Goal: Task Accomplishment & Management: Use online tool/utility

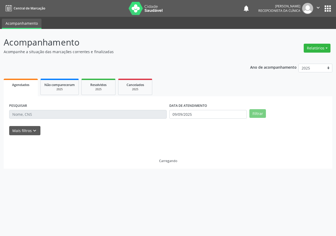
select select "8"
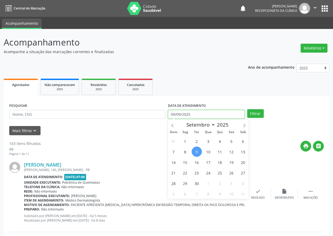
click at [214, 114] on input "09/09/2025" at bounding box center [206, 114] width 76 height 9
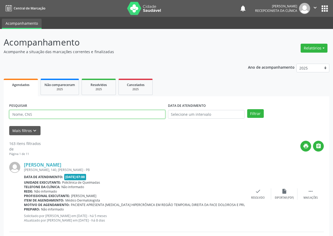
click at [53, 113] on input "text" at bounding box center [87, 114] width 156 height 9
type input "700105953249512"
click at [247, 109] on button "Filtrar" at bounding box center [255, 113] width 17 height 9
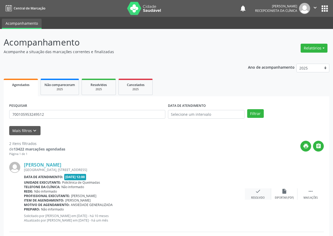
click at [258, 194] on div "check Resolvido" at bounding box center [257, 193] width 26 height 11
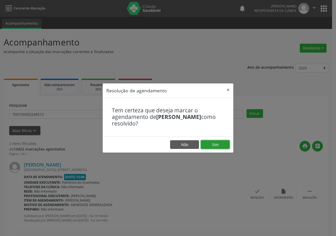
click at [222, 145] on button "Sim" at bounding box center [215, 144] width 29 height 9
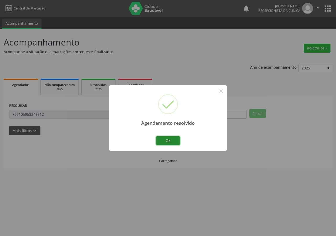
click at [171, 141] on button "Ok" at bounding box center [168, 140] width 24 height 9
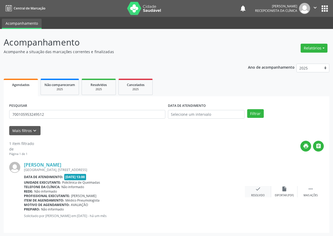
click at [254, 191] on div "check Resolvido" at bounding box center [257, 191] width 26 height 11
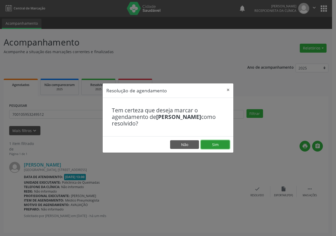
click at [217, 145] on button "Sim" at bounding box center [215, 144] width 29 height 9
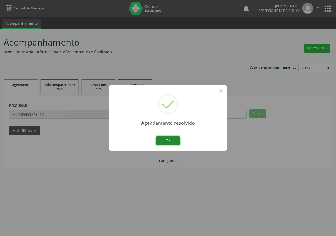
click at [170, 139] on button "Ok" at bounding box center [168, 140] width 24 height 9
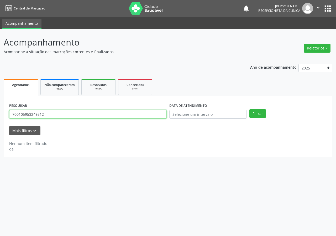
click at [143, 116] on input "700105953249512" at bounding box center [88, 114] width 158 height 9
type input "707006856181037"
click at [250, 109] on button "Filtrar" at bounding box center [258, 113] width 17 height 9
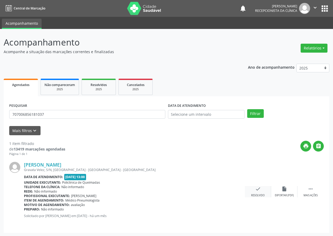
click at [260, 188] on icon "check" at bounding box center [258, 189] width 6 height 6
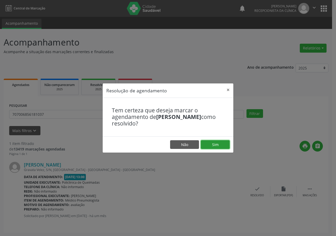
click at [219, 144] on button "Sim" at bounding box center [215, 144] width 29 height 9
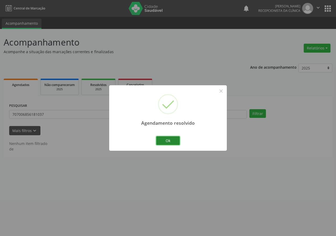
click at [169, 140] on button "Ok" at bounding box center [168, 140] width 24 height 9
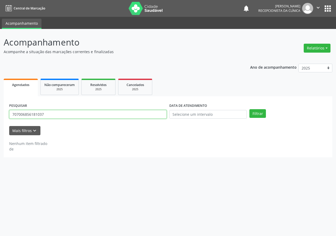
click at [121, 115] on input "707006856181037" at bounding box center [88, 114] width 158 height 9
type input "706803132529830"
click at [250, 109] on button "Filtrar" at bounding box center [258, 113] width 17 height 9
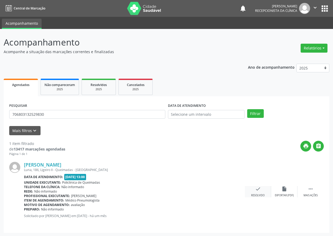
click at [257, 193] on div "check Resolvido" at bounding box center [257, 191] width 26 height 11
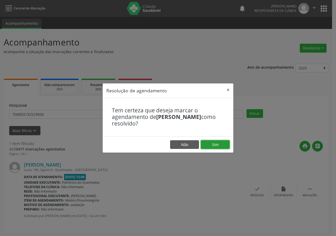
click at [218, 140] on button "Sim" at bounding box center [215, 144] width 29 height 9
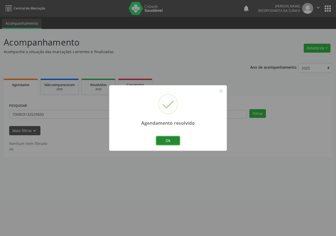
click at [171, 139] on button "Ok" at bounding box center [168, 140] width 24 height 9
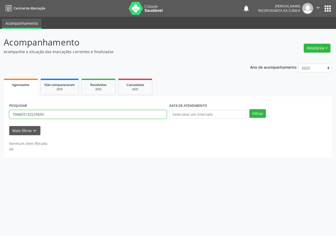
click at [114, 111] on input "706803132529830" at bounding box center [88, 114] width 158 height 9
type input "704502396941618"
click at [250, 109] on button "Filtrar" at bounding box center [258, 113] width 17 height 9
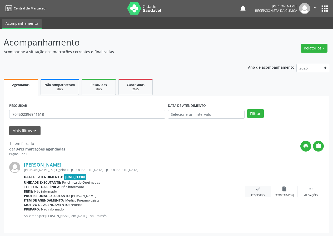
click at [258, 189] on icon "check" at bounding box center [258, 189] width 6 height 6
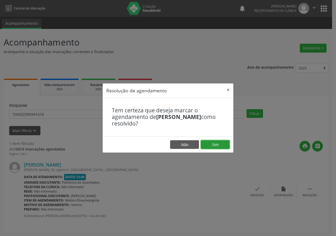
click at [218, 145] on button "Sim" at bounding box center [215, 144] width 29 height 9
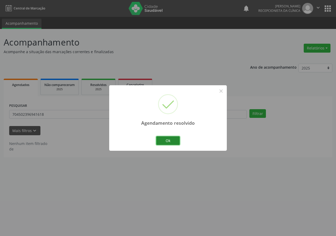
click at [167, 138] on button "Ok" at bounding box center [168, 140] width 24 height 9
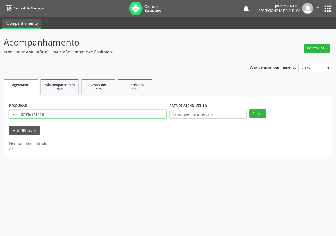
click at [125, 114] on input "704502396941618" at bounding box center [88, 114] width 158 height 9
type input "708201660117141"
click at [250, 109] on button "Filtrar" at bounding box center [258, 113] width 17 height 9
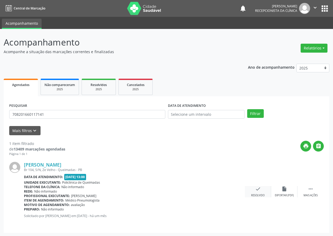
click at [262, 188] on div "check Resolvido" at bounding box center [257, 191] width 26 height 11
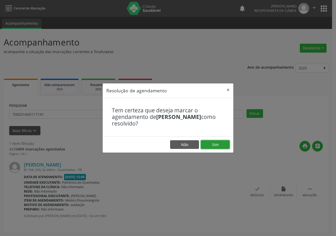
click at [219, 144] on button "Sim" at bounding box center [215, 144] width 29 height 9
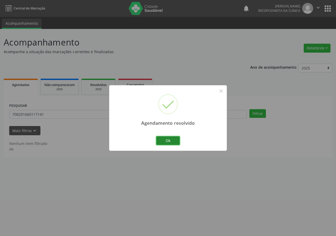
click at [167, 139] on button "Ok" at bounding box center [168, 140] width 24 height 9
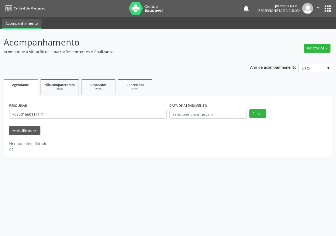
click at [119, 119] on div "PESQUISAR 708201660117141" at bounding box center [88, 112] width 160 height 21
click at [120, 113] on input "708201660117141" at bounding box center [88, 114] width 158 height 9
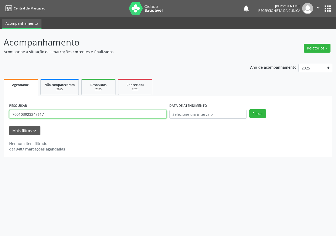
type input "700103923247617"
click at [250, 109] on button "Filtrar" at bounding box center [258, 113] width 17 height 9
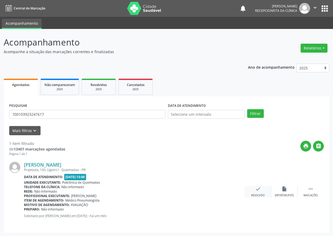
click at [258, 189] on icon "check" at bounding box center [258, 189] width 6 height 6
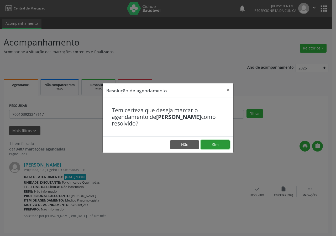
click at [220, 143] on button "Sim" at bounding box center [215, 144] width 29 height 9
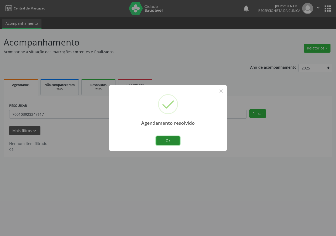
click at [163, 139] on button "Ok" at bounding box center [168, 140] width 24 height 9
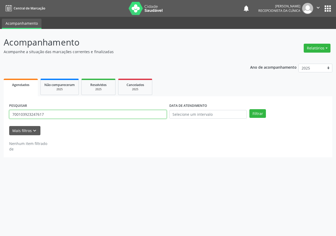
click at [132, 114] on input "700103923247617" at bounding box center [88, 114] width 158 height 9
type input "704809511995243"
click at [250, 109] on button "Filtrar" at bounding box center [258, 113] width 17 height 9
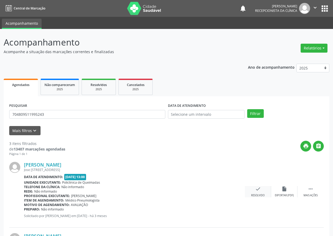
click at [262, 189] on div "check Resolvido" at bounding box center [257, 191] width 26 height 11
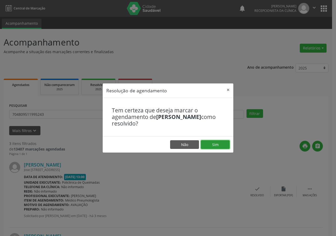
click at [219, 141] on button "Sim" at bounding box center [215, 144] width 29 height 9
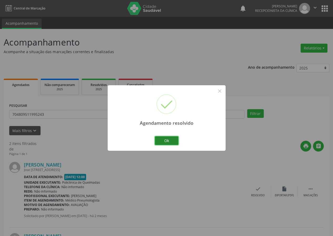
click at [169, 139] on button "Ok" at bounding box center [167, 140] width 24 height 9
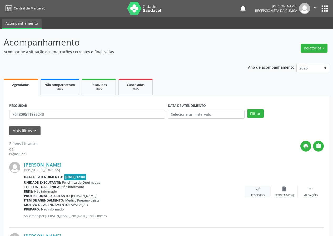
click at [260, 190] on icon "check" at bounding box center [258, 189] width 6 height 6
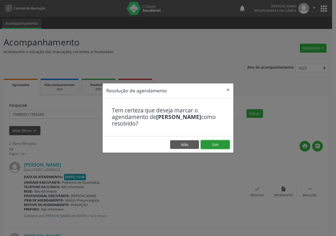
click at [224, 143] on button "Sim" at bounding box center [215, 144] width 29 height 9
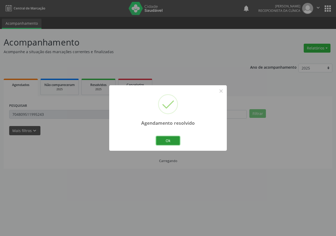
drag, startPoint x: 177, startPoint y: 140, endPoint x: 152, endPoint y: 135, distance: 25.5
click at [177, 140] on button "Ok" at bounding box center [168, 140] width 24 height 9
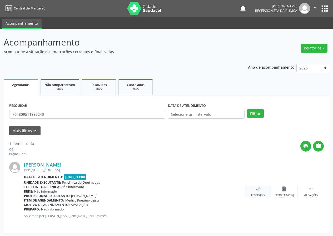
click at [255, 188] on icon "check" at bounding box center [258, 189] width 6 height 6
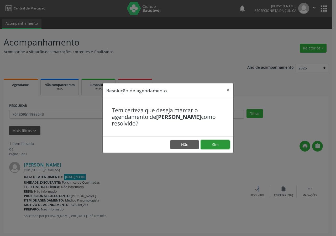
click at [217, 144] on button "Sim" at bounding box center [215, 144] width 29 height 9
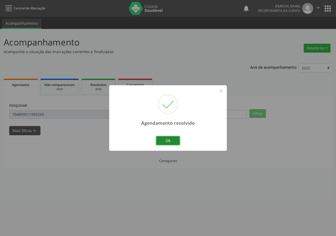
click at [170, 140] on button "Ok" at bounding box center [168, 140] width 24 height 9
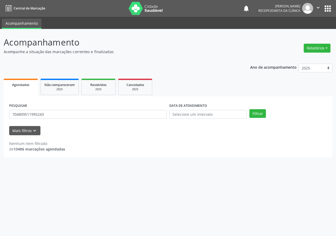
click at [140, 109] on div "PESQUISAR 704809511995243" at bounding box center [88, 112] width 160 height 21
drag, startPoint x: 140, startPoint y: 109, endPoint x: 137, endPoint y: 112, distance: 4.5
click at [139, 111] on div "PESQUISAR 704809511995243" at bounding box center [88, 112] width 160 height 21
click at [136, 114] on input "704809511995243" at bounding box center [88, 114] width 158 height 9
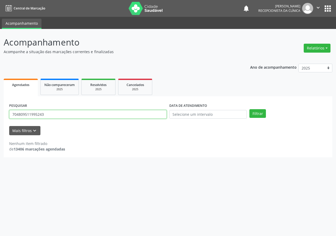
click at [136, 114] on input "704809511995243" at bounding box center [88, 114] width 158 height 9
type input "704004822539269"
click at [250, 109] on button "Filtrar" at bounding box center [258, 113] width 17 height 9
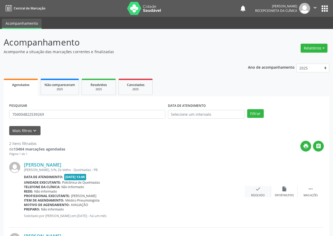
click at [255, 190] on icon "check" at bounding box center [258, 189] width 6 height 6
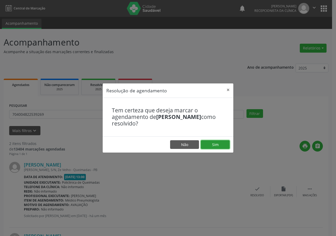
click at [223, 145] on button "Sim" at bounding box center [215, 144] width 29 height 9
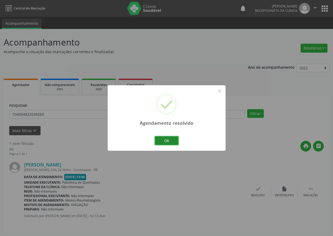
click at [168, 139] on button "Ok" at bounding box center [167, 140] width 24 height 9
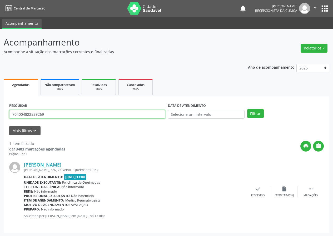
click at [62, 116] on input "704004822539269" at bounding box center [87, 114] width 156 height 9
click at [253, 188] on div "check Resolvido" at bounding box center [257, 191] width 26 height 11
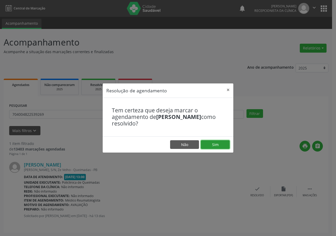
click at [221, 142] on button "Sim" at bounding box center [215, 144] width 29 height 9
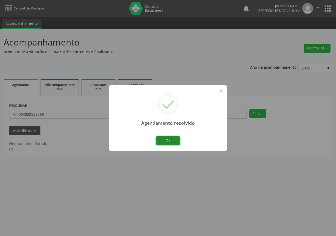
click at [165, 139] on button "Ok" at bounding box center [168, 140] width 24 height 9
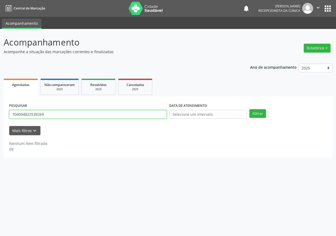
click at [140, 116] on input "704004822539269" at bounding box center [88, 114] width 158 height 9
drag, startPoint x: 140, startPoint y: 116, endPoint x: 137, endPoint y: 114, distance: 2.7
click at [140, 116] on input "704004822539269" at bounding box center [88, 114] width 158 height 9
type input "702402093611128"
click at [250, 109] on button "Filtrar" at bounding box center [258, 113] width 17 height 9
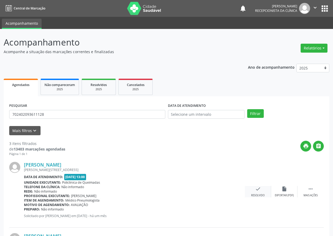
drag, startPoint x: 260, startPoint y: 188, endPoint x: 255, endPoint y: 186, distance: 5.0
click at [255, 186] on icon "check" at bounding box center [258, 189] width 6 height 6
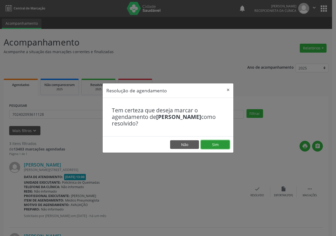
click at [217, 142] on button "Sim" at bounding box center [215, 144] width 29 height 9
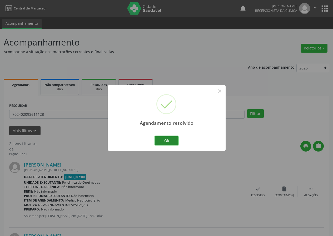
click at [172, 139] on button "Ok" at bounding box center [167, 140] width 24 height 9
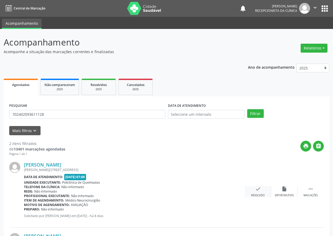
click at [253, 189] on div "check Resolvido" at bounding box center [257, 191] width 26 height 11
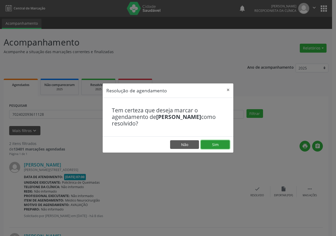
click at [222, 142] on button "Sim" at bounding box center [215, 144] width 29 height 9
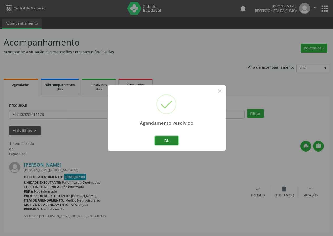
click at [170, 141] on button "Ok" at bounding box center [167, 140] width 24 height 9
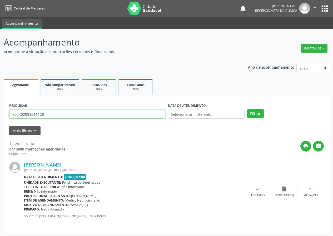
click at [59, 115] on input "702402093611128" at bounding box center [87, 114] width 156 height 9
drag, startPoint x: 59, startPoint y: 115, endPoint x: 58, endPoint y: 100, distance: 15.3
click at [58, 114] on input "702402093611128" at bounding box center [87, 114] width 156 height 9
type input "706107522798860"
click at [247, 109] on button "Filtrar" at bounding box center [255, 113] width 17 height 9
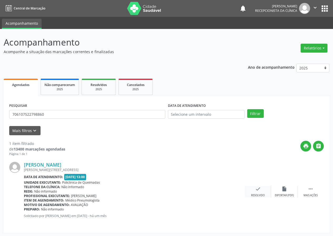
click at [261, 189] on div "check Resolvido" at bounding box center [257, 191] width 26 height 11
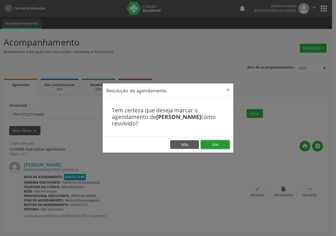
click at [229, 144] on button "Sim" at bounding box center [215, 144] width 29 height 9
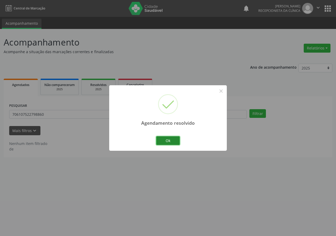
click at [169, 141] on button "Ok" at bounding box center [168, 140] width 24 height 9
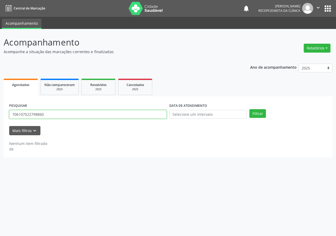
click at [124, 118] on input "706107522798860" at bounding box center [88, 114] width 158 height 9
drag, startPoint x: 124, startPoint y: 118, endPoint x: 121, endPoint y: 110, distance: 8.0
click at [123, 117] on input "706107522798860" at bounding box center [88, 114] width 158 height 9
click at [122, 111] on input "706107522798860" at bounding box center [88, 114] width 158 height 9
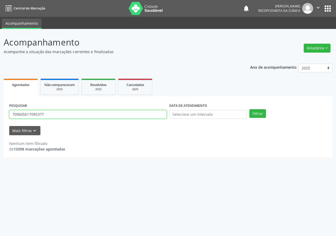
type input "709605617095377"
click at [250, 109] on button "Filtrar" at bounding box center [258, 113] width 17 height 9
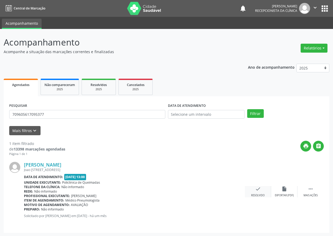
click at [255, 193] on div "check Resolvido" at bounding box center [257, 191] width 26 height 11
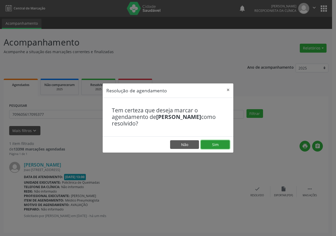
click at [226, 142] on button "Sim" at bounding box center [215, 144] width 29 height 9
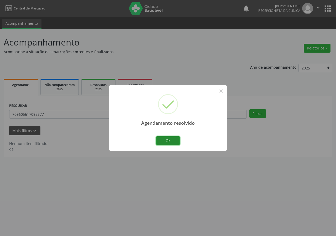
click at [169, 136] on button "Ok" at bounding box center [168, 140] width 24 height 9
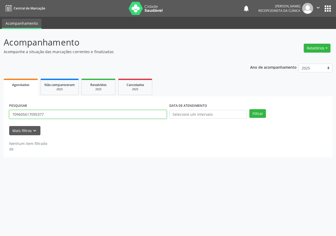
click at [54, 115] on input "709605617095377" at bounding box center [88, 114] width 158 height 9
type input "700008523175401"
click at [250, 109] on button "Filtrar" at bounding box center [258, 113] width 17 height 9
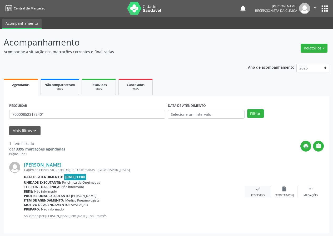
click at [257, 188] on icon "check" at bounding box center [258, 189] width 6 height 6
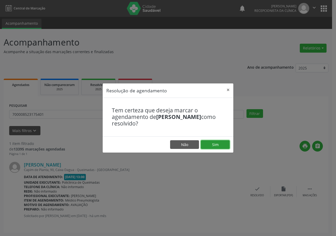
click at [224, 143] on button "Sim" at bounding box center [215, 144] width 29 height 9
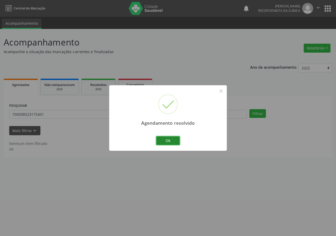
click at [174, 139] on button "Ok" at bounding box center [168, 140] width 24 height 9
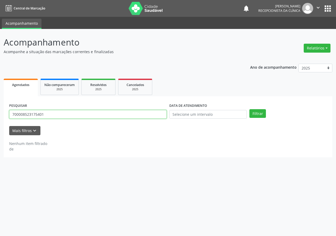
click at [140, 114] on input "700008523175401" at bounding box center [88, 114] width 158 height 9
type input "700209478899727"
click at [250, 109] on button "Filtrar" at bounding box center [258, 113] width 17 height 9
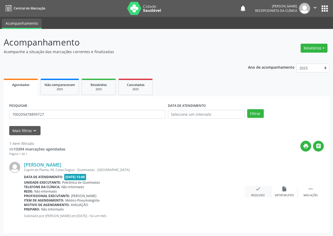
click at [258, 187] on icon "check" at bounding box center [258, 189] width 6 height 6
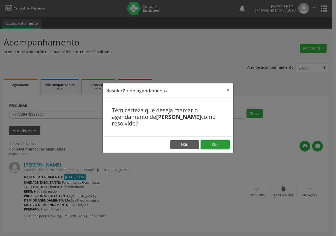
click at [218, 143] on button "Sim" at bounding box center [215, 144] width 29 height 9
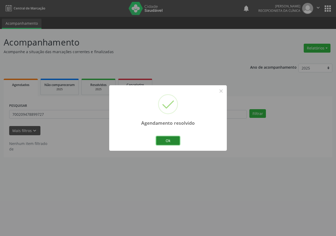
drag, startPoint x: 163, startPoint y: 139, endPoint x: 151, endPoint y: 140, distance: 11.9
click at [162, 139] on button "Ok" at bounding box center [168, 140] width 24 height 9
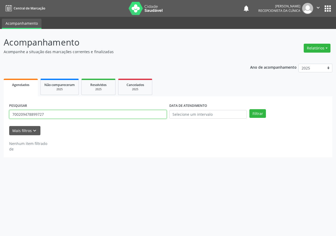
click at [52, 112] on input "700209478899727" at bounding box center [88, 114] width 158 height 9
type input "703004829021577"
click at [250, 109] on button "Filtrar" at bounding box center [258, 113] width 17 height 9
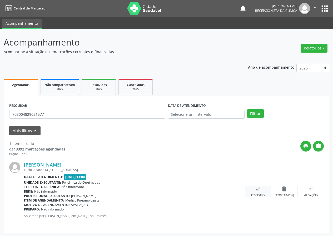
click at [261, 189] on div "check Resolvido" at bounding box center [257, 191] width 26 height 11
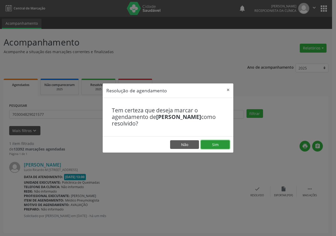
click at [219, 140] on button "Sim" at bounding box center [215, 144] width 29 height 9
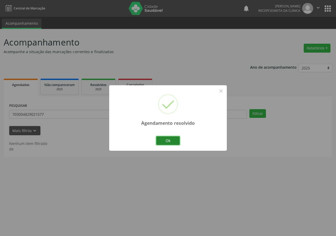
click at [175, 140] on button "Ok" at bounding box center [168, 140] width 24 height 9
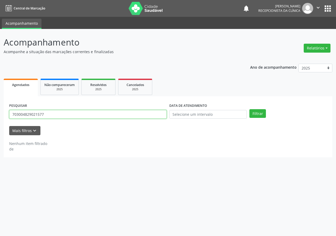
click at [44, 116] on input "703004829021577" at bounding box center [88, 114] width 158 height 9
type input "700502382121254"
click at [250, 109] on button "Filtrar" at bounding box center [258, 113] width 17 height 9
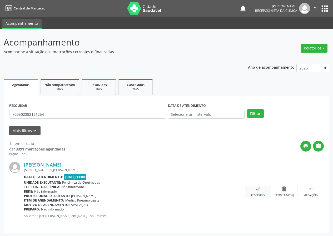
click at [258, 188] on icon "check" at bounding box center [258, 189] width 6 height 6
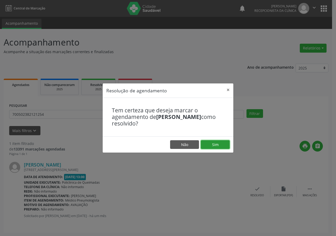
click at [219, 141] on button "Sim" at bounding box center [215, 144] width 29 height 9
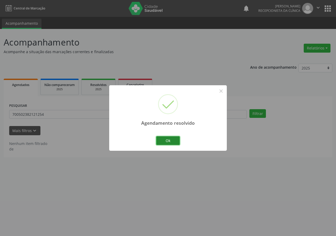
click at [172, 141] on button "Ok" at bounding box center [168, 140] width 24 height 9
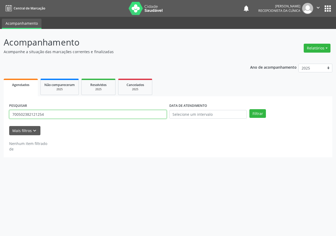
click at [123, 113] on input "700502382121254" at bounding box center [88, 114] width 158 height 9
type input "705200439501974"
click at [250, 109] on button "Filtrar" at bounding box center [258, 113] width 17 height 9
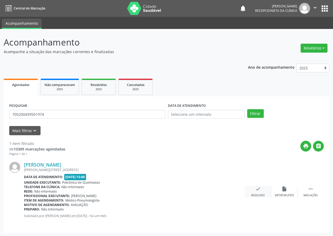
click at [259, 190] on icon "check" at bounding box center [258, 189] width 6 height 6
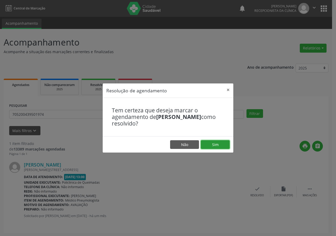
click at [216, 140] on button "Sim" at bounding box center [215, 144] width 29 height 9
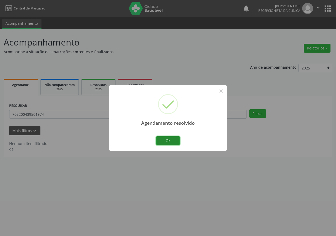
click at [174, 141] on button "Ok" at bounding box center [168, 140] width 24 height 9
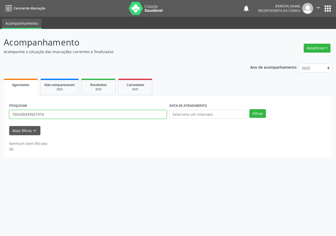
click at [132, 115] on input "705200439501974" at bounding box center [88, 114] width 158 height 9
type input "700002979443705"
click at [250, 109] on button "Filtrar" at bounding box center [258, 113] width 17 height 9
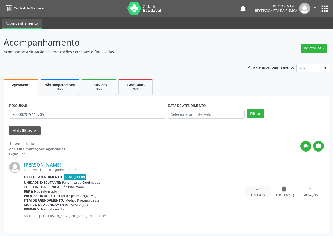
click at [256, 189] on icon "check" at bounding box center [258, 189] width 6 height 6
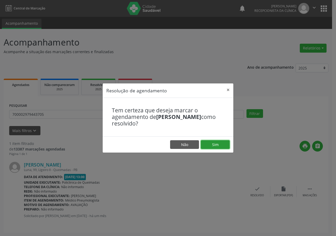
click at [222, 143] on button "Sim" at bounding box center [215, 144] width 29 height 9
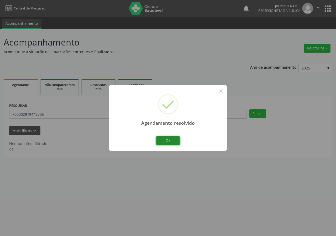
click at [163, 140] on button "Ok" at bounding box center [168, 140] width 24 height 9
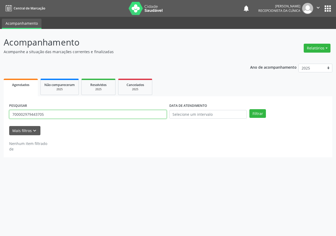
click at [140, 114] on input "700002979443705" at bounding box center [88, 114] width 158 height 9
type input "706007372983944"
click at [250, 109] on button "Filtrar" at bounding box center [258, 113] width 17 height 9
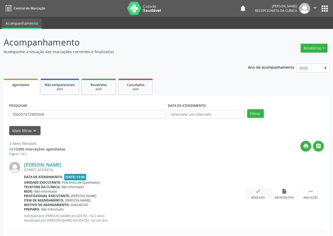
click at [259, 192] on icon "check" at bounding box center [258, 191] width 6 height 6
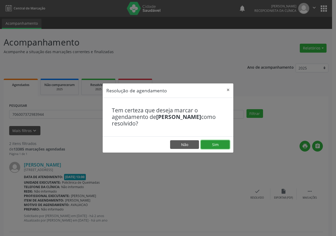
click at [213, 140] on button "Sim" at bounding box center [215, 144] width 29 height 9
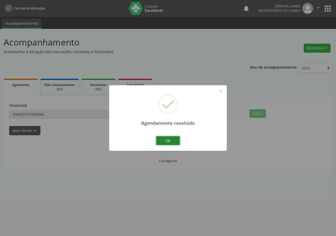
click at [170, 139] on button "Ok" at bounding box center [168, 140] width 24 height 9
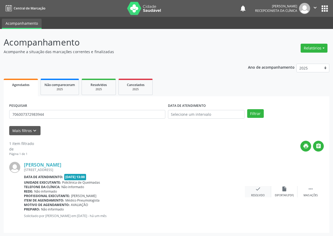
click at [259, 188] on icon "check" at bounding box center [258, 189] width 6 height 6
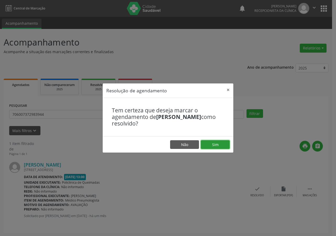
click at [213, 141] on button "Sim" at bounding box center [215, 144] width 29 height 9
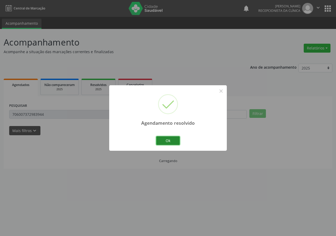
click at [169, 138] on button "Ok" at bounding box center [168, 140] width 24 height 9
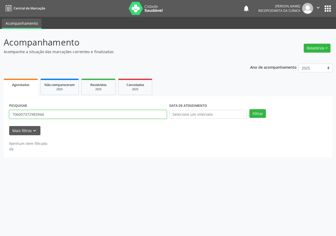
click at [111, 110] on input "706007372983944" at bounding box center [88, 114] width 158 height 9
type input "700308969557336"
click at [250, 109] on button "Filtrar" at bounding box center [258, 113] width 17 height 9
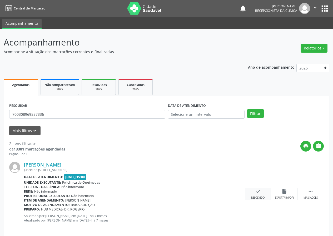
click at [259, 192] on icon "check" at bounding box center [258, 191] width 6 height 6
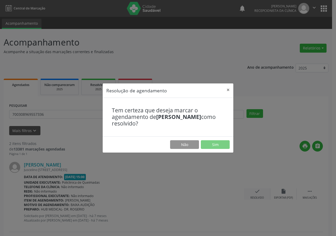
click at [259, 192] on div "Resolução de agendamento × Tem certeza que deseja marcar o agendamento de [PERS…" at bounding box center [168, 118] width 336 height 236
click at [210, 143] on button "Sim" at bounding box center [215, 144] width 29 height 9
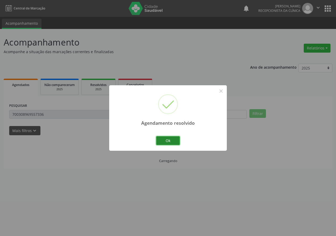
click at [166, 137] on button "Ok" at bounding box center [168, 140] width 24 height 9
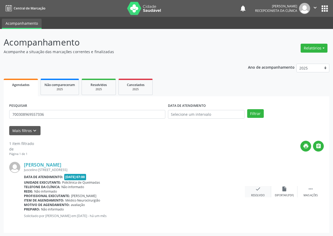
click at [259, 190] on icon "check" at bounding box center [258, 189] width 6 height 6
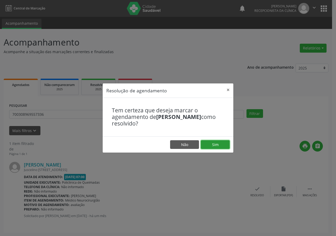
click at [221, 145] on button "Sim" at bounding box center [215, 144] width 29 height 9
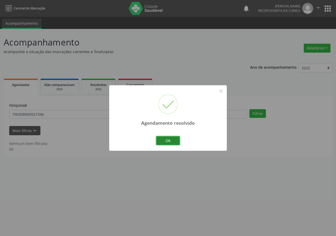
click at [167, 139] on button "Ok" at bounding box center [168, 140] width 24 height 9
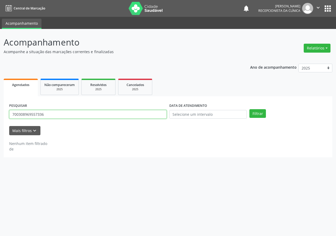
click at [143, 116] on input "700308969557336" at bounding box center [88, 114] width 158 height 9
type input "700801953141983"
click at [250, 109] on button "Filtrar" at bounding box center [258, 113] width 17 height 9
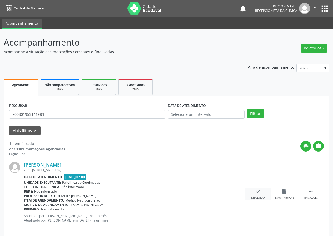
click at [257, 193] on icon "check" at bounding box center [258, 191] width 6 height 6
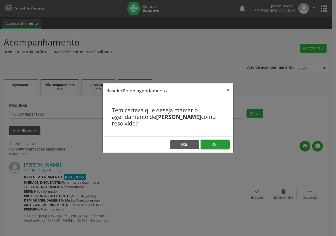
click at [220, 146] on button "Sim" at bounding box center [215, 144] width 29 height 9
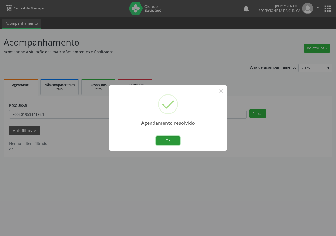
drag, startPoint x: 171, startPoint y: 140, endPoint x: 166, endPoint y: 143, distance: 5.6
click at [171, 141] on button "Ok" at bounding box center [168, 140] width 24 height 9
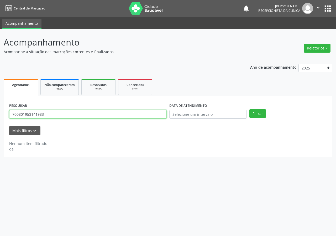
click at [147, 116] on input "700801953141983" at bounding box center [88, 114] width 158 height 9
click at [250, 109] on button "Filtrar" at bounding box center [258, 113] width 17 height 9
click at [16, 114] on input "808000929654791" at bounding box center [88, 114] width 158 height 9
type input "898000929654791"
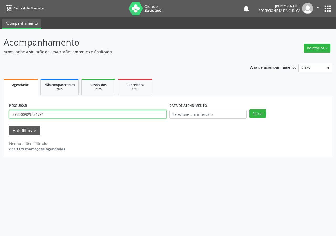
click at [250, 109] on button "Filtrar" at bounding box center [258, 113] width 17 height 9
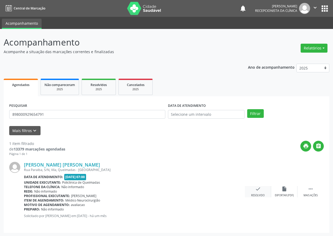
click at [259, 190] on icon "check" at bounding box center [258, 189] width 6 height 6
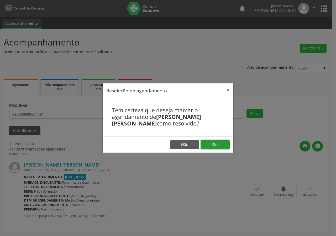
click at [216, 143] on button "Sim" at bounding box center [215, 144] width 29 height 9
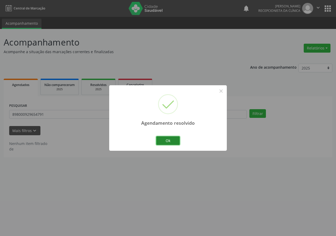
click at [160, 140] on button "Ok" at bounding box center [168, 140] width 24 height 9
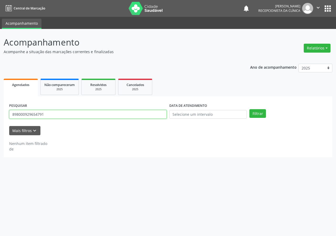
click at [132, 110] on input "898000929654791" at bounding box center [88, 114] width 158 height 9
click at [250, 109] on button "Filtrar" at bounding box center [258, 113] width 17 height 9
click at [42, 114] on input "707608256533367" at bounding box center [88, 114] width 158 height 9
type input "707608256533397"
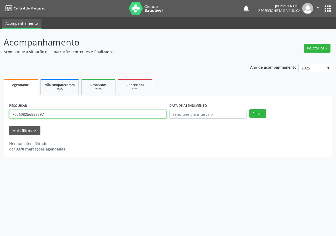
click at [250, 109] on button "Filtrar" at bounding box center [258, 113] width 17 height 9
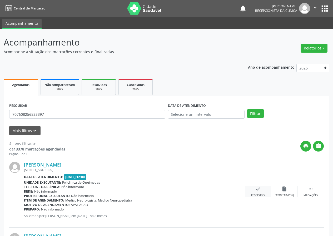
click at [255, 188] on icon "check" at bounding box center [258, 189] width 6 height 6
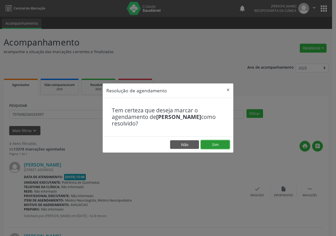
click at [213, 142] on button "Sim" at bounding box center [215, 144] width 29 height 9
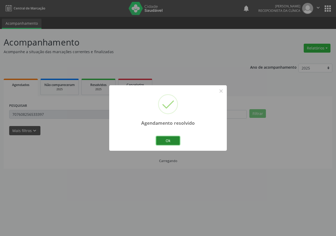
click at [173, 137] on button "Ok" at bounding box center [168, 140] width 24 height 9
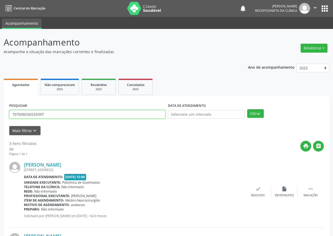
click at [156, 116] on input "707608256533397" at bounding box center [87, 114] width 156 height 9
click at [258, 193] on div "check Resolvido" at bounding box center [257, 191] width 26 height 11
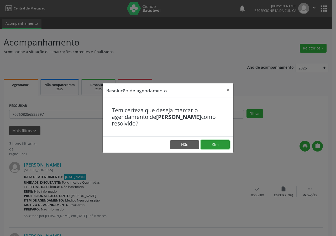
click at [219, 143] on button "Sim" at bounding box center [215, 144] width 29 height 9
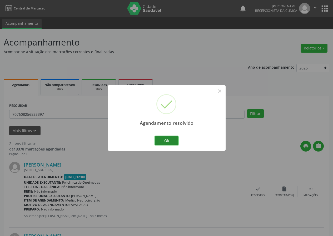
click at [167, 141] on button "Ok" at bounding box center [167, 140] width 24 height 9
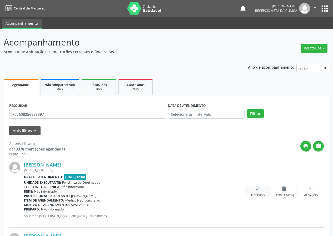
click at [257, 186] on icon "check" at bounding box center [258, 189] width 6 height 6
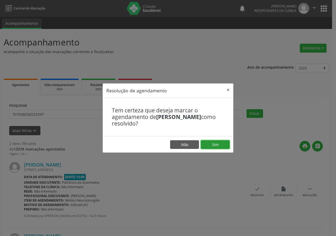
click at [218, 143] on button "Sim" at bounding box center [215, 144] width 29 height 9
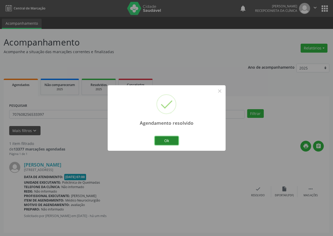
click at [161, 136] on button "Ok" at bounding box center [167, 140] width 24 height 9
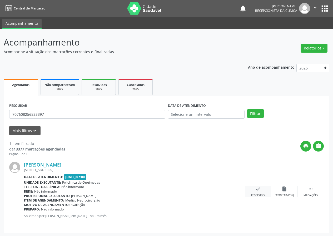
click at [255, 191] on icon "check" at bounding box center [258, 189] width 6 height 6
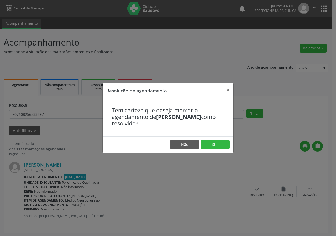
click at [216, 137] on footer "Não Sim" at bounding box center [168, 144] width 131 height 17
click at [217, 143] on button "Sim" at bounding box center [215, 144] width 29 height 9
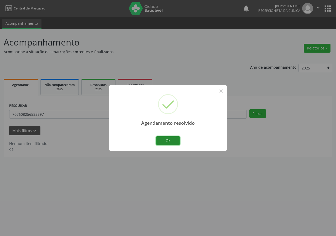
click at [177, 141] on button "Ok" at bounding box center [168, 140] width 24 height 9
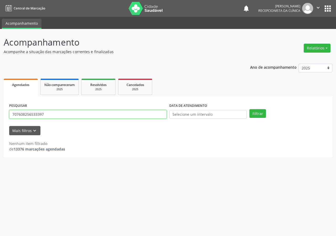
click at [130, 115] on input "707608256533397" at bounding box center [88, 114] width 158 height 9
type input "708509328373870"
click at [250, 109] on button "Filtrar" at bounding box center [258, 113] width 17 height 9
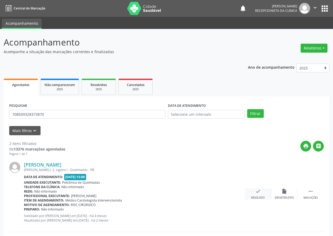
click at [258, 190] on icon "check" at bounding box center [258, 191] width 6 height 6
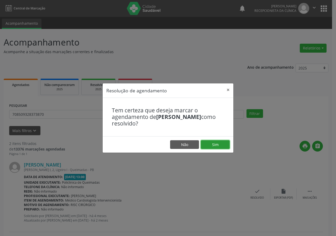
click at [220, 142] on button "Sim" at bounding box center [215, 144] width 29 height 9
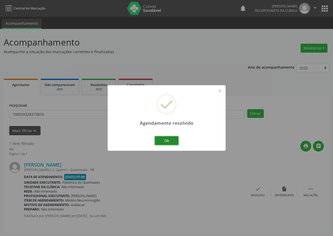
click at [172, 138] on button "Ok" at bounding box center [167, 140] width 24 height 9
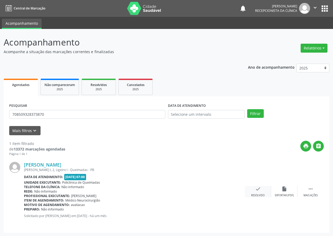
click at [259, 190] on icon "check" at bounding box center [258, 189] width 6 height 6
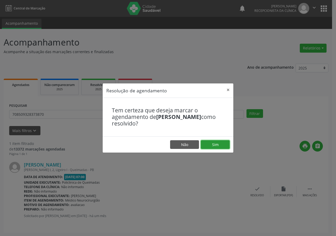
click at [225, 144] on button "Sim" at bounding box center [215, 144] width 29 height 9
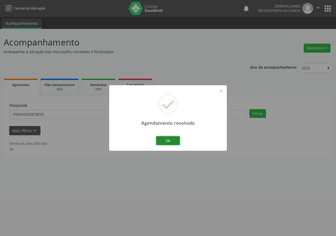
click at [173, 137] on button "Ok" at bounding box center [168, 140] width 24 height 9
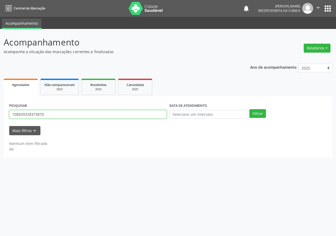
click at [142, 116] on input "708509328373870" at bounding box center [88, 114] width 158 height 9
click at [250, 109] on button "Filtrar" at bounding box center [258, 113] width 17 height 9
click at [33, 114] on input "708206620650040" at bounding box center [88, 114] width 158 height 9
click at [250, 109] on button "Filtrar" at bounding box center [258, 113] width 17 height 9
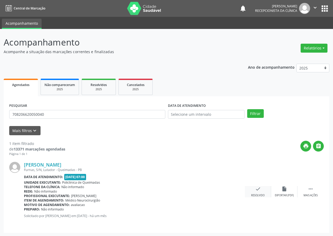
click at [262, 189] on div "check Resolvido" at bounding box center [257, 191] width 26 height 11
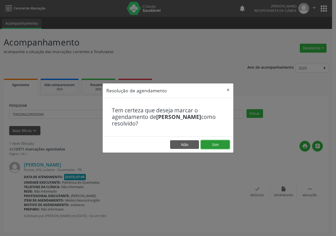
click at [221, 144] on button "Sim" at bounding box center [215, 144] width 29 height 9
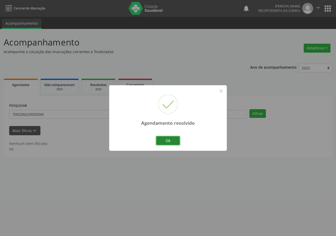
click at [162, 139] on button "Ok" at bounding box center [168, 140] width 24 height 9
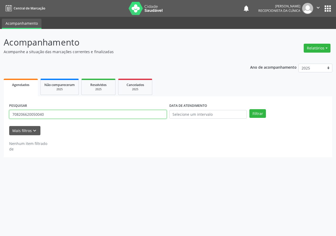
click at [81, 110] on input "708206620050040" at bounding box center [88, 114] width 158 height 9
click at [81, 112] on input "708206620050040" at bounding box center [88, 114] width 158 height 9
type input "70820662005004"
click at [85, 116] on input "70820662005004" at bounding box center [88, 114] width 158 height 9
click at [84, 116] on input "70820662005004" at bounding box center [88, 114] width 158 height 9
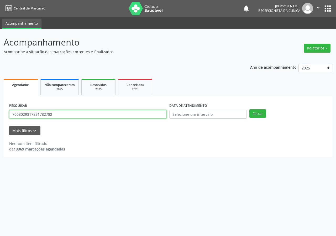
click at [250, 109] on button "Filtrar" at bounding box center [258, 113] width 17 height 9
click at [44, 114] on input "7008029317831782782" at bounding box center [88, 114] width 158 height 9
type input "700802931782782"
click at [250, 109] on button "Filtrar" at bounding box center [258, 113] width 17 height 9
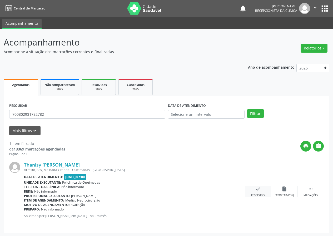
click at [260, 188] on icon "check" at bounding box center [258, 189] width 6 height 6
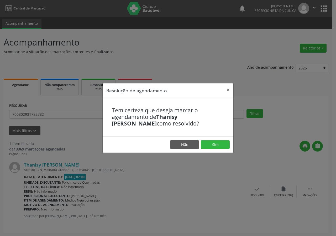
click at [225, 139] on footer "Não Sim" at bounding box center [168, 144] width 131 height 17
click at [221, 140] on button "Sim" at bounding box center [215, 144] width 29 height 9
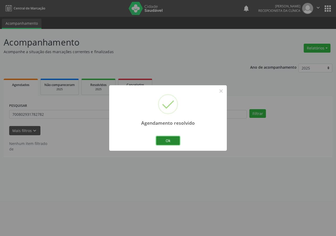
drag, startPoint x: 170, startPoint y: 139, endPoint x: 147, endPoint y: 151, distance: 26.1
click at [170, 139] on button "Ok" at bounding box center [168, 140] width 24 height 9
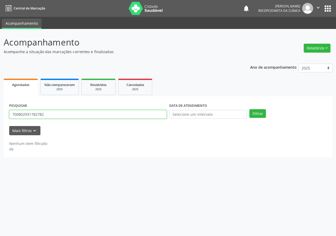
click at [121, 116] on input "700802931782782" at bounding box center [88, 114] width 158 height 9
type input "701402637399731"
click at [250, 109] on button "Filtrar" at bounding box center [258, 113] width 17 height 9
click at [50, 114] on input "701402637399731" at bounding box center [88, 114] width 158 height 9
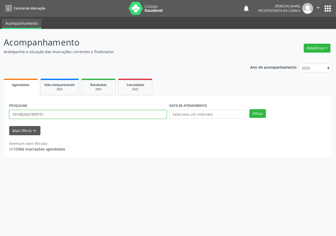
click at [50, 114] on input "701402637399731" at bounding box center [88, 114] width 158 height 9
type input "701402637399731"
click at [250, 109] on button "Filtrar" at bounding box center [258, 113] width 17 height 9
click at [99, 116] on input "701402637399731" at bounding box center [88, 114] width 158 height 9
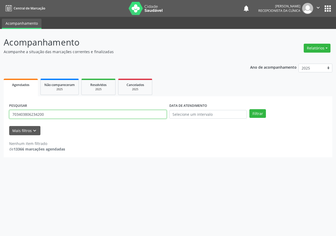
type input "703403806234200"
click at [250, 109] on button "Filtrar" at bounding box center [258, 113] width 17 height 9
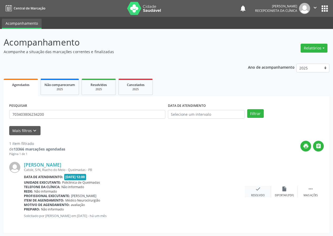
click at [260, 188] on icon "check" at bounding box center [258, 189] width 6 height 6
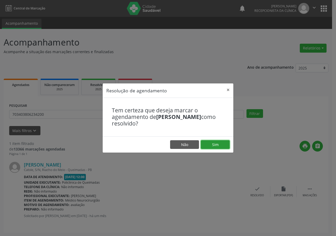
click at [210, 146] on button "Sim" at bounding box center [215, 144] width 29 height 9
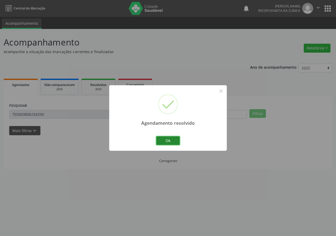
click at [171, 138] on button "Ok" at bounding box center [168, 140] width 24 height 9
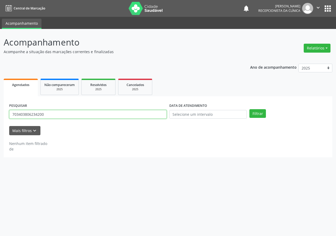
click at [127, 114] on input "703403806234200" at bounding box center [88, 114] width 158 height 9
type input "7"
type input "898006407498394"
click at [250, 109] on button "Filtrar" at bounding box center [258, 113] width 17 height 9
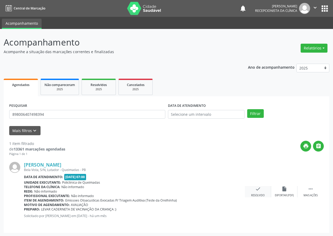
click at [258, 192] on div "check Resolvido" at bounding box center [257, 191] width 26 height 11
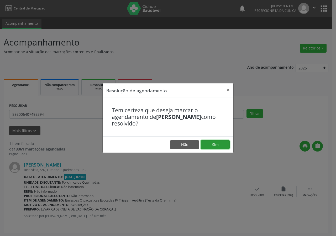
click at [208, 142] on button "Sim" at bounding box center [215, 144] width 29 height 9
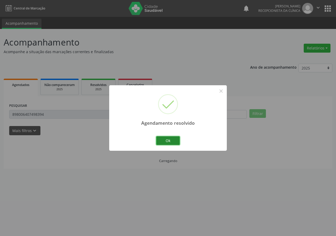
click at [167, 139] on button "Ok" at bounding box center [168, 140] width 24 height 9
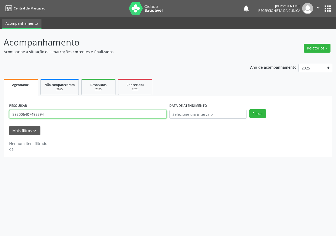
click at [114, 117] on input "898006407498394" at bounding box center [88, 114] width 158 height 9
click at [250, 109] on button "Filtrar" at bounding box center [258, 113] width 17 height 9
click at [41, 115] on input "700007693757665" at bounding box center [88, 114] width 158 height 9
type input "700007693757605"
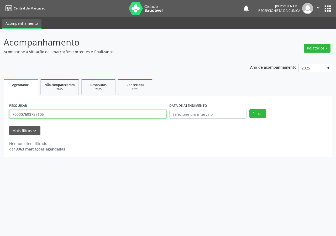
click at [250, 109] on button "Filtrar" at bounding box center [258, 113] width 17 height 9
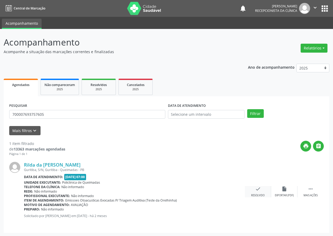
click at [258, 192] on div "check Resolvido" at bounding box center [257, 191] width 26 height 11
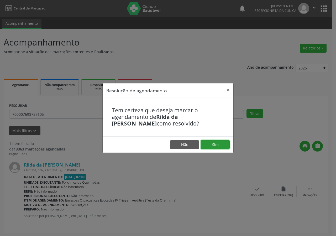
click at [210, 145] on button "Sim" at bounding box center [215, 144] width 29 height 9
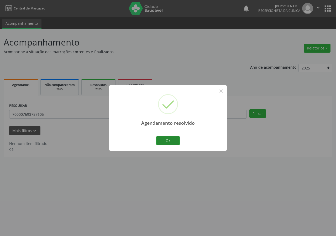
drag, startPoint x: 174, startPoint y: 135, endPoint x: 172, endPoint y: 139, distance: 3.4
click at [174, 136] on div "Ok Cancel" at bounding box center [168, 140] width 26 height 11
click at [172, 139] on button "Ok" at bounding box center [168, 140] width 24 height 9
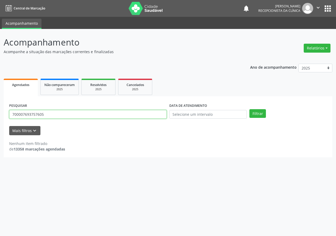
click at [135, 115] on input "700007693757605" at bounding box center [88, 114] width 158 height 9
type input "702501384463336"
click at [250, 109] on button "Filtrar" at bounding box center [258, 113] width 17 height 9
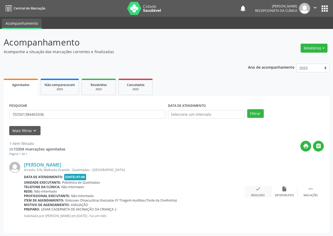
click at [256, 190] on icon "check" at bounding box center [258, 189] width 6 height 6
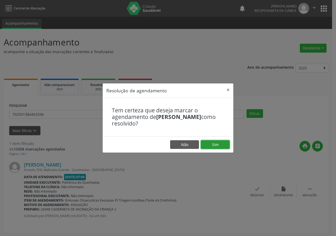
click at [224, 141] on button "Sim" at bounding box center [215, 144] width 29 height 9
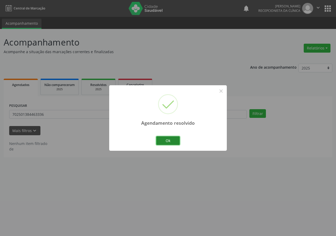
click at [174, 137] on button "Ok" at bounding box center [168, 140] width 24 height 9
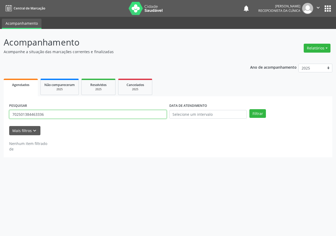
click at [134, 116] on input "702501384463336" at bounding box center [88, 114] width 158 height 9
type input "706705513831616"
click at [250, 109] on button "Filtrar" at bounding box center [258, 113] width 17 height 9
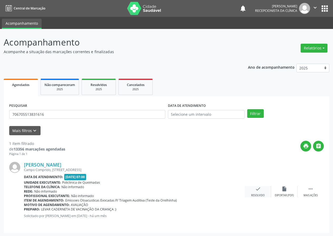
click at [256, 190] on icon "check" at bounding box center [258, 189] width 6 height 6
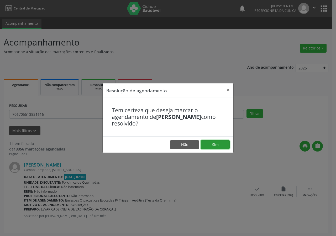
click at [224, 146] on button "Sim" at bounding box center [215, 144] width 29 height 9
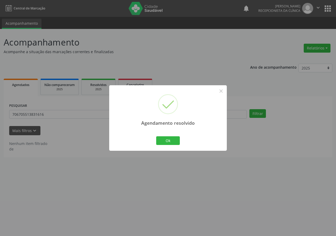
click at [177, 134] on div "Agendamento resolvido × Ok Cancel" at bounding box center [168, 117] width 118 height 65
click at [173, 139] on button "Ok" at bounding box center [168, 140] width 24 height 9
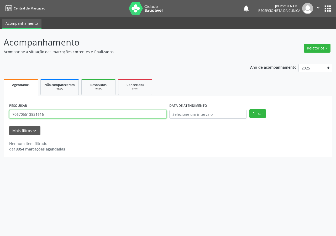
click at [146, 113] on input "706705513831616" at bounding box center [88, 114] width 158 height 9
type input "898006408874179"
click at [250, 109] on button "Filtrar" at bounding box center [258, 113] width 17 height 9
click at [61, 113] on input "898006408874179" at bounding box center [88, 114] width 158 height 9
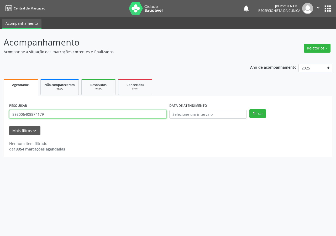
click at [61, 113] on input "898006408874179" at bounding box center [88, 114] width 158 height 9
type input "708702181033599"
click at [250, 109] on button "Filtrar" at bounding box center [258, 113] width 17 height 9
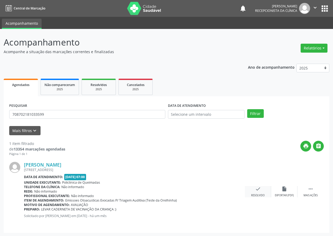
click at [259, 188] on icon "check" at bounding box center [258, 189] width 6 height 6
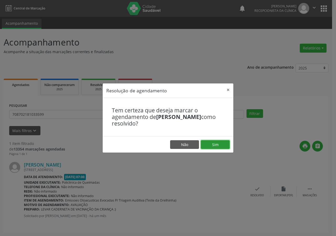
click at [216, 145] on button "Sim" at bounding box center [215, 144] width 29 height 9
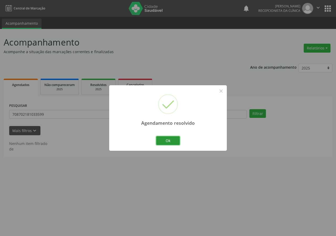
drag, startPoint x: 168, startPoint y: 140, endPoint x: 146, endPoint y: 145, distance: 22.5
click at [168, 140] on button "Ok" at bounding box center [168, 140] width 24 height 9
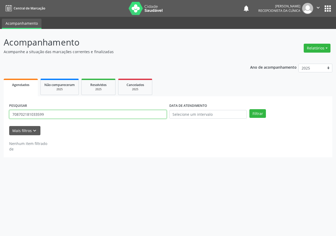
click at [113, 114] on input "708702181033599" at bounding box center [88, 114] width 158 height 9
type input "706902170900336"
click at [250, 109] on button "Filtrar" at bounding box center [258, 113] width 17 height 9
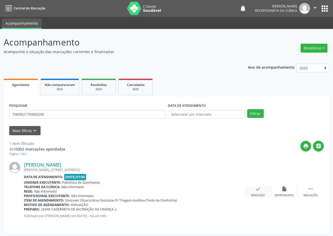
click at [256, 192] on div "check Resolvido" at bounding box center [257, 191] width 26 height 11
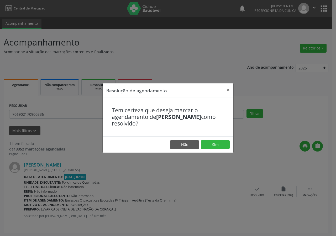
click at [222, 139] on footer "Não Sim" at bounding box center [168, 144] width 131 height 17
click at [222, 144] on button "Sim" at bounding box center [215, 144] width 29 height 9
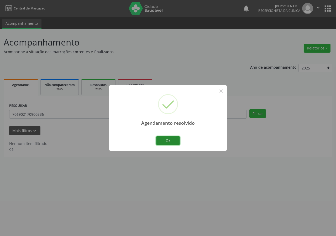
drag, startPoint x: 169, startPoint y: 141, endPoint x: 140, endPoint y: 144, distance: 29.1
click at [169, 141] on button "Ok" at bounding box center [168, 140] width 24 height 9
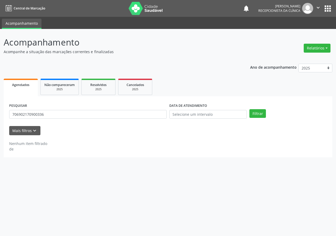
click at [105, 109] on div "PESQUISAR 706902170900336" at bounding box center [88, 112] width 160 height 21
click at [100, 115] on input "706902170900336" at bounding box center [88, 114] width 158 height 9
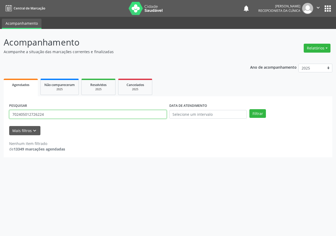
type input "702405012726224"
click at [250, 109] on button "Filtrar" at bounding box center [258, 113] width 17 height 9
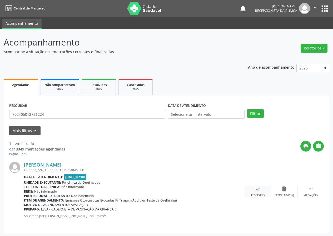
click at [258, 188] on icon "check" at bounding box center [258, 189] width 6 height 6
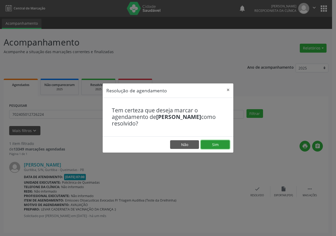
click at [217, 144] on button "Sim" at bounding box center [215, 144] width 29 height 9
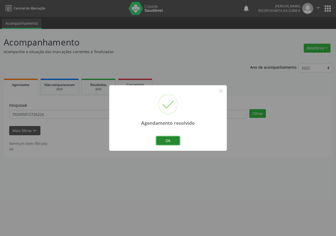
click at [165, 140] on button "Ok" at bounding box center [168, 140] width 24 height 9
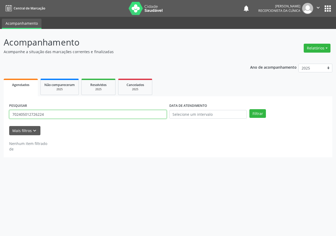
click at [155, 116] on input "702405012726224" at bounding box center [88, 114] width 158 height 9
type input "702004859389582"
click at [250, 109] on button "Filtrar" at bounding box center [258, 113] width 17 height 9
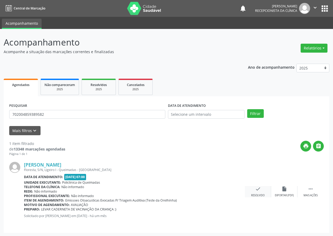
click at [256, 189] on icon "check" at bounding box center [258, 189] width 6 height 6
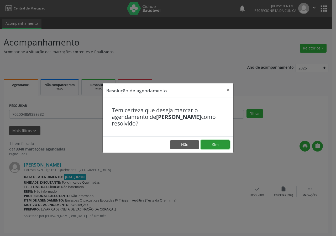
click at [222, 142] on button "Sim" at bounding box center [215, 144] width 29 height 9
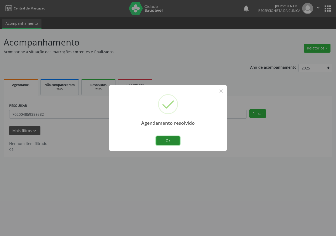
click at [177, 138] on button "Ok" at bounding box center [168, 140] width 24 height 9
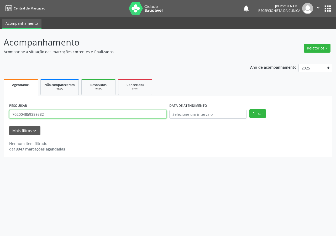
click at [131, 116] on input "702004859389582" at bounding box center [88, 114] width 158 height 9
type input "898006411261301"
click at [250, 109] on button "Filtrar" at bounding box center [258, 113] width 17 height 9
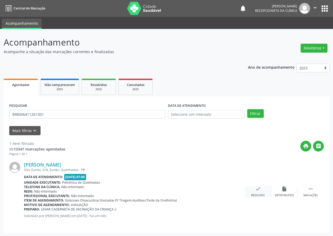
click at [259, 187] on icon "check" at bounding box center [258, 189] width 6 height 6
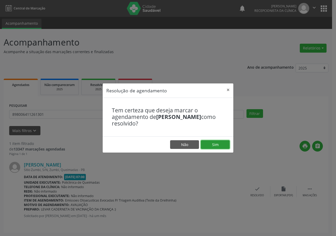
click at [223, 146] on button "Sim" at bounding box center [215, 144] width 29 height 9
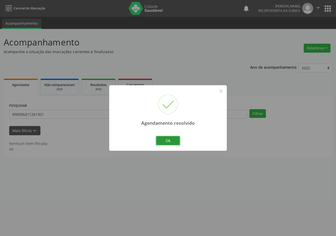
drag, startPoint x: 175, startPoint y: 138, endPoint x: 155, endPoint y: 142, distance: 20.3
click at [172, 139] on button "Ok" at bounding box center [168, 140] width 24 height 9
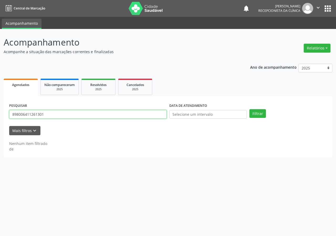
click at [133, 114] on input "898006411261301" at bounding box center [88, 114] width 158 height 9
type input "704006316133364"
click at [250, 109] on button "Filtrar" at bounding box center [258, 113] width 17 height 9
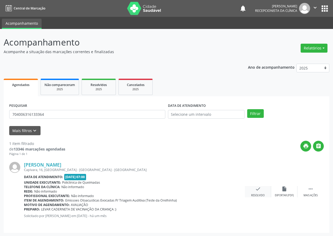
click at [258, 191] on icon "check" at bounding box center [258, 189] width 6 height 6
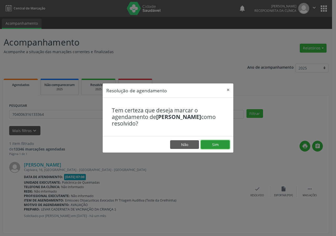
click at [213, 142] on button "Sim" at bounding box center [215, 144] width 29 height 9
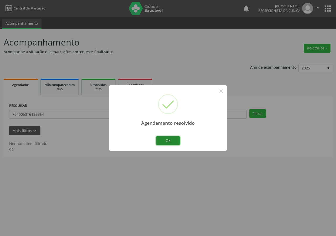
click at [170, 138] on button "Ok" at bounding box center [168, 140] width 24 height 9
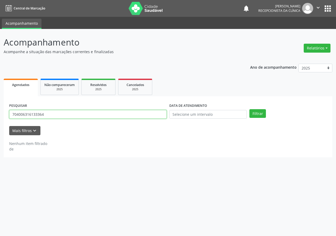
click at [116, 116] on input "704006316133364" at bounding box center [88, 114] width 158 height 9
type input "708000395611024"
click at [250, 109] on button "Filtrar" at bounding box center [258, 113] width 17 height 9
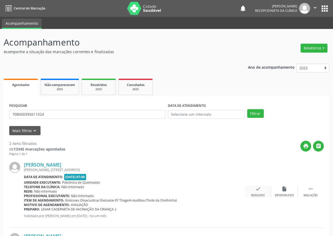
click at [259, 192] on div "check Resolvido" at bounding box center [257, 191] width 26 height 11
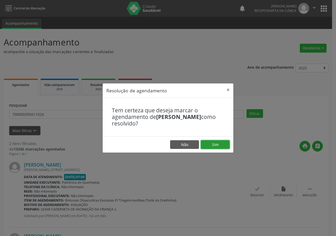
click at [212, 143] on button "Sim" at bounding box center [215, 144] width 29 height 9
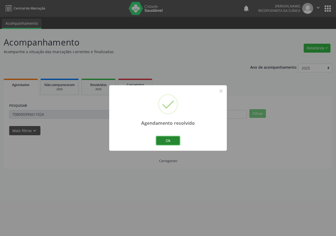
click at [168, 138] on button "Ok" at bounding box center [168, 140] width 24 height 9
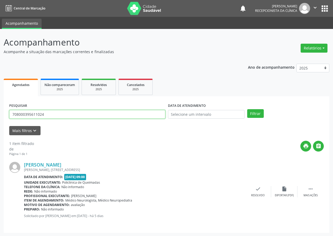
click at [142, 116] on input "708000395611024" at bounding box center [87, 114] width 156 height 9
type input "708602545336089"
click at [247, 109] on button "Filtrar" at bounding box center [255, 113] width 17 height 9
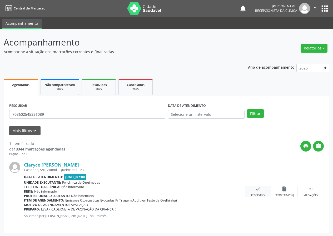
click at [259, 188] on icon "check" at bounding box center [258, 189] width 6 height 6
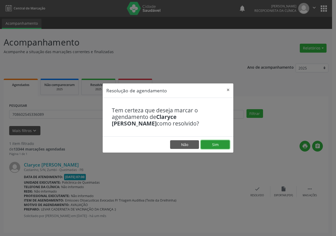
click at [215, 146] on button "Sim" at bounding box center [215, 144] width 29 height 9
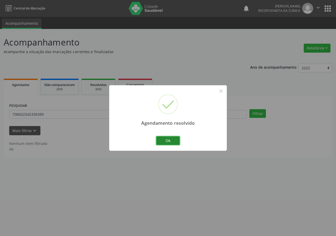
click at [175, 140] on button "Ok" at bounding box center [168, 140] width 24 height 9
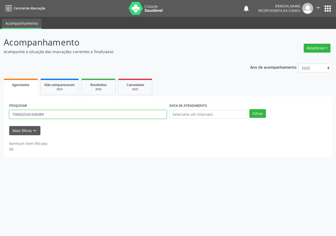
click at [97, 111] on input "708602545336089" at bounding box center [88, 114] width 158 height 9
type input "708407293704964"
click at [250, 109] on button "Filtrar" at bounding box center [258, 113] width 17 height 9
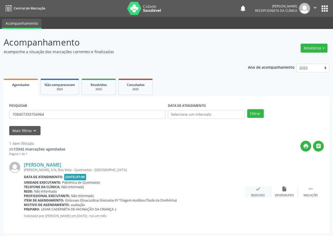
click at [260, 190] on div "check Resolvido" at bounding box center [257, 191] width 26 height 11
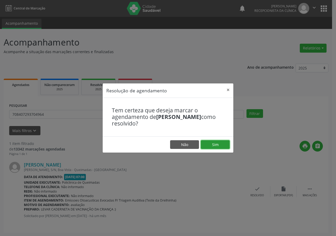
drag, startPoint x: 212, startPoint y: 147, endPoint x: 211, endPoint y: 141, distance: 6.4
click at [212, 147] on button "Sim" at bounding box center [215, 144] width 29 height 9
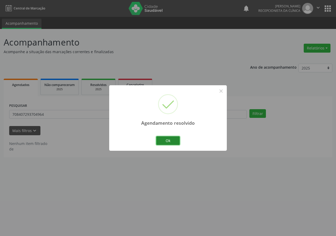
click at [174, 142] on button "Ok" at bounding box center [168, 140] width 24 height 9
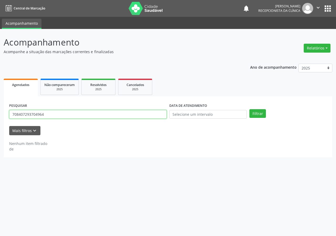
click at [93, 113] on input "708407293704964" at bounding box center [88, 114] width 158 height 9
type input "707606281804194"
click at [250, 109] on button "Filtrar" at bounding box center [258, 113] width 17 height 9
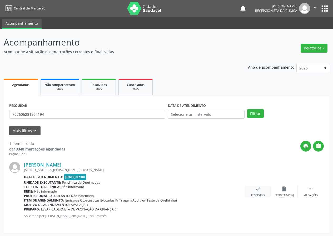
click at [258, 186] on icon "check" at bounding box center [258, 189] width 6 height 6
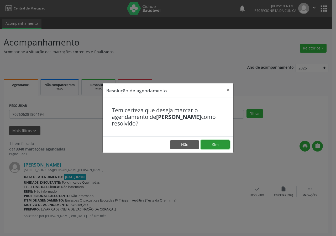
drag, startPoint x: 224, startPoint y: 143, endPoint x: 217, endPoint y: 147, distance: 7.9
click at [223, 143] on button "Sim" at bounding box center [215, 144] width 29 height 9
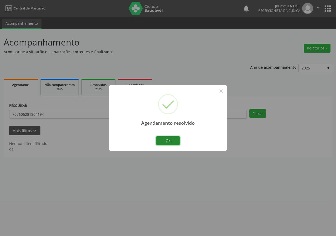
click at [165, 137] on button "Ok" at bounding box center [168, 140] width 24 height 9
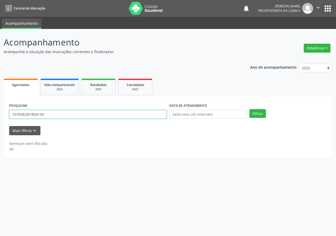
click at [111, 117] on input "707606281804194" at bounding box center [88, 114] width 158 height 9
type input "700003249724208"
click at [250, 109] on button "Filtrar" at bounding box center [258, 113] width 17 height 9
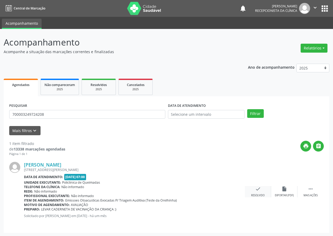
click at [257, 187] on icon "check" at bounding box center [258, 189] width 6 height 6
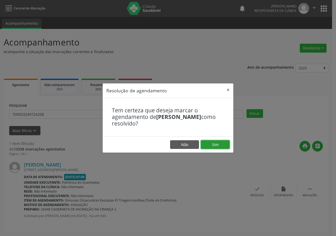
click at [226, 146] on button "Sim" at bounding box center [215, 144] width 29 height 9
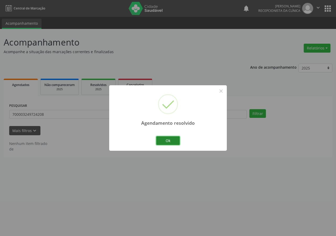
click at [175, 139] on button "Ok" at bounding box center [168, 140] width 24 height 9
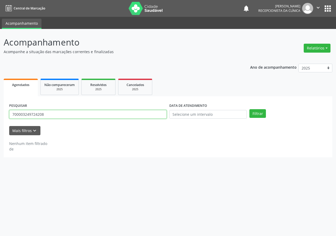
click at [142, 114] on input "700003249724208" at bounding box center [88, 114] width 158 height 9
type input "705208436396379"
click at [250, 109] on button "Filtrar" at bounding box center [258, 113] width 17 height 9
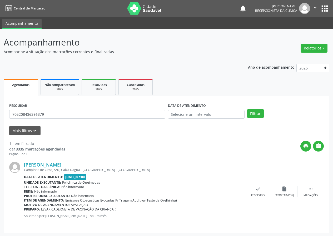
click at [258, 185] on div "[PERSON_NAME] [GEOGRAPHIC_DATA], [GEOGRAPHIC_DATA], Caixa Dagua - [GEOGRAPHIC_D…" at bounding box center [166, 191] width 314 height 71
click at [253, 192] on div "check Resolvido" at bounding box center [257, 191] width 26 height 11
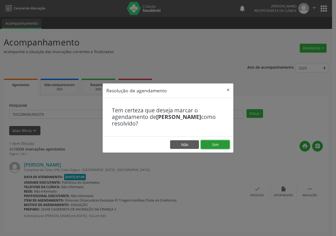
click at [221, 144] on button "Sim" at bounding box center [215, 144] width 29 height 9
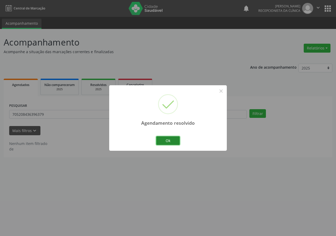
click at [170, 142] on button "Ok" at bounding box center [168, 140] width 24 height 9
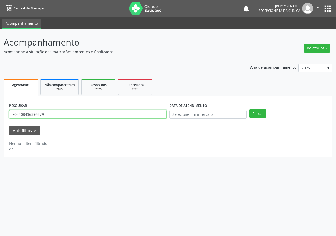
click at [141, 116] on input "705208436396379" at bounding box center [88, 114] width 158 height 9
click at [250, 109] on button "Filtrar" at bounding box center [258, 113] width 17 height 9
click at [54, 116] on input "7080058964094409427" at bounding box center [88, 114] width 158 height 9
type input "708005896409427"
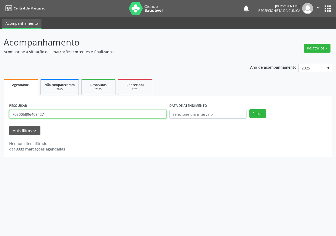
click at [250, 109] on button "Filtrar" at bounding box center [258, 113] width 17 height 9
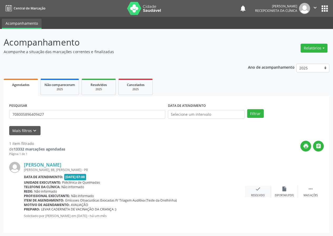
click at [258, 189] on icon "check" at bounding box center [258, 189] width 6 height 6
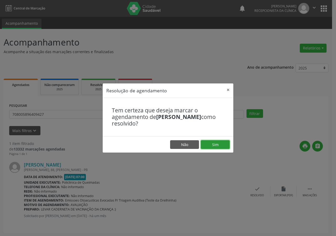
click at [213, 143] on button "Sim" at bounding box center [215, 144] width 29 height 9
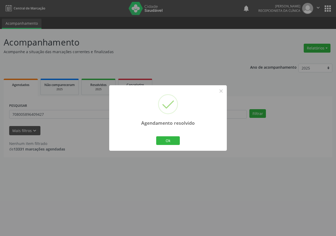
click at [173, 145] on div "Ok Cancel" at bounding box center [168, 140] width 26 height 11
click at [174, 140] on button "Ok" at bounding box center [168, 140] width 24 height 9
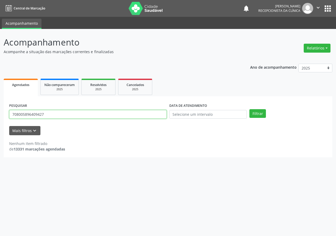
click at [127, 114] on input "708005896409427" at bounding box center [88, 114] width 158 height 9
type input "700608998954361"
click at [250, 109] on button "Filtrar" at bounding box center [258, 113] width 17 height 9
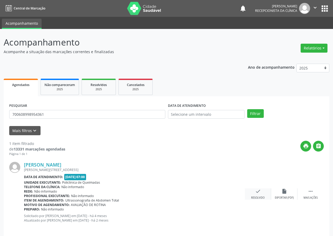
click at [258, 190] on icon "check" at bounding box center [258, 191] width 6 height 6
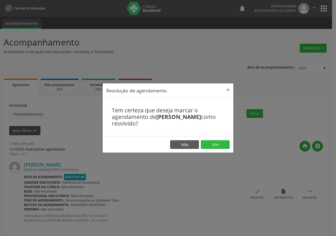
drag, startPoint x: 219, startPoint y: 139, endPoint x: 223, endPoint y: 153, distance: 14.3
click at [223, 152] on footer "Não Sim" at bounding box center [168, 144] width 131 height 17
click at [220, 146] on button "Sim" at bounding box center [215, 144] width 29 height 9
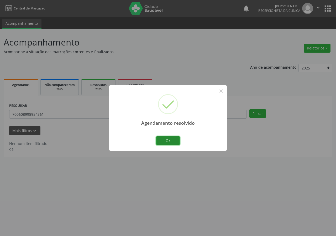
click at [167, 141] on button "Ok" at bounding box center [168, 140] width 24 height 9
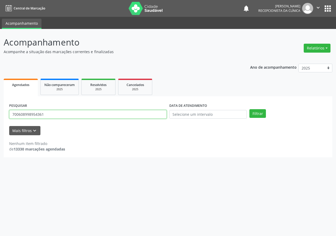
click at [144, 115] on input "700608998954361" at bounding box center [88, 114] width 158 height 9
type input "707605225533392"
click at [250, 109] on button "Filtrar" at bounding box center [258, 113] width 17 height 9
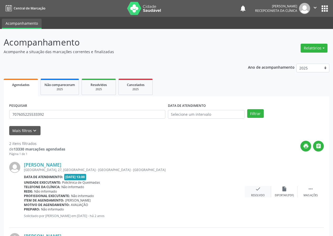
click at [258, 188] on icon "check" at bounding box center [258, 189] width 6 height 6
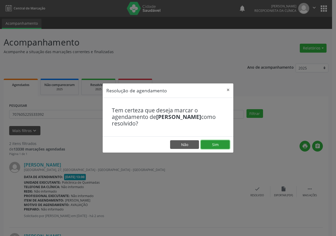
click at [214, 142] on button "Sim" at bounding box center [215, 144] width 29 height 9
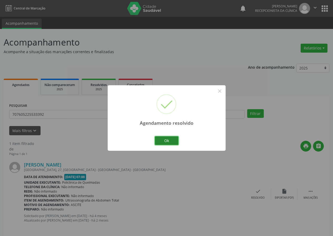
click at [170, 141] on button "Ok" at bounding box center [167, 140] width 24 height 9
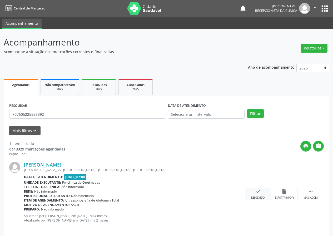
click at [254, 192] on div "check Resolvido" at bounding box center [257, 193] width 26 height 11
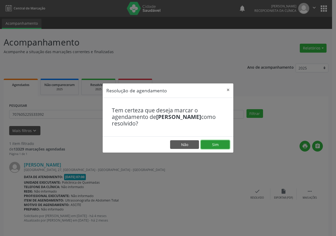
click at [209, 143] on button "Sim" at bounding box center [215, 144] width 29 height 9
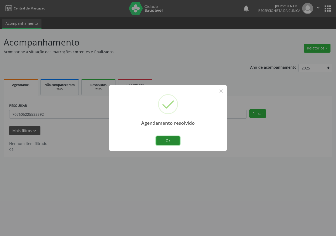
click at [169, 139] on button "Ok" at bounding box center [168, 140] width 24 height 9
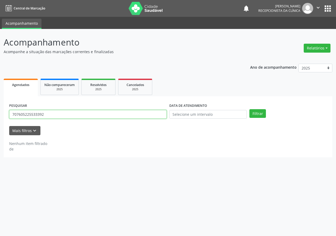
click at [137, 116] on input "707605225533392" at bounding box center [88, 114] width 158 height 9
type input "706702528247211"
click at [250, 109] on button "Filtrar" at bounding box center [258, 113] width 17 height 9
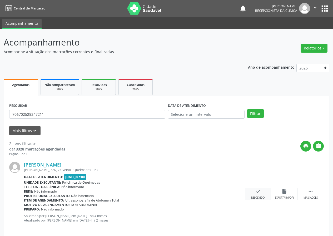
click at [260, 193] on icon "check" at bounding box center [258, 191] width 6 height 6
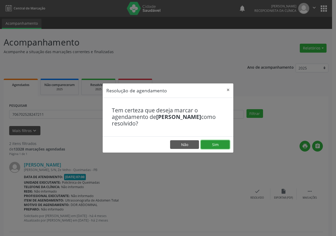
click at [227, 145] on button "Sim" at bounding box center [215, 144] width 29 height 9
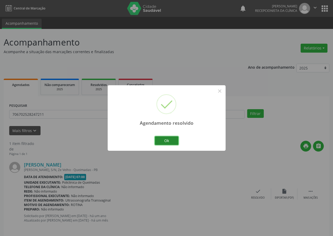
click at [171, 138] on button "Ok" at bounding box center [167, 140] width 24 height 9
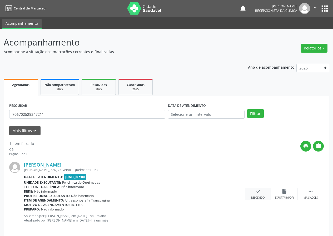
click at [254, 190] on div "check Resolvido" at bounding box center [257, 193] width 26 height 11
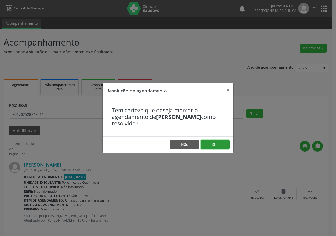
click at [224, 142] on button "Sim" at bounding box center [215, 144] width 29 height 9
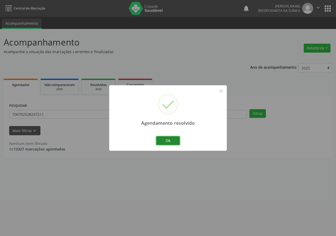
click at [166, 140] on button "Ok" at bounding box center [168, 140] width 24 height 9
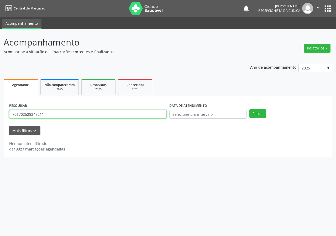
click at [131, 116] on input "706702528247211" at bounding box center [88, 114] width 158 height 9
type input "708406216216461"
click at [250, 109] on button "Filtrar" at bounding box center [258, 113] width 17 height 9
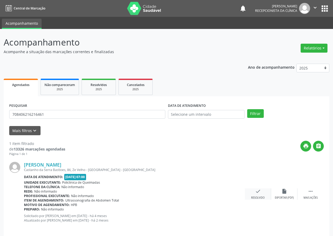
click at [258, 193] on icon "check" at bounding box center [258, 191] width 6 height 6
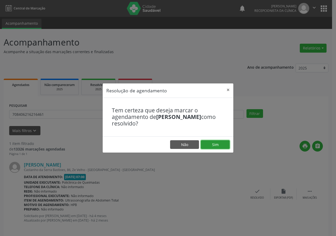
drag, startPoint x: 216, startPoint y: 144, endPoint x: 203, endPoint y: 143, distance: 13.4
click at [215, 144] on button "Sim" at bounding box center [215, 144] width 29 height 9
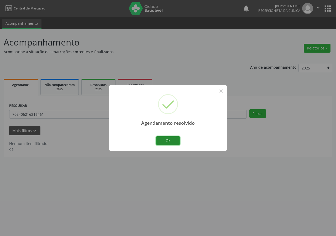
click at [167, 138] on button "Ok" at bounding box center [168, 140] width 24 height 9
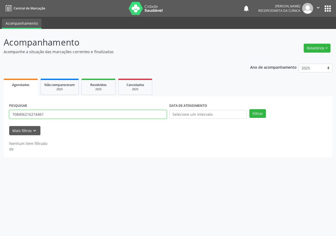
click at [144, 116] on input "708406216216461" at bounding box center [88, 114] width 158 height 9
type input "700000756382909"
click at [250, 109] on button "Filtrar" at bounding box center [258, 113] width 17 height 9
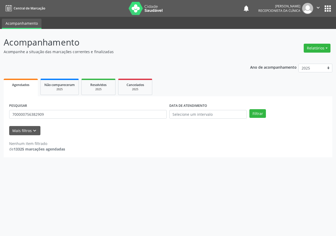
click at [56, 119] on div "PESQUISAR 700000756382909" at bounding box center [88, 112] width 160 height 21
click at [57, 117] on input "700000756382909" at bounding box center [88, 114] width 158 height 9
type input "700000756382909"
click at [250, 109] on button "Filtrar" at bounding box center [258, 113] width 17 height 9
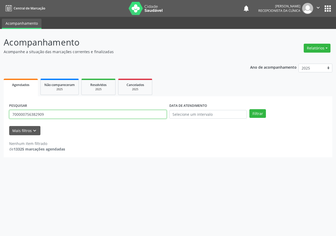
click at [87, 116] on input "700000756382909" at bounding box center [88, 114] width 158 height 9
type input "700505771640956"
click at [250, 109] on button "Filtrar" at bounding box center [258, 113] width 17 height 9
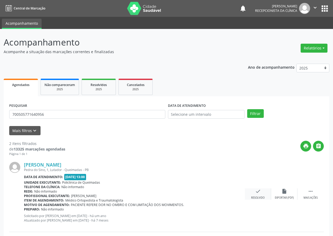
click at [258, 190] on icon "check" at bounding box center [258, 191] width 6 height 6
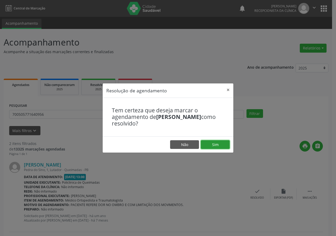
click at [218, 144] on button "Sim" at bounding box center [215, 144] width 29 height 9
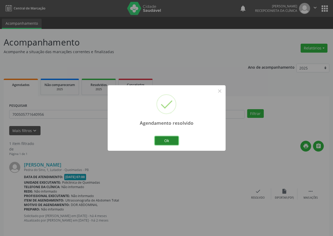
click at [170, 139] on button "Ok" at bounding box center [167, 140] width 24 height 9
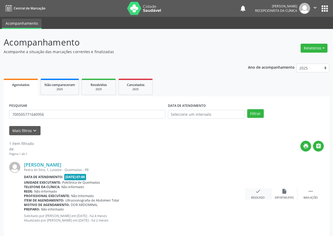
click at [255, 191] on icon "check" at bounding box center [258, 191] width 6 height 6
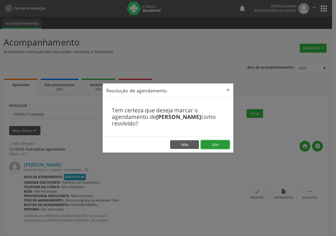
click at [217, 144] on button "Sim" at bounding box center [215, 144] width 29 height 9
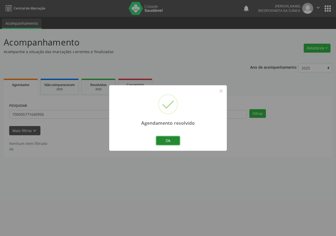
click at [171, 138] on button "Ok" at bounding box center [168, 140] width 24 height 9
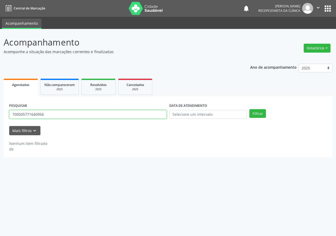
click at [136, 113] on input "700505771640956" at bounding box center [88, 114] width 158 height 9
type input "704708772101238"
click at [250, 109] on button "Filtrar" at bounding box center [258, 113] width 17 height 9
click at [48, 113] on input "704708772101238" at bounding box center [88, 114] width 158 height 9
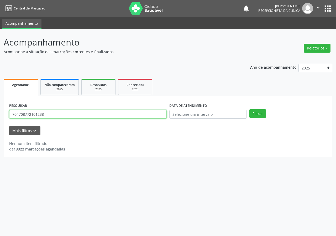
click at [48, 113] on input "704708772101238" at bounding box center [88, 114] width 158 height 9
type input "704708772101238"
click at [250, 109] on button "Filtrar" at bounding box center [258, 113] width 17 height 9
click at [50, 114] on input "704708772101238" at bounding box center [88, 114] width 158 height 9
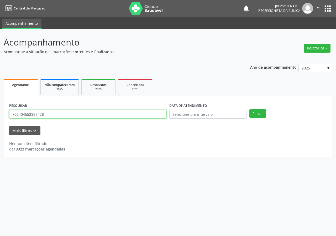
type input "702404552367428"
click at [250, 109] on button "Filtrar" at bounding box center [258, 113] width 17 height 9
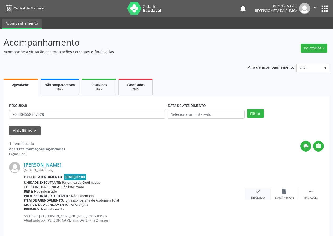
click at [256, 191] on icon "check" at bounding box center [258, 191] width 6 height 6
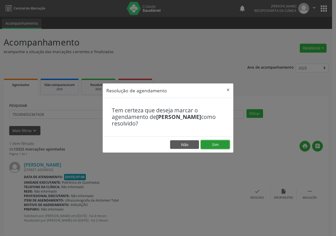
click at [219, 147] on button "Sim" at bounding box center [215, 144] width 29 height 9
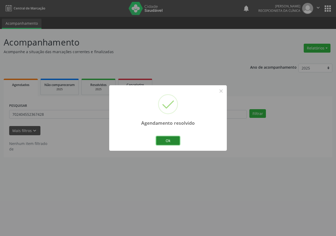
click at [172, 140] on button "Ok" at bounding box center [168, 140] width 24 height 9
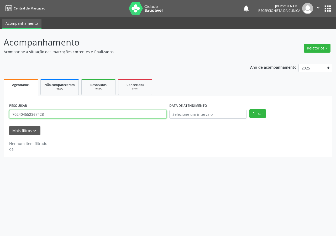
click at [112, 114] on input "702404552367428" at bounding box center [88, 114] width 158 height 9
type input "700004677789805"
click at [250, 109] on button "Filtrar" at bounding box center [258, 113] width 17 height 9
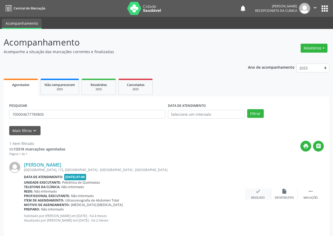
click at [260, 193] on icon "check" at bounding box center [258, 191] width 6 height 6
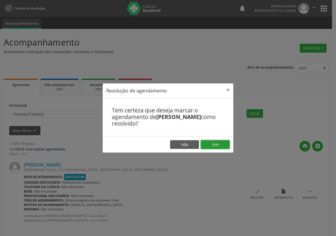
click at [225, 145] on button "Sim" at bounding box center [215, 144] width 29 height 9
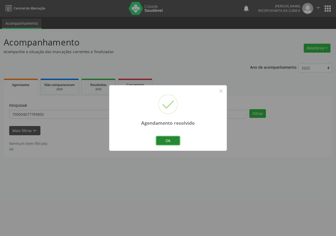
click at [165, 137] on button "Ok" at bounding box center [168, 140] width 24 height 9
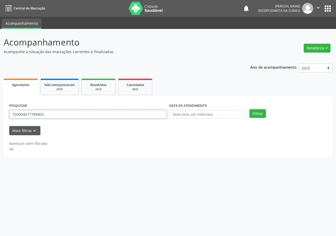
click at [120, 113] on input "700004677789805" at bounding box center [88, 114] width 158 height 9
type input "702109735148692"
click at [250, 109] on button "Filtrar" at bounding box center [258, 113] width 17 height 9
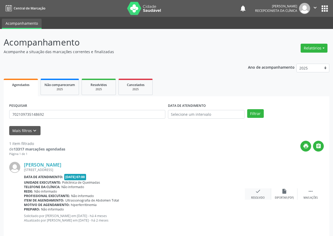
click at [261, 193] on div "check Resolvido" at bounding box center [257, 193] width 26 height 11
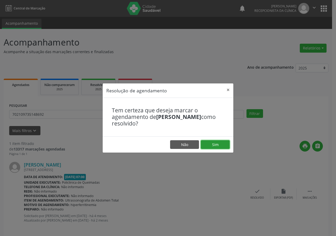
click at [218, 145] on button "Sim" at bounding box center [215, 144] width 29 height 9
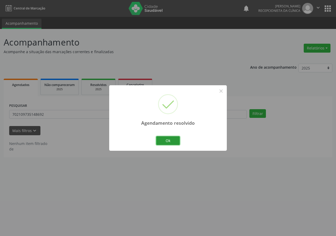
drag, startPoint x: 164, startPoint y: 138, endPoint x: 106, endPoint y: 127, distance: 59.6
click at [162, 139] on button "Ok" at bounding box center [168, 140] width 24 height 9
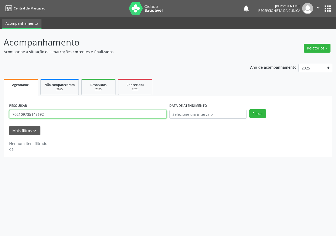
click at [103, 117] on input "702109735148692" at bounding box center [88, 114] width 158 height 9
type input "708609594580687"
click at [250, 109] on button "Filtrar" at bounding box center [258, 113] width 17 height 9
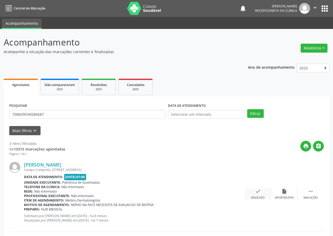
click at [257, 193] on icon "check" at bounding box center [258, 191] width 6 height 6
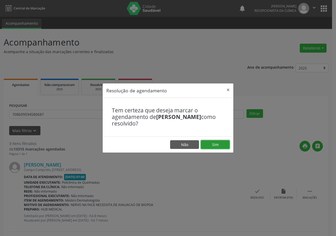
click at [225, 143] on button "Sim" at bounding box center [215, 144] width 29 height 9
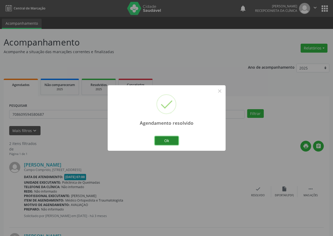
click at [171, 139] on button "Ok" at bounding box center [167, 140] width 24 height 9
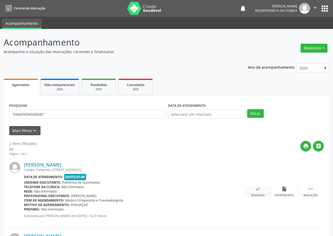
click at [257, 191] on icon "check" at bounding box center [258, 189] width 6 height 6
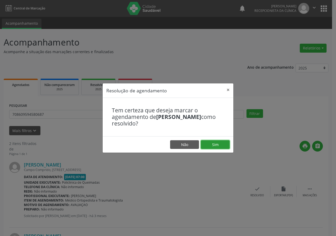
drag, startPoint x: 219, startPoint y: 147, endPoint x: 197, endPoint y: 134, distance: 25.8
click at [219, 147] on button "Sim" at bounding box center [215, 144] width 29 height 9
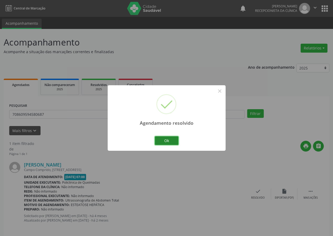
click at [172, 138] on button "Ok" at bounding box center [167, 140] width 24 height 9
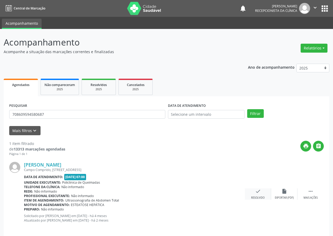
click at [258, 192] on icon "check" at bounding box center [258, 191] width 6 height 6
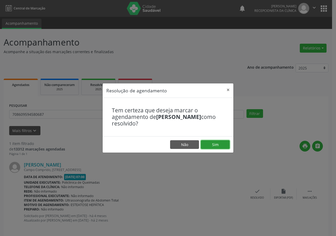
click at [220, 144] on button "Sim" at bounding box center [215, 144] width 29 height 9
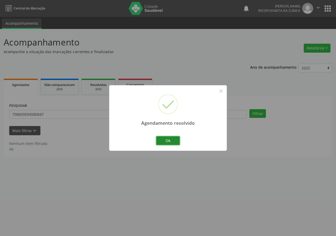
click at [168, 139] on button "Ok" at bounding box center [168, 140] width 24 height 9
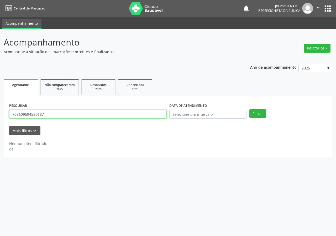
click at [93, 113] on input "708609594580687" at bounding box center [88, 114] width 158 height 9
type input "704600129188826"
click at [250, 109] on button "Filtrar" at bounding box center [258, 113] width 17 height 9
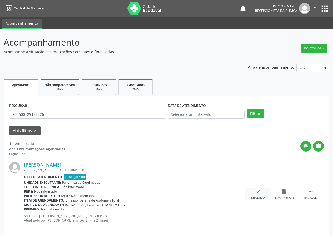
click at [256, 195] on div "check Resolvido" at bounding box center [257, 193] width 26 height 11
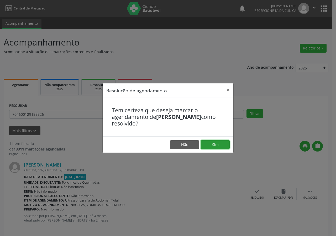
click at [216, 145] on button "Sim" at bounding box center [215, 144] width 29 height 9
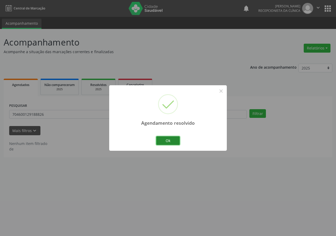
click at [172, 140] on button "Ok" at bounding box center [168, 140] width 24 height 9
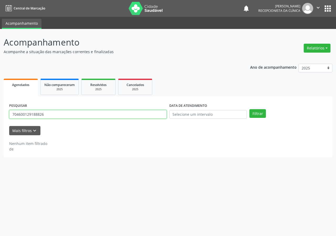
click at [107, 112] on input "704600129188826" at bounding box center [88, 114] width 158 height 9
type input "705009637963052"
click at [250, 109] on button "Filtrar" at bounding box center [258, 113] width 17 height 9
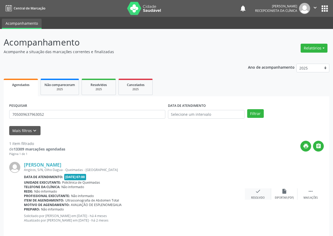
click at [252, 192] on div "check Resolvido" at bounding box center [257, 193] width 26 height 11
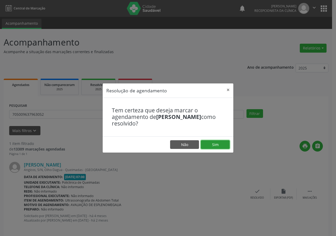
click at [212, 144] on button "Sim" at bounding box center [215, 144] width 29 height 9
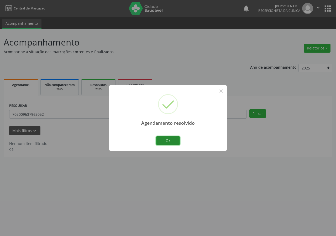
click at [168, 137] on button "Ok" at bounding box center [168, 140] width 24 height 9
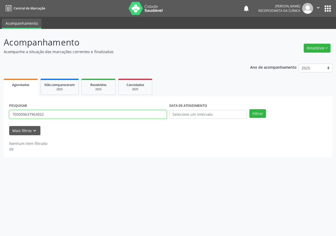
click at [117, 114] on input "705009637963052" at bounding box center [88, 114] width 158 height 9
type input "707809614914712"
click at [250, 109] on button "Filtrar" at bounding box center [258, 113] width 17 height 9
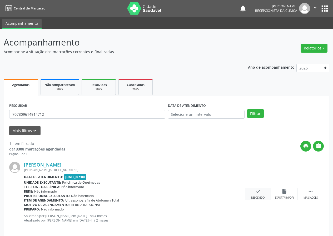
click at [258, 191] on icon "check" at bounding box center [258, 191] width 6 height 6
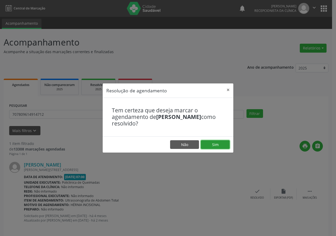
click at [212, 146] on button "Sim" at bounding box center [215, 144] width 29 height 9
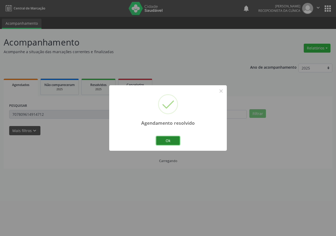
click at [167, 140] on button "Ok" at bounding box center [168, 140] width 24 height 9
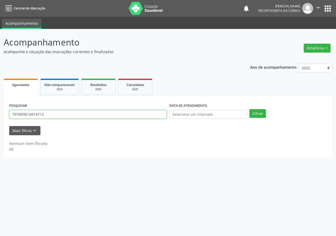
click at [108, 113] on input "707809614914712" at bounding box center [88, 114] width 158 height 9
type input "700205481877328"
click at [250, 109] on button "Filtrar" at bounding box center [258, 113] width 17 height 9
click at [96, 115] on input "700205481877328" at bounding box center [88, 114] width 158 height 9
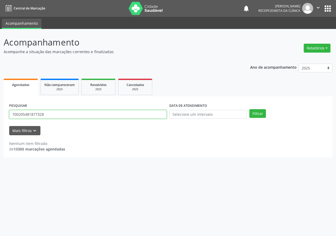
click at [96, 115] on input "700205481877328" at bounding box center [88, 114] width 158 height 9
type input "709203230692337"
click at [250, 109] on button "Filtrar" at bounding box center [258, 113] width 17 height 9
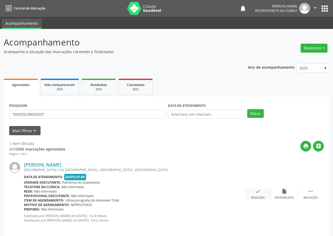
click at [257, 191] on icon "check" at bounding box center [258, 191] width 6 height 6
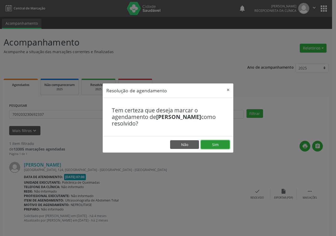
click at [219, 141] on button "Sim" at bounding box center [215, 144] width 29 height 9
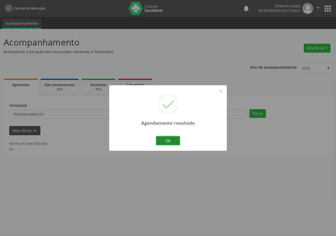
click at [168, 141] on button "Ok" at bounding box center [168, 140] width 24 height 9
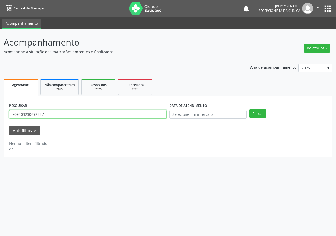
click at [95, 115] on input "709203230692337" at bounding box center [88, 114] width 158 height 9
type input "708200107733542"
click at [250, 109] on button "Filtrar" at bounding box center [258, 113] width 17 height 9
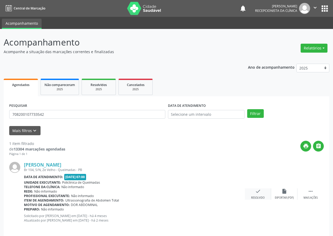
click at [259, 195] on div "check Resolvido" at bounding box center [257, 193] width 26 height 11
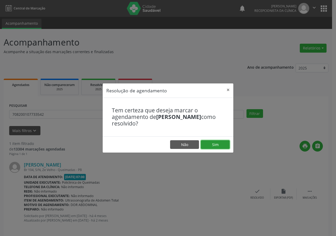
click at [219, 143] on button "Sim" at bounding box center [215, 144] width 29 height 9
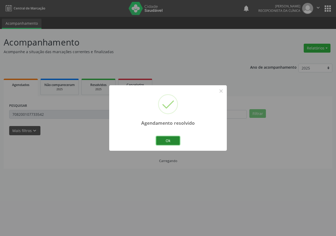
click at [169, 140] on button "Ok" at bounding box center [168, 140] width 24 height 9
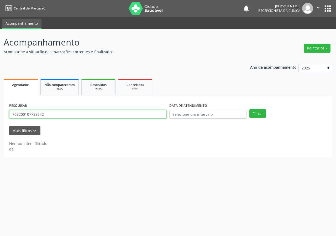
click at [154, 114] on input "708200107733542" at bounding box center [88, 114] width 158 height 9
type input "702608272618643"
click at [250, 109] on button "Filtrar" at bounding box center [258, 113] width 17 height 9
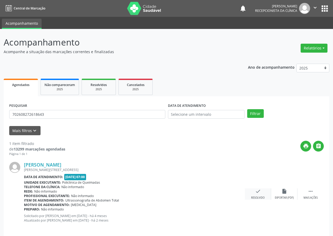
click at [256, 189] on icon "check" at bounding box center [258, 191] width 6 height 6
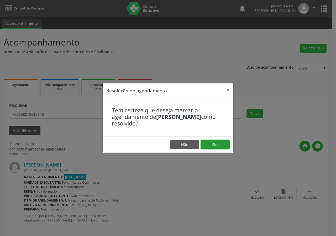
click at [217, 146] on button "Sim" at bounding box center [215, 144] width 29 height 9
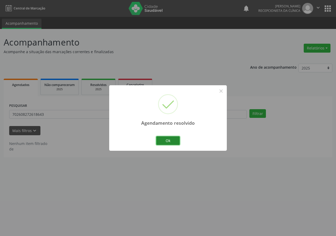
click at [166, 139] on button "Ok" at bounding box center [168, 140] width 24 height 9
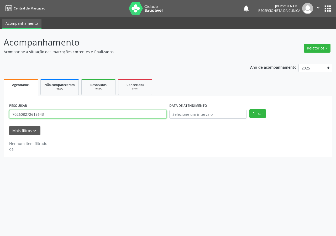
click at [119, 114] on input "702608272618643" at bounding box center [88, 114] width 158 height 9
type input "705002457210750"
click at [250, 109] on button "Filtrar" at bounding box center [258, 113] width 17 height 9
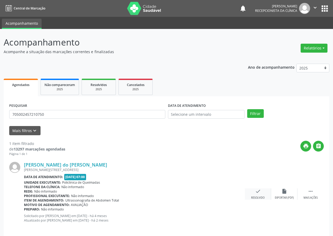
click at [259, 190] on icon "check" at bounding box center [258, 191] width 6 height 6
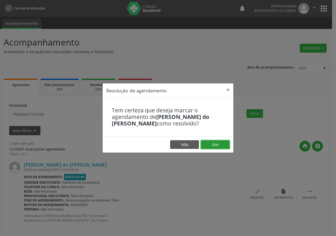
click at [223, 142] on button "Sim" at bounding box center [215, 144] width 29 height 9
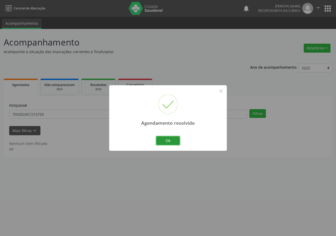
drag, startPoint x: 172, startPoint y: 139, endPoint x: 119, endPoint y: 134, distance: 53.4
click at [171, 140] on button "Ok" at bounding box center [168, 140] width 24 height 9
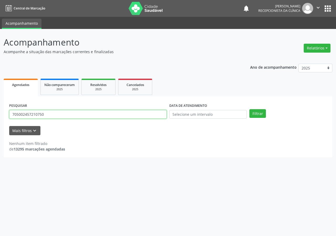
click at [103, 116] on input "705002457210750" at bounding box center [88, 114] width 158 height 9
type input "702304126112616"
click at [250, 109] on button "Filtrar" at bounding box center [258, 113] width 17 height 9
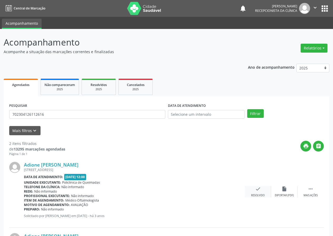
click at [259, 189] on icon "check" at bounding box center [258, 189] width 6 height 6
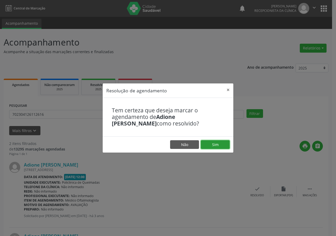
click at [210, 144] on button "Sim" at bounding box center [215, 144] width 29 height 9
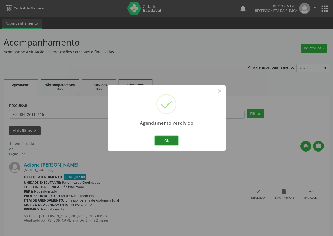
click at [173, 137] on button "Ok" at bounding box center [167, 140] width 24 height 9
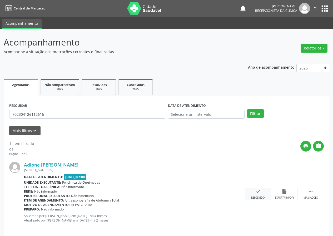
drag, startPoint x: 259, startPoint y: 191, endPoint x: 257, endPoint y: 188, distance: 4.3
click at [257, 188] on icon "check" at bounding box center [258, 191] width 6 height 6
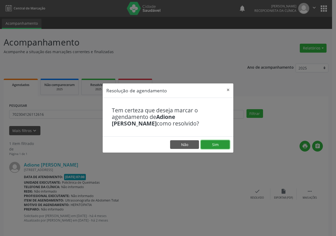
click at [220, 143] on button "Sim" at bounding box center [215, 144] width 29 height 9
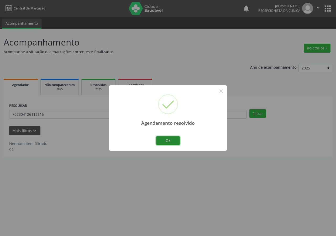
click at [177, 141] on button "Ok" at bounding box center [168, 140] width 24 height 9
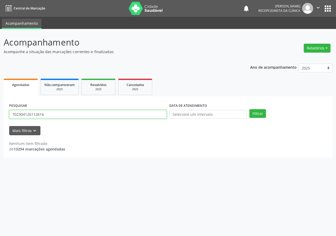
click at [112, 114] on input "702304126112616" at bounding box center [88, 114] width 158 height 9
type input "700006528218107"
click at [250, 109] on button "Filtrar" at bounding box center [258, 113] width 17 height 9
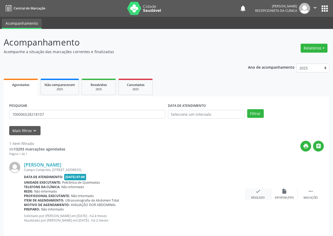
click at [258, 189] on icon "check" at bounding box center [258, 191] width 6 height 6
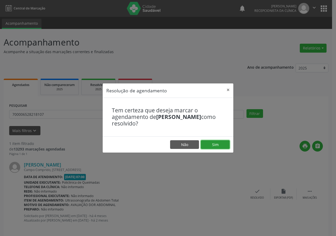
click at [221, 145] on button "Sim" at bounding box center [215, 144] width 29 height 9
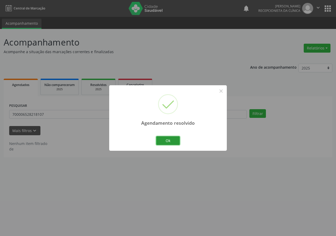
drag, startPoint x: 174, startPoint y: 140, endPoint x: 121, endPoint y: 123, distance: 55.2
click at [171, 140] on button "Ok" at bounding box center [168, 140] width 24 height 9
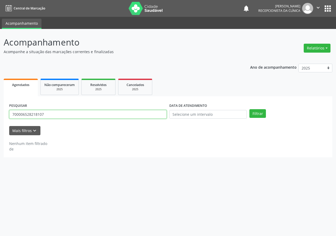
click at [120, 116] on input "700006528218107" at bounding box center [88, 114] width 158 height 9
type input "706900129758235"
click at [250, 109] on button "Filtrar" at bounding box center [258, 113] width 17 height 9
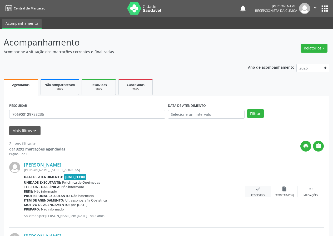
click at [257, 189] on icon "check" at bounding box center [258, 189] width 6 height 6
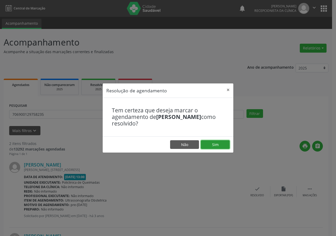
click at [219, 145] on button "Sim" at bounding box center [215, 144] width 29 height 9
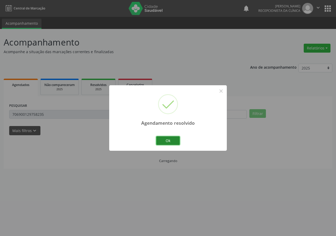
click at [166, 139] on button "Ok" at bounding box center [168, 140] width 24 height 9
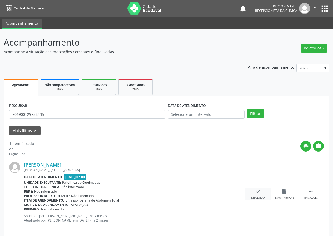
click at [255, 190] on icon "check" at bounding box center [258, 191] width 6 height 6
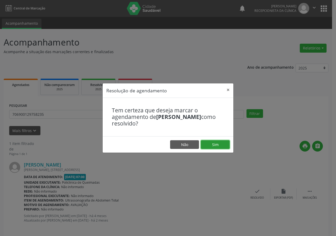
click at [213, 147] on button "Sim" at bounding box center [215, 144] width 29 height 9
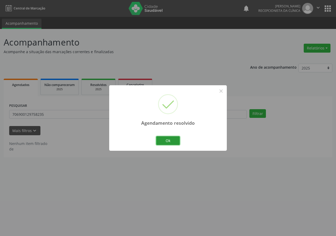
drag, startPoint x: 175, startPoint y: 138, endPoint x: 39, endPoint y: 84, distance: 147.0
click at [175, 139] on button "Ok" at bounding box center [168, 140] width 24 height 9
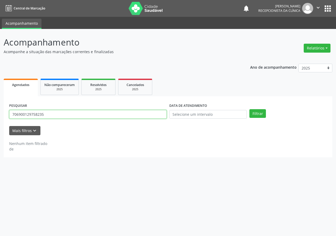
click at [69, 115] on input "706900129758235" at bounding box center [88, 114] width 158 height 9
type input "700504332312856"
click at [250, 109] on button "Filtrar" at bounding box center [258, 113] width 17 height 9
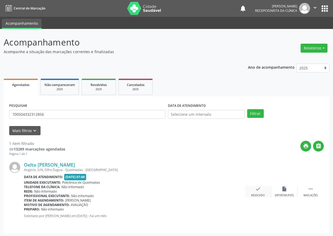
click at [260, 190] on div "check Resolvido" at bounding box center [257, 191] width 26 height 11
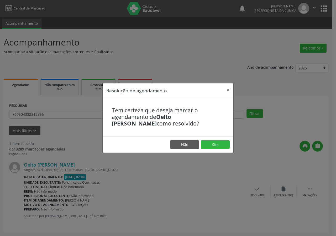
click at [214, 139] on footer "Não Sim" at bounding box center [168, 144] width 131 height 17
drag, startPoint x: 216, startPoint y: 147, endPoint x: 191, endPoint y: 147, distance: 24.7
click at [216, 147] on button "Sim" at bounding box center [215, 144] width 29 height 9
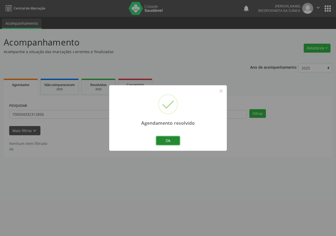
click at [174, 140] on button "Ok" at bounding box center [168, 140] width 24 height 9
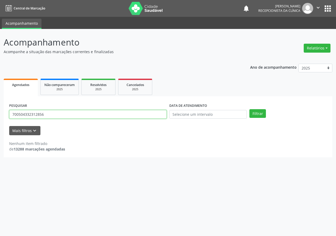
click at [85, 113] on input "700504332312856" at bounding box center [88, 114] width 158 height 9
type input "709003891453718"
click at [250, 109] on button "Filtrar" at bounding box center [258, 113] width 17 height 9
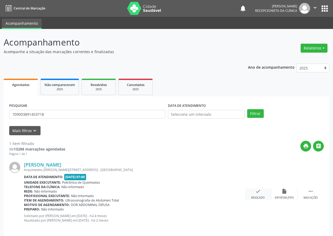
click at [258, 190] on icon "check" at bounding box center [258, 191] width 6 height 6
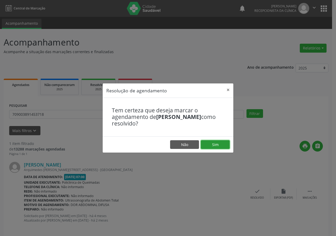
click at [222, 142] on button "Sim" at bounding box center [215, 144] width 29 height 9
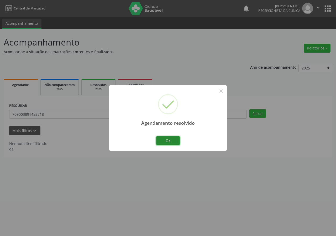
click at [164, 141] on button "Ok" at bounding box center [168, 140] width 24 height 9
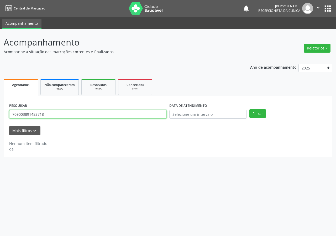
click at [129, 111] on input "709003891453718" at bounding box center [88, 114] width 158 height 9
click at [250, 109] on button "Filtrar" at bounding box center [258, 113] width 17 height 9
click at [38, 114] on input "700508786166859" at bounding box center [88, 114] width 158 height 9
type input "70050878616859"
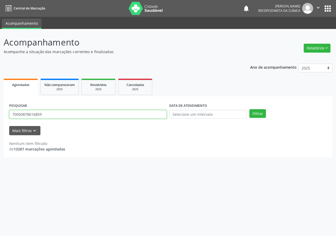
click at [250, 109] on button "Filtrar" at bounding box center [258, 113] width 17 height 9
click at [50, 114] on input "70050878616859" at bounding box center [88, 114] width 158 height 9
type input "700508786166859"
click at [250, 109] on button "Filtrar" at bounding box center [258, 113] width 17 height 9
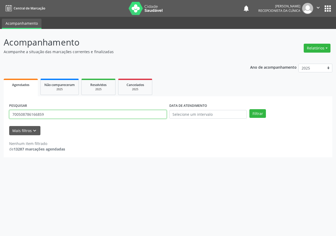
click at [48, 117] on input "700508786166859" at bounding box center [88, 114] width 158 height 9
type input "700905986660893"
click at [250, 109] on button "Filtrar" at bounding box center [258, 113] width 17 height 9
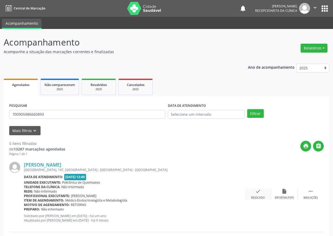
click at [256, 194] on icon "check" at bounding box center [258, 191] width 6 height 6
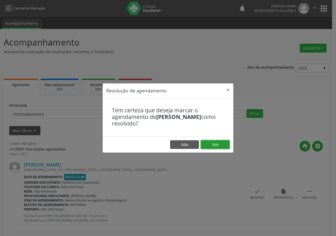
click at [208, 142] on button "Sim" at bounding box center [215, 144] width 29 height 9
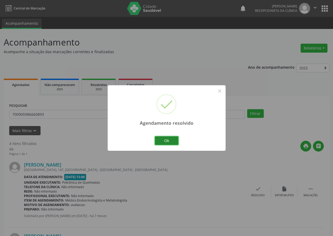
click at [166, 141] on button "Ok" at bounding box center [167, 140] width 24 height 9
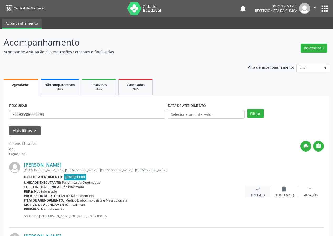
click at [255, 190] on icon "check" at bounding box center [258, 189] width 6 height 6
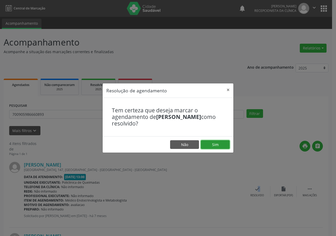
click at [213, 142] on button "Sim" at bounding box center [215, 144] width 29 height 9
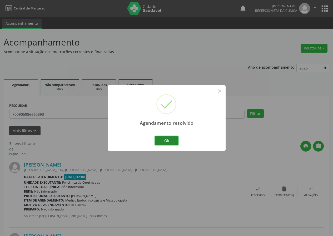
click at [172, 140] on button "Ok" at bounding box center [167, 140] width 24 height 9
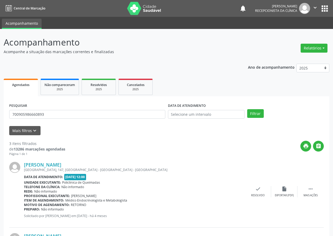
click at [259, 186] on div "[PERSON_NAME] [GEOGRAPHIC_DATA], 147, [GEOGRAPHIC_DATA] - [GEOGRAPHIC_DATA] - […" at bounding box center [166, 191] width 314 height 71
click at [256, 187] on icon "check" at bounding box center [258, 189] width 6 height 6
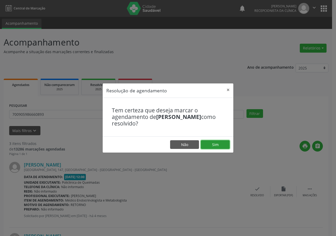
click at [218, 142] on button "Sim" at bounding box center [215, 144] width 29 height 9
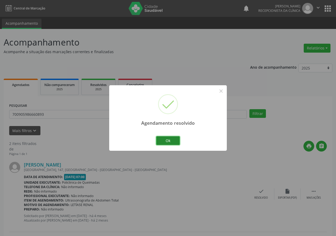
click at [172, 139] on button "Ok" at bounding box center [168, 140] width 24 height 9
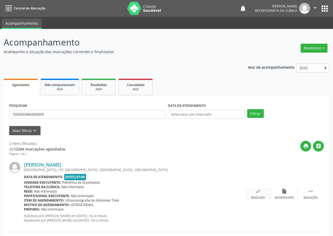
click at [261, 193] on div "check Resolvido" at bounding box center [257, 193] width 26 height 11
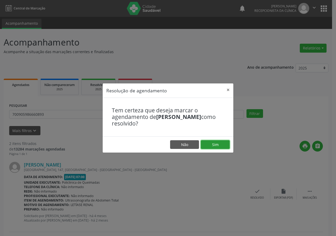
click at [226, 141] on button "Sim" at bounding box center [215, 144] width 29 height 9
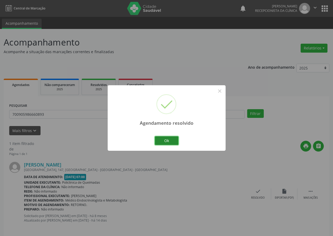
click at [173, 139] on button "Ok" at bounding box center [167, 140] width 24 height 9
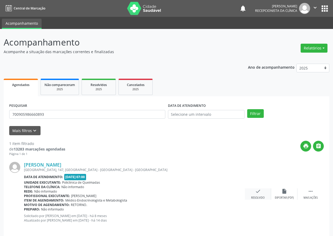
click at [258, 193] on icon "check" at bounding box center [258, 191] width 6 height 6
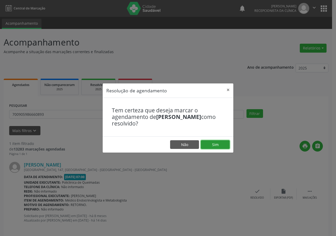
click at [208, 144] on button "Sim" at bounding box center [215, 144] width 29 height 9
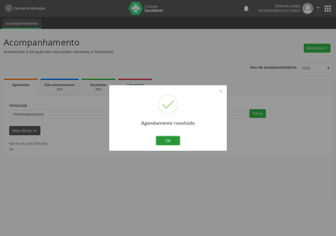
drag, startPoint x: 175, startPoint y: 140, endPoint x: 139, endPoint y: 125, distance: 38.4
click at [175, 140] on button "Ok" at bounding box center [168, 140] width 24 height 9
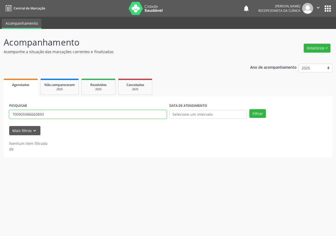
click at [136, 117] on input "700905986660893" at bounding box center [88, 114] width 158 height 9
type input "700801444975185"
click at [250, 109] on button "Filtrar" at bounding box center [258, 113] width 17 height 9
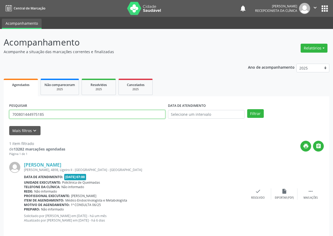
click at [74, 114] on input "700801444975185" at bounding box center [87, 114] width 156 height 9
drag, startPoint x: 74, startPoint y: 114, endPoint x: 68, endPoint y: 115, distance: 6.1
click at [73, 113] on input "700801444975185" at bounding box center [87, 114] width 156 height 9
type input "700504512931155"
click at [247, 109] on button "Filtrar" at bounding box center [255, 113] width 17 height 9
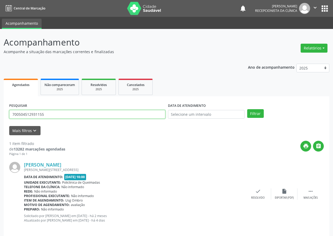
click at [55, 114] on input "700504512931155" at bounding box center [87, 114] width 156 height 9
type input "706806775223222"
click at [247, 109] on button "Filtrar" at bounding box center [255, 113] width 17 height 9
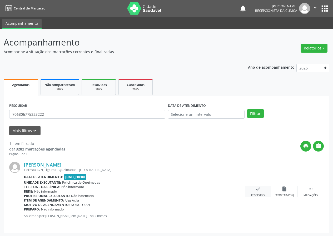
click at [259, 187] on icon "check" at bounding box center [258, 189] width 6 height 6
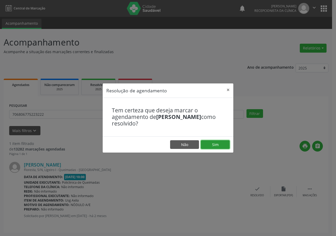
click at [211, 144] on button "Sim" at bounding box center [215, 144] width 29 height 9
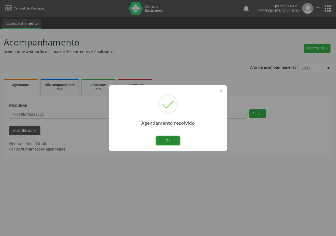
click at [176, 140] on button "Ok" at bounding box center [168, 140] width 24 height 9
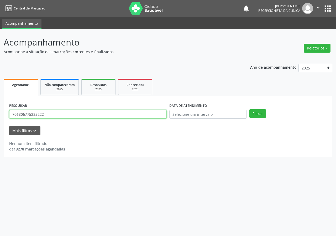
click at [158, 116] on input "706806775223222" at bounding box center [88, 114] width 158 height 9
type input "700903920011291"
click at [250, 109] on button "Filtrar" at bounding box center [258, 113] width 17 height 9
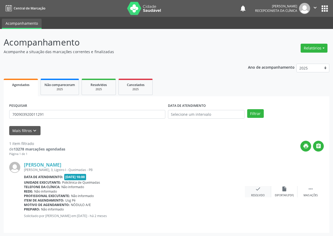
click at [260, 189] on div "check Resolvido" at bounding box center [257, 191] width 26 height 11
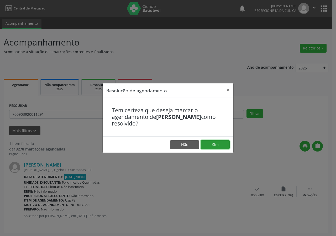
click at [218, 143] on button "Sim" at bounding box center [215, 144] width 29 height 9
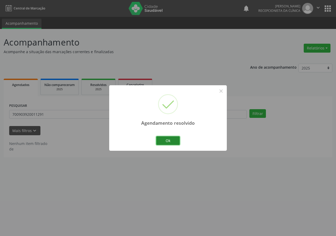
click at [172, 141] on button "Ok" at bounding box center [168, 140] width 24 height 9
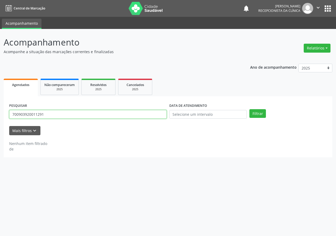
click at [109, 114] on input "700903920011291" at bounding box center [88, 114] width 158 height 9
type input "703106373137560"
click at [250, 109] on button "Filtrar" at bounding box center [258, 113] width 17 height 9
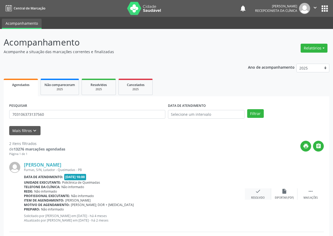
click at [255, 192] on icon "check" at bounding box center [258, 191] width 6 height 6
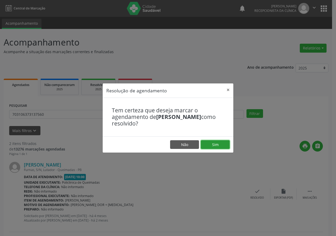
click at [221, 145] on button "Sim" at bounding box center [215, 144] width 29 height 9
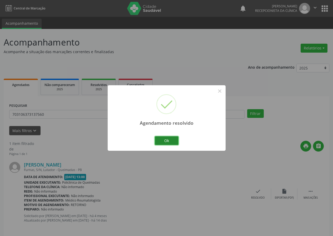
click at [169, 139] on button "Ok" at bounding box center [167, 140] width 24 height 9
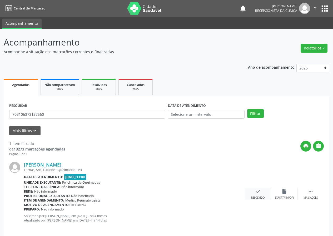
click at [258, 191] on icon "check" at bounding box center [258, 191] width 6 height 6
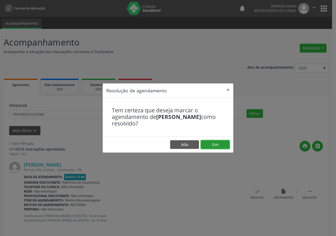
click at [226, 144] on button "Sim" at bounding box center [215, 144] width 29 height 9
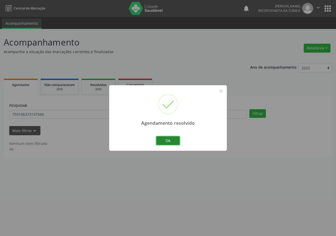
click at [170, 140] on button "Ok" at bounding box center [168, 140] width 24 height 9
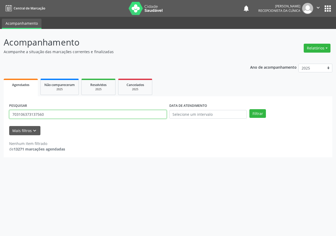
click at [114, 114] on input "703106373137560" at bounding box center [88, 114] width 158 height 9
type input "704709765157232"
click at [250, 109] on button "Filtrar" at bounding box center [258, 113] width 17 height 9
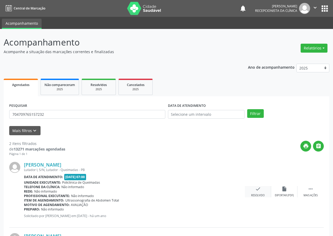
click at [257, 191] on icon "check" at bounding box center [258, 189] width 6 height 6
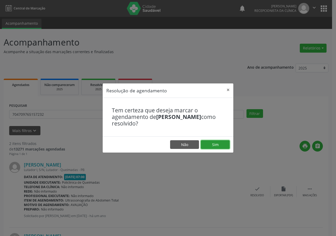
click at [219, 144] on button "Sim" at bounding box center [215, 144] width 29 height 9
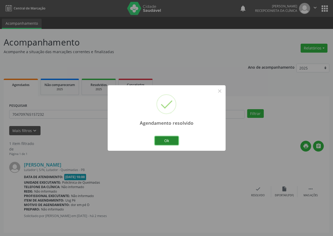
drag, startPoint x: 175, startPoint y: 140, endPoint x: 165, endPoint y: 135, distance: 10.1
click at [174, 139] on button "Ok" at bounding box center [167, 140] width 24 height 9
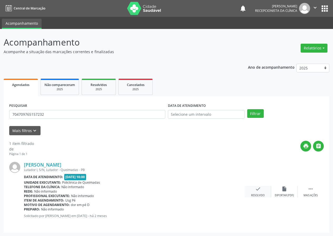
click at [258, 188] on icon "check" at bounding box center [258, 189] width 6 height 6
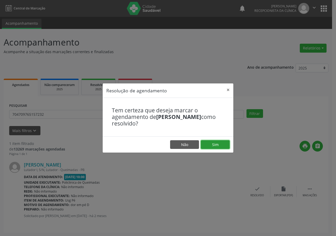
drag, startPoint x: 219, startPoint y: 144, endPoint x: 213, endPoint y: 143, distance: 6.4
click at [219, 144] on button "Sim" at bounding box center [215, 144] width 29 height 9
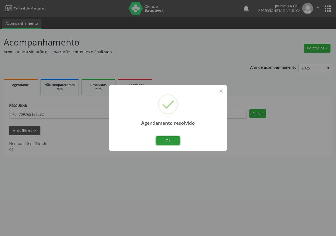
drag, startPoint x: 176, startPoint y: 140, endPoint x: 163, endPoint y: 140, distance: 12.1
click at [175, 140] on button "Ok" at bounding box center [168, 140] width 24 height 9
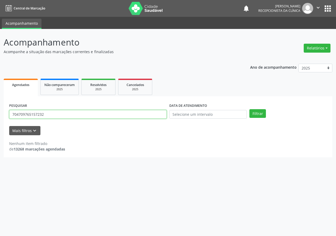
click at [133, 116] on input "704709765157232" at bounding box center [88, 114] width 158 height 9
type input "700309960327134"
click at [250, 109] on button "Filtrar" at bounding box center [258, 113] width 17 height 9
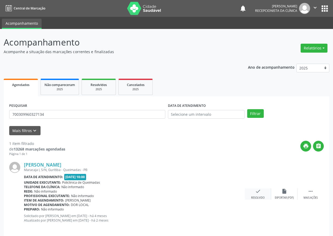
click at [258, 191] on icon "check" at bounding box center [258, 191] width 6 height 6
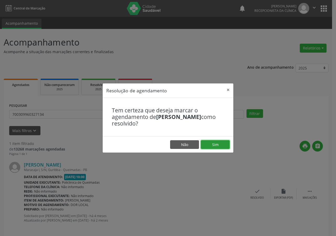
click at [220, 143] on button "Sim" at bounding box center [215, 144] width 29 height 9
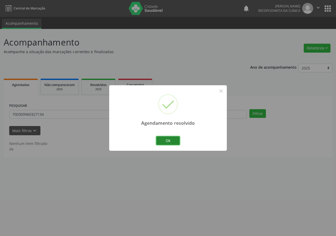
click at [168, 139] on button "Ok" at bounding box center [168, 140] width 24 height 9
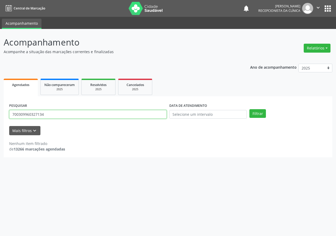
click at [104, 114] on input "700309960327134" at bounding box center [88, 114] width 158 height 9
type input "700008105744109"
click at [250, 109] on button "Filtrar" at bounding box center [258, 113] width 17 height 9
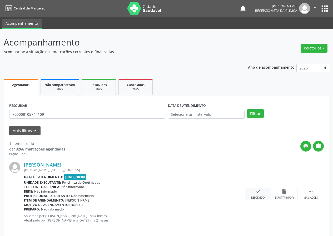
click at [258, 191] on icon "check" at bounding box center [258, 191] width 6 height 6
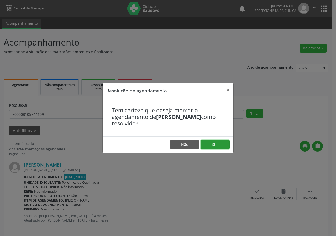
click at [212, 142] on button "Sim" at bounding box center [215, 144] width 29 height 9
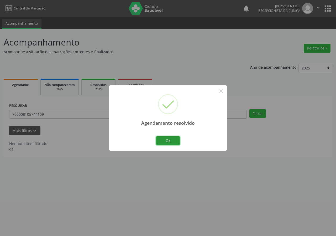
drag, startPoint x: 172, startPoint y: 136, endPoint x: 171, endPoint y: 139, distance: 3.3
click at [172, 137] on button "Ok" at bounding box center [168, 140] width 24 height 9
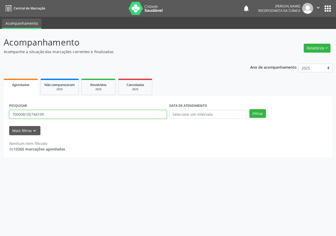
click at [144, 113] on input "700008105744109" at bounding box center [88, 114] width 158 height 9
type input "700103951936715"
click at [250, 109] on button "Filtrar" at bounding box center [258, 113] width 17 height 9
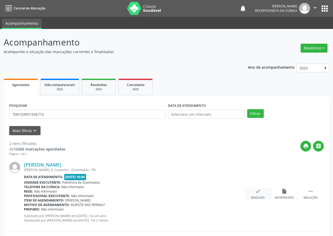
click at [259, 195] on div "check Resolvido" at bounding box center [257, 193] width 26 height 11
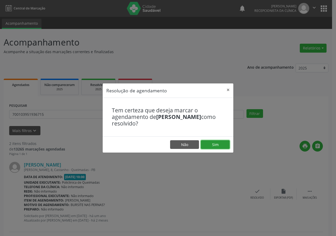
click at [227, 144] on button "Sim" at bounding box center [215, 144] width 29 height 9
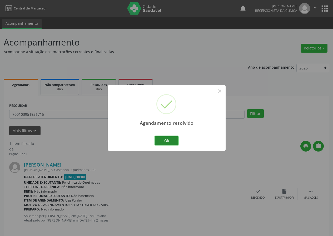
click at [170, 139] on button "Ok" at bounding box center [167, 140] width 24 height 9
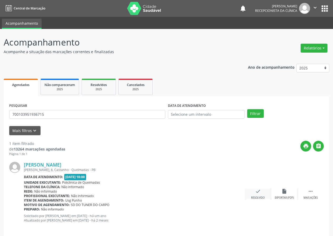
click at [255, 192] on icon "check" at bounding box center [258, 191] width 6 height 6
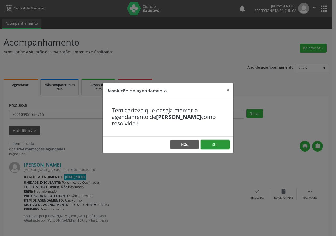
click at [216, 143] on button "Sim" at bounding box center [215, 144] width 29 height 9
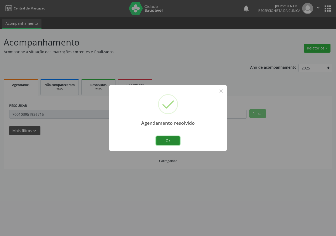
click at [171, 140] on button "Ok" at bounding box center [168, 140] width 24 height 9
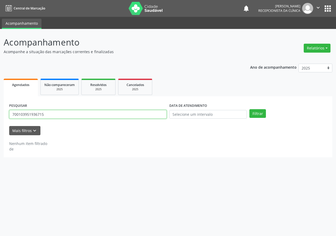
click at [87, 114] on input "700103951936715" at bounding box center [88, 114] width 158 height 9
type input "702504366569333"
click at [250, 109] on button "Filtrar" at bounding box center [258, 113] width 17 height 9
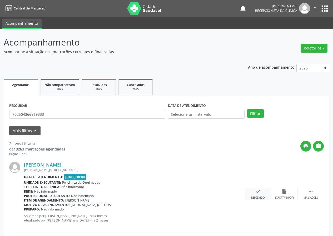
click at [258, 191] on icon "check" at bounding box center [258, 191] width 6 height 6
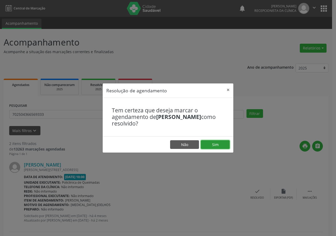
click at [213, 143] on button "Sim" at bounding box center [215, 144] width 29 height 9
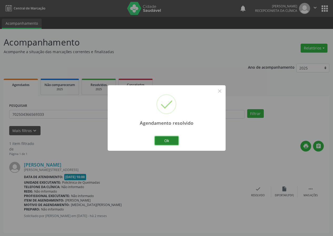
click at [172, 139] on button "Ok" at bounding box center [167, 140] width 24 height 9
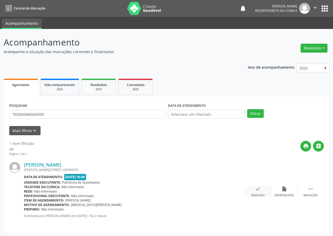
click at [257, 190] on icon "check" at bounding box center [258, 189] width 6 height 6
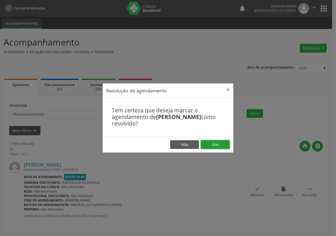
click at [226, 144] on button "Sim" at bounding box center [215, 144] width 29 height 9
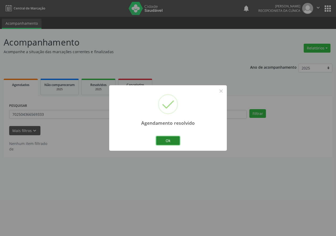
click at [169, 139] on button "Ok" at bounding box center [168, 140] width 24 height 9
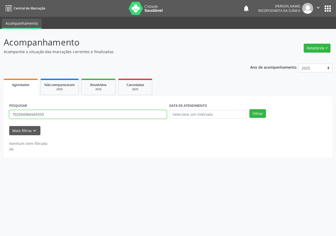
click at [95, 113] on input "702504366569333" at bounding box center [88, 114] width 158 height 9
type input "701002873548994"
click at [250, 109] on button "Filtrar" at bounding box center [258, 113] width 17 height 9
click at [48, 115] on input "701002873548994" at bounding box center [88, 114] width 158 height 9
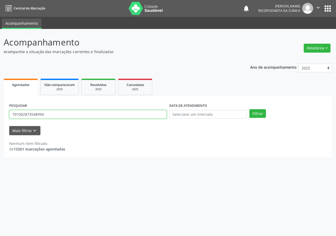
click at [48, 115] on input "701002873548994" at bounding box center [88, 114] width 158 height 9
type input "700008062396805"
click at [250, 109] on button "Filtrar" at bounding box center [258, 113] width 17 height 9
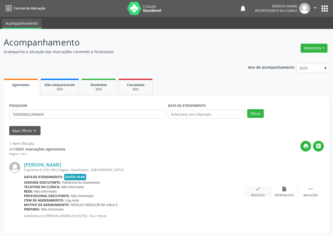
click at [254, 192] on div "check Resolvido" at bounding box center [257, 191] width 26 height 11
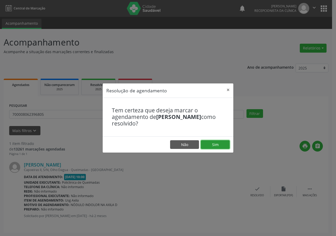
click at [222, 141] on button "Sim" at bounding box center [215, 144] width 29 height 9
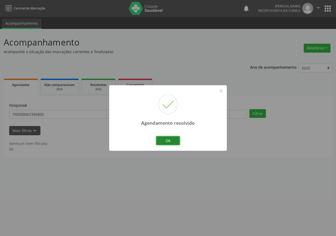
click at [172, 142] on button "Ok" at bounding box center [168, 140] width 24 height 9
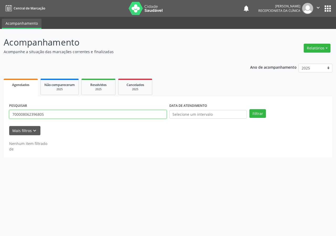
click at [112, 114] on input "700008062396805" at bounding box center [88, 114] width 158 height 9
type input "705005068975058"
click at [250, 109] on button "Filtrar" at bounding box center [258, 113] width 17 height 9
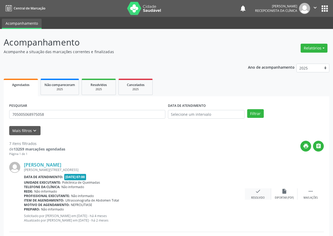
click at [256, 193] on icon "check" at bounding box center [258, 191] width 6 height 6
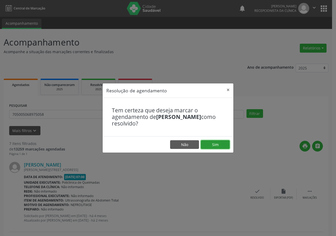
click at [221, 145] on button "Sim" at bounding box center [215, 144] width 29 height 9
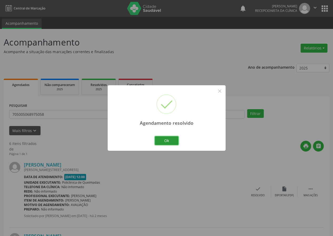
click at [166, 138] on button "Ok" at bounding box center [167, 140] width 24 height 9
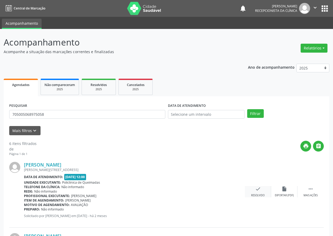
click at [258, 192] on icon "check" at bounding box center [258, 189] width 6 height 6
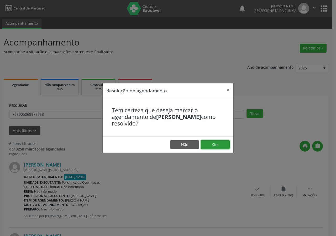
click at [215, 142] on button "Sim" at bounding box center [215, 144] width 29 height 9
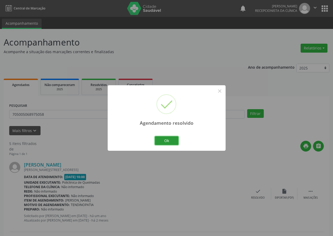
drag, startPoint x: 165, startPoint y: 138, endPoint x: 160, endPoint y: 139, distance: 5.4
click at [165, 138] on button "Ok" at bounding box center [167, 140] width 24 height 9
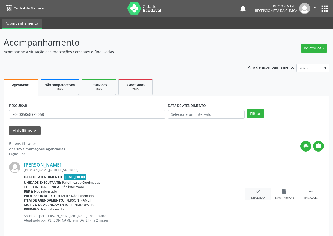
click at [258, 194] on div "check Resolvido" at bounding box center [257, 193] width 26 height 11
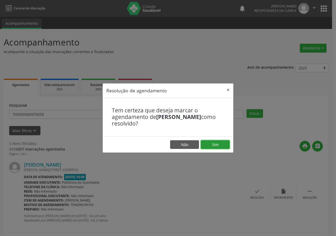
click at [221, 144] on button "Sim" at bounding box center [215, 144] width 29 height 9
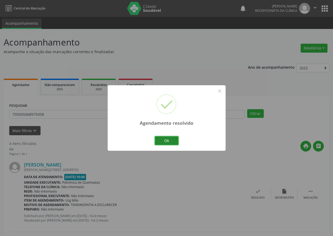
click at [170, 137] on button "Ok" at bounding box center [167, 140] width 24 height 9
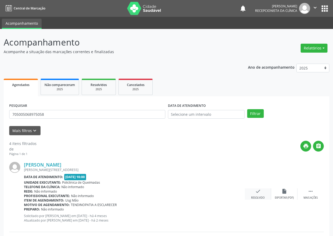
click at [258, 190] on icon "check" at bounding box center [258, 191] width 6 height 6
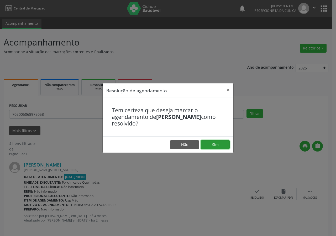
click at [217, 146] on button "Sim" at bounding box center [215, 144] width 29 height 9
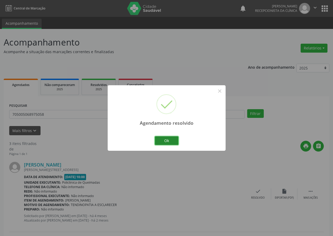
click at [166, 137] on button "Ok" at bounding box center [167, 140] width 24 height 9
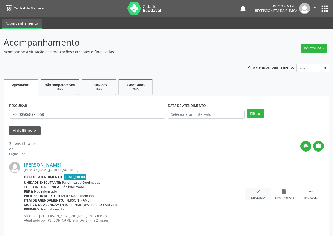
click at [256, 192] on icon "check" at bounding box center [258, 191] width 6 height 6
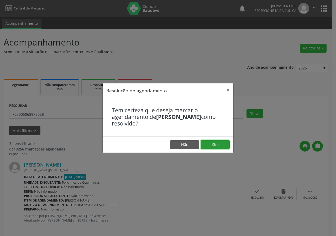
click at [216, 144] on button "Sim" at bounding box center [215, 144] width 29 height 9
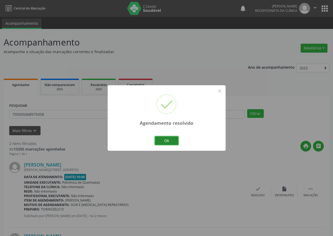
click at [165, 138] on button "Ok" at bounding box center [167, 140] width 24 height 9
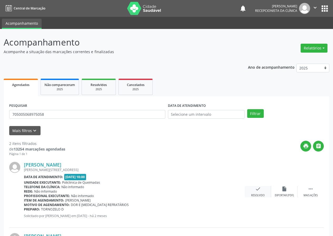
click at [255, 189] on icon "check" at bounding box center [258, 189] width 6 height 6
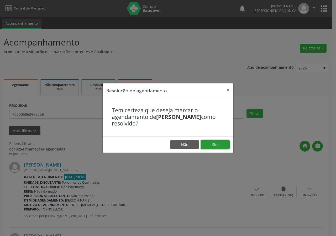
click at [214, 141] on button "Sim" at bounding box center [215, 144] width 29 height 9
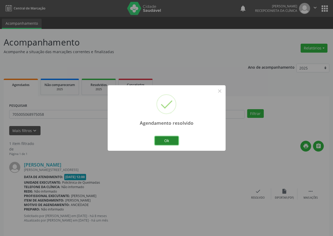
click at [174, 139] on button "Ok" at bounding box center [167, 140] width 24 height 9
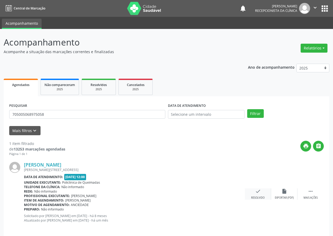
click at [258, 188] on icon "check" at bounding box center [258, 191] width 6 height 6
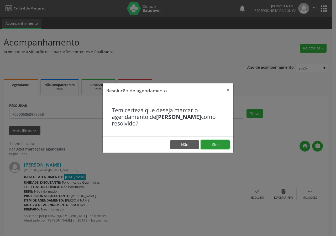
drag, startPoint x: 219, startPoint y: 143, endPoint x: 214, endPoint y: 144, distance: 5.7
click at [219, 144] on button "Sim" at bounding box center [215, 144] width 29 height 9
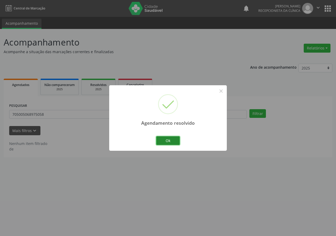
click at [172, 141] on button "Ok" at bounding box center [168, 140] width 24 height 9
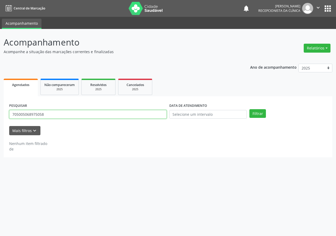
click at [132, 115] on input "705005068975058" at bounding box center [88, 114] width 158 height 9
type input "705005068975058"
click at [250, 109] on button "Filtrar" at bounding box center [258, 113] width 17 height 9
click at [51, 112] on input "705005068975058" at bounding box center [88, 114] width 158 height 9
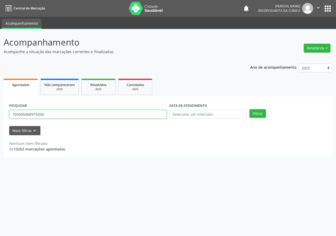
click at [51, 112] on input "705005068975058" at bounding box center [88, 114] width 158 height 9
type input "705005068975058"
click at [250, 109] on button "Filtrar" at bounding box center [258, 113] width 17 height 9
click at [48, 114] on input "705005068975058" at bounding box center [88, 114] width 158 height 9
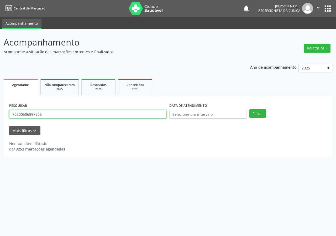
type input "705005068975058"
click at [250, 109] on button "Filtrar" at bounding box center [258, 113] width 17 height 9
click at [52, 116] on input "705005068975058" at bounding box center [88, 114] width 158 height 9
drag, startPoint x: 52, startPoint y: 116, endPoint x: 46, endPoint y: 115, distance: 6.4
click at [52, 116] on input "705005068975058" at bounding box center [88, 114] width 158 height 9
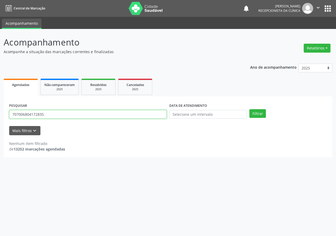
type input "707006804172835"
click at [250, 109] on button "Filtrar" at bounding box center [258, 113] width 17 height 9
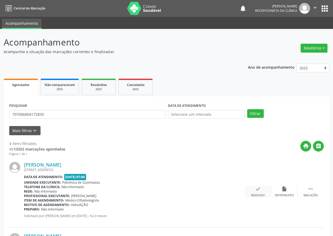
click at [253, 191] on div "check Resolvido" at bounding box center [257, 191] width 26 height 11
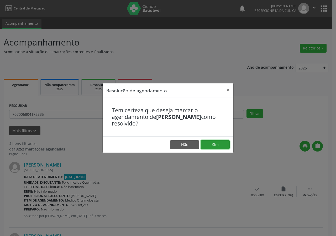
click at [213, 144] on button "Sim" at bounding box center [215, 144] width 29 height 9
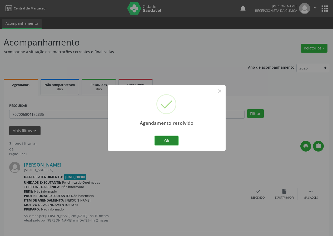
click at [176, 138] on button "Ok" at bounding box center [167, 140] width 24 height 9
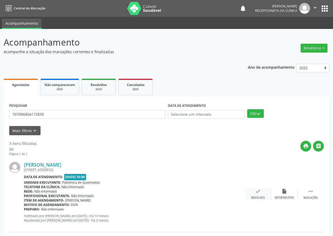
click at [261, 194] on div "check Resolvido" at bounding box center [257, 193] width 26 height 11
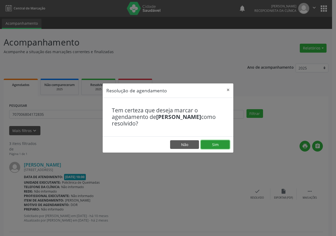
click at [227, 142] on button "Sim" at bounding box center [215, 144] width 29 height 9
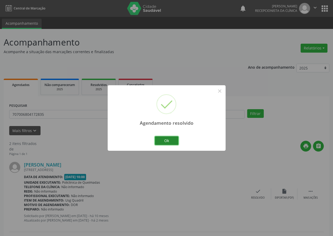
click at [175, 140] on button "Ok" at bounding box center [167, 140] width 24 height 9
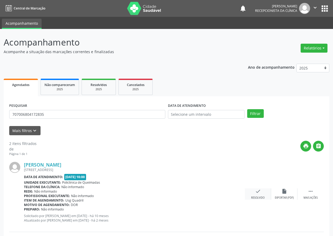
click at [258, 192] on icon "check" at bounding box center [258, 191] width 6 height 6
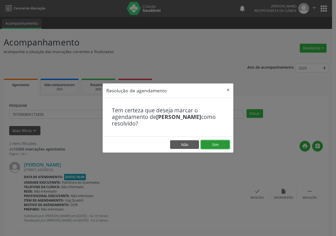
click at [219, 146] on button "Sim" at bounding box center [215, 144] width 29 height 9
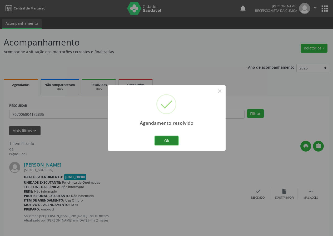
click at [169, 139] on button "Ok" at bounding box center [167, 140] width 24 height 9
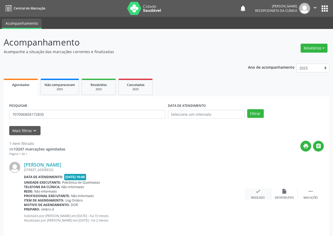
click at [258, 195] on div "check Resolvido" at bounding box center [257, 193] width 26 height 11
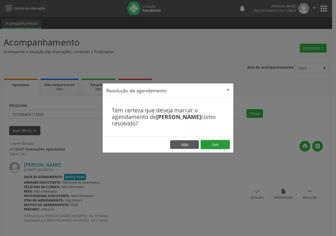
click at [214, 146] on button "Sim" at bounding box center [215, 144] width 29 height 9
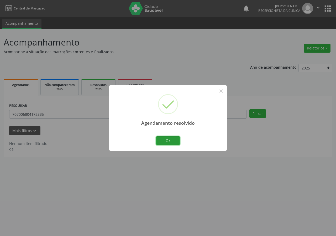
click at [176, 139] on button "Ok" at bounding box center [168, 140] width 24 height 9
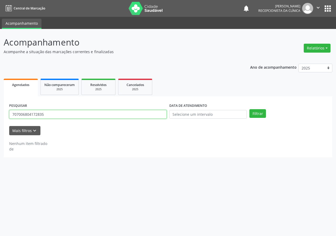
click at [128, 115] on input "707006804172835" at bounding box center [88, 114] width 158 height 9
type input "706808238085124"
click at [250, 109] on button "Filtrar" at bounding box center [258, 113] width 17 height 9
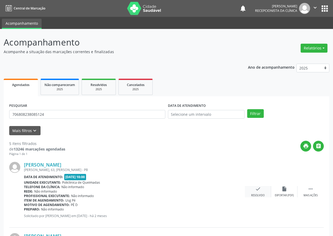
click at [259, 190] on icon "check" at bounding box center [258, 189] width 6 height 6
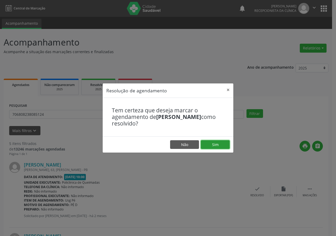
click at [219, 142] on button "Sim" at bounding box center [215, 144] width 29 height 9
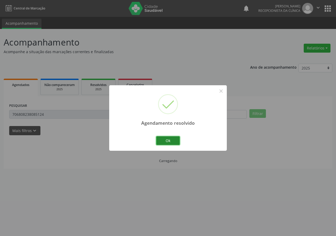
click at [168, 138] on button "Ok" at bounding box center [168, 140] width 24 height 9
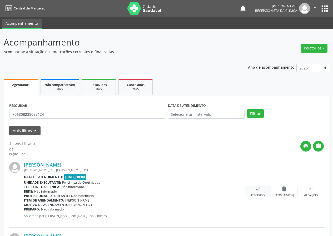
click at [255, 191] on icon "check" at bounding box center [258, 189] width 6 height 6
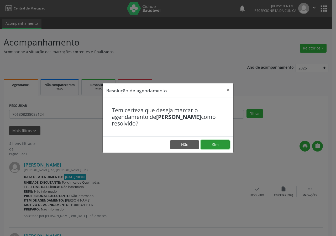
click at [212, 142] on button "Sim" at bounding box center [215, 144] width 29 height 9
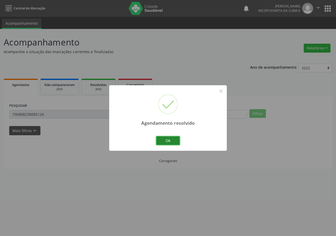
click at [174, 139] on button "Ok" at bounding box center [168, 140] width 24 height 9
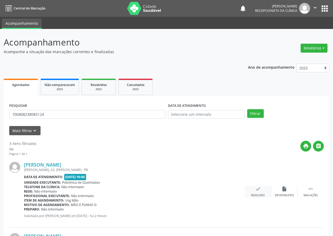
click at [259, 190] on icon "check" at bounding box center [258, 189] width 6 height 6
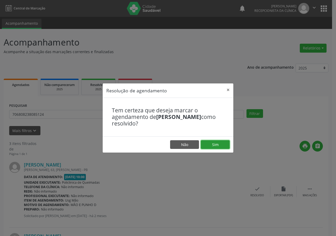
click at [222, 145] on button "Sim" at bounding box center [215, 144] width 29 height 9
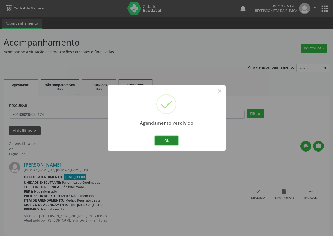
click at [173, 138] on button "Ok" at bounding box center [167, 140] width 24 height 9
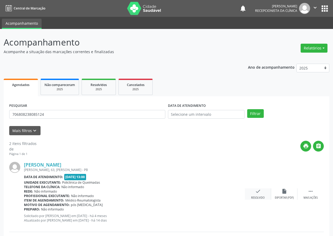
click at [260, 192] on div "check Resolvido" at bounding box center [257, 193] width 26 height 11
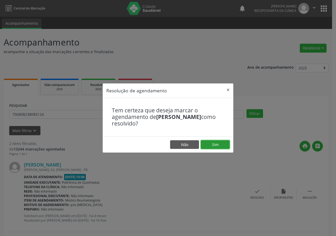
click at [227, 144] on button "Sim" at bounding box center [215, 144] width 29 height 9
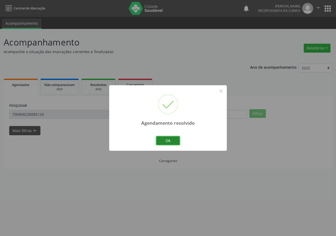
click at [175, 138] on button "Ok" at bounding box center [168, 140] width 24 height 9
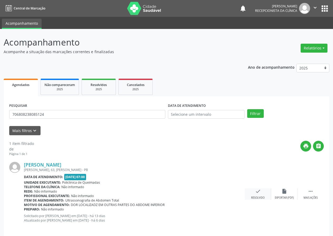
click at [255, 189] on icon "check" at bounding box center [258, 191] width 6 height 6
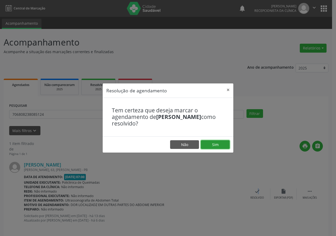
drag, startPoint x: 216, startPoint y: 145, endPoint x: 208, endPoint y: 130, distance: 16.3
click at [216, 144] on button "Sim" at bounding box center [215, 144] width 29 height 9
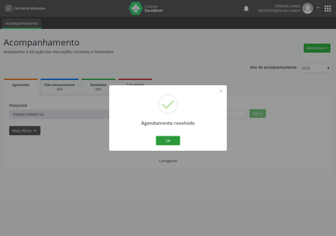
drag, startPoint x: 177, startPoint y: 140, endPoint x: 171, endPoint y: 123, distance: 18.4
click at [174, 138] on button "Ok" at bounding box center [168, 140] width 24 height 9
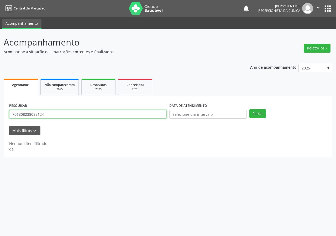
click at [131, 113] on input "706808238085124" at bounding box center [88, 114] width 158 height 9
type input "708401294950963"
click at [250, 109] on button "Filtrar" at bounding box center [258, 113] width 17 height 9
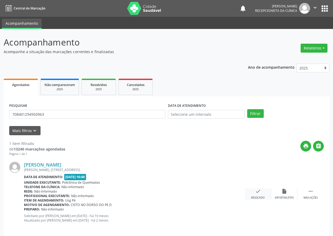
click at [258, 193] on icon "check" at bounding box center [258, 191] width 6 height 6
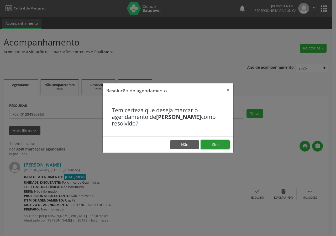
click at [226, 143] on button "Sim" at bounding box center [215, 144] width 29 height 9
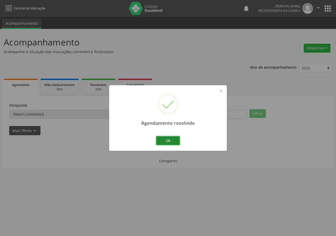
click at [172, 138] on button "Ok" at bounding box center [168, 140] width 24 height 9
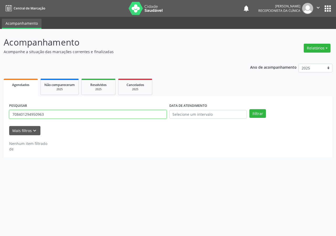
click at [75, 116] on input "708401294950963" at bounding box center [88, 114] width 158 height 9
type input "700509521993251"
click at [250, 109] on button "Filtrar" at bounding box center [258, 113] width 17 height 9
click at [63, 113] on input "700509521993251" at bounding box center [88, 114] width 158 height 9
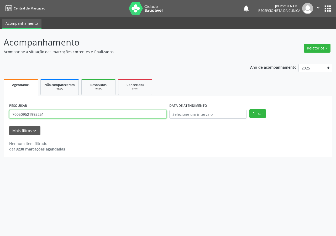
click at [62, 113] on input "700509521993251" at bounding box center [88, 114] width 158 height 9
type input "708407760878466"
click at [250, 109] on button "Filtrar" at bounding box center [258, 113] width 17 height 9
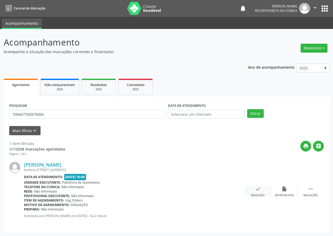
click at [259, 190] on icon "check" at bounding box center [258, 189] width 6 height 6
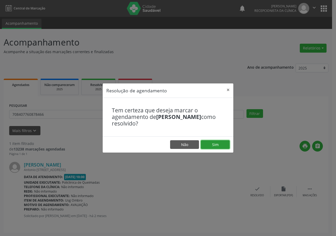
click at [218, 143] on button "Sim" at bounding box center [215, 144] width 29 height 9
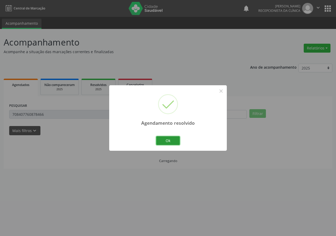
click at [169, 141] on button "Ok" at bounding box center [168, 140] width 24 height 9
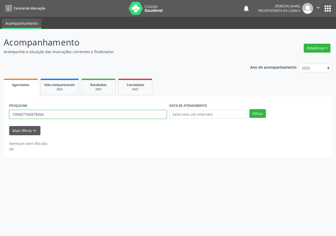
click at [124, 115] on input "708407760878466" at bounding box center [88, 114] width 158 height 9
click at [250, 109] on button "Filtrar" at bounding box center [258, 113] width 17 height 9
click at [36, 114] on input "70000503796203" at bounding box center [88, 114] width 158 height 9
type input "700005037936203"
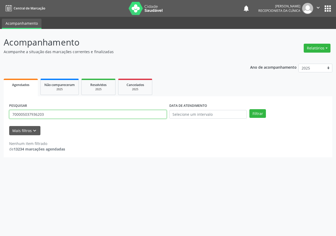
click at [250, 109] on button "Filtrar" at bounding box center [258, 113] width 17 height 9
click at [44, 114] on input "700005037936203" at bounding box center [88, 114] width 158 height 9
type input "700005037936203"
click at [250, 109] on button "Filtrar" at bounding box center [258, 113] width 17 height 9
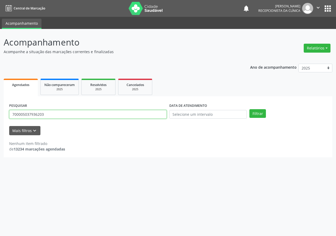
click at [73, 114] on input "700005037936203" at bounding box center [88, 114] width 158 height 9
type input "700005037936203"
click at [250, 109] on button "Filtrar" at bounding box center [258, 113] width 17 height 9
click at [51, 118] on input "700005037936203" at bounding box center [88, 114] width 158 height 9
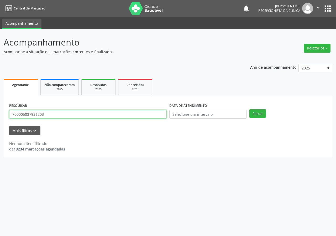
click at [51, 118] on input "700005037936203" at bounding box center [88, 114] width 158 height 9
type input "708909702123110"
click at [250, 109] on button "Filtrar" at bounding box center [258, 113] width 17 height 9
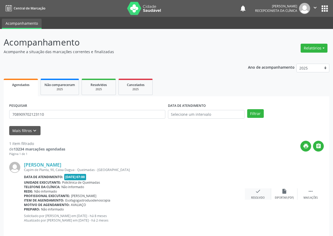
click at [254, 192] on div "check Resolvido" at bounding box center [257, 193] width 26 height 11
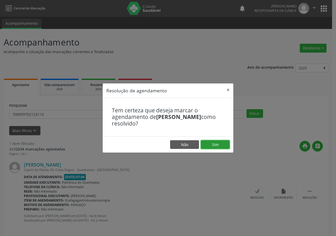
click at [216, 145] on button "Sim" at bounding box center [215, 144] width 29 height 9
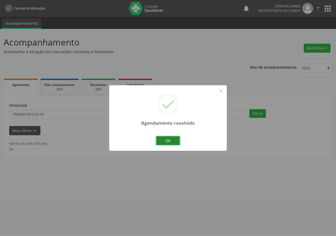
click at [167, 139] on button "Ok" at bounding box center [168, 140] width 24 height 9
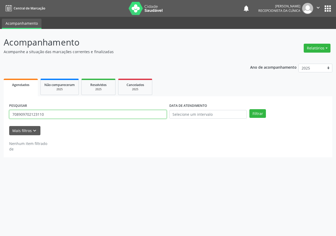
click at [156, 112] on input "708909702123110" at bounding box center [88, 114] width 158 height 9
type input "700304972342740"
click at [250, 109] on button "Filtrar" at bounding box center [258, 113] width 17 height 9
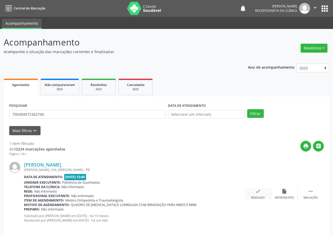
click at [261, 193] on div "check Resolvido" at bounding box center [257, 193] width 26 height 11
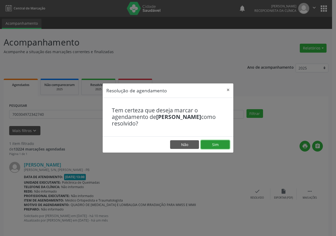
click at [226, 144] on button "Sim" at bounding box center [215, 144] width 29 height 9
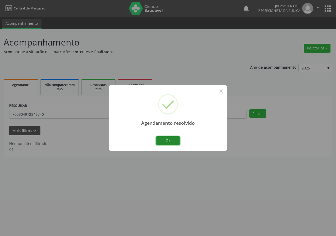
click at [170, 140] on button "Ok" at bounding box center [168, 140] width 24 height 9
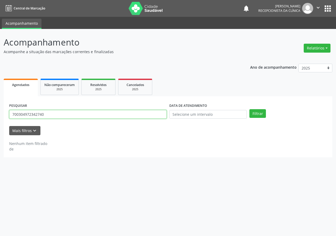
click at [130, 116] on input "700304972342740" at bounding box center [88, 114] width 158 height 9
type input "704103161792773"
click at [250, 109] on button "Filtrar" at bounding box center [258, 113] width 17 height 9
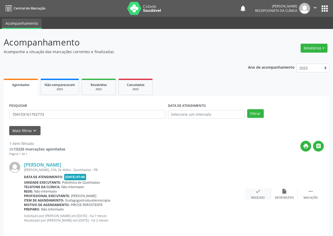
click at [259, 194] on icon "check" at bounding box center [258, 191] width 6 height 6
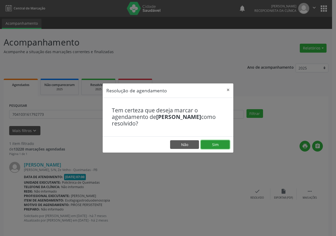
click at [219, 142] on button "Sim" at bounding box center [215, 144] width 29 height 9
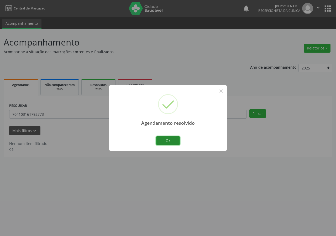
click at [175, 141] on button "Ok" at bounding box center [168, 140] width 24 height 9
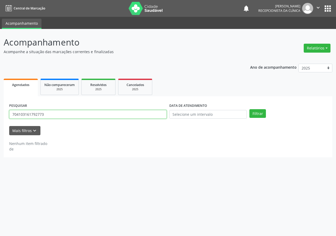
click at [129, 113] on input "704103161792773" at bounding box center [88, 114] width 158 height 9
type input "701106048449110"
click at [250, 109] on button "Filtrar" at bounding box center [258, 113] width 17 height 9
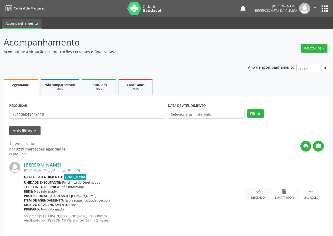
click at [259, 191] on icon "check" at bounding box center [258, 191] width 6 height 6
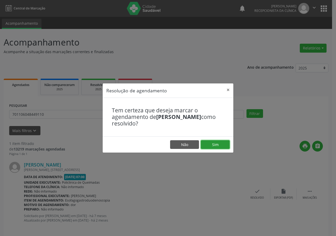
click at [221, 148] on button "Sim" at bounding box center [215, 144] width 29 height 9
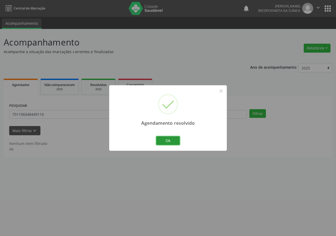
drag, startPoint x: 172, startPoint y: 141, endPoint x: 98, endPoint y: 93, distance: 88.4
click at [172, 140] on button "Ok" at bounding box center [168, 140] width 24 height 9
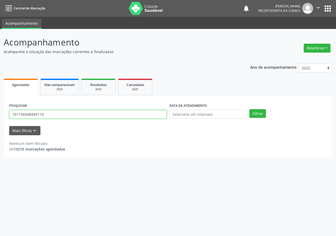
click at [74, 113] on input "701106048449110" at bounding box center [88, 114] width 158 height 9
click at [74, 114] on input "701106048449110" at bounding box center [88, 114] width 158 height 9
type input "7054064451590"
click at [250, 109] on button "Filtrar" at bounding box center [258, 113] width 17 height 9
click at [43, 114] on input "7054064451590" at bounding box center [88, 114] width 158 height 9
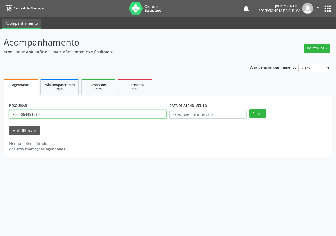
drag, startPoint x: 43, startPoint y: 114, endPoint x: 41, endPoint y: 112, distance: 3.5
click at [42, 114] on input "7054064451590" at bounding box center [88, 114] width 158 height 9
type input "704608117584320"
click at [250, 109] on button "Filtrar" at bounding box center [258, 113] width 17 height 9
click at [48, 115] on input "704608117584320" at bounding box center [88, 114] width 158 height 9
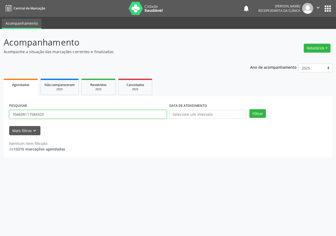
click at [48, 115] on input "704608117584320" at bounding box center [88, 114] width 158 height 9
type input "704608117581320"
click at [250, 109] on button "Filtrar" at bounding box center [258, 113] width 17 height 9
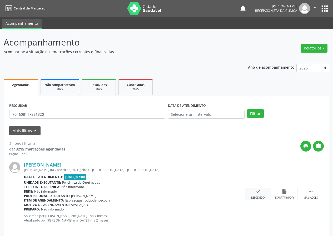
click at [258, 191] on icon "check" at bounding box center [258, 191] width 6 height 6
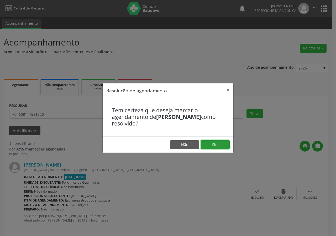
click at [209, 147] on button "Sim" at bounding box center [215, 144] width 29 height 9
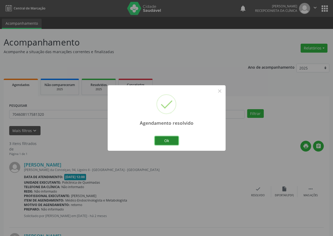
click at [171, 137] on button "Ok" at bounding box center [167, 140] width 24 height 9
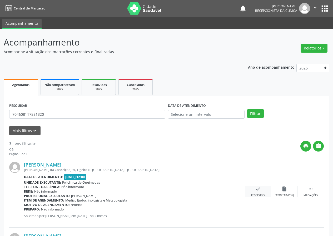
click at [256, 192] on div "check Resolvido" at bounding box center [257, 191] width 26 height 11
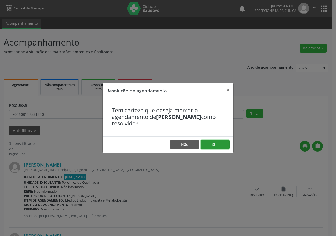
click at [222, 146] on button "Sim" at bounding box center [215, 144] width 29 height 9
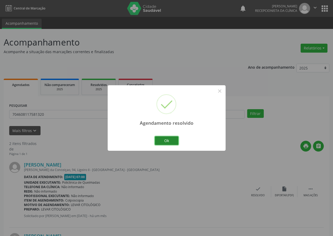
click at [178, 141] on button "Ok" at bounding box center [167, 140] width 24 height 9
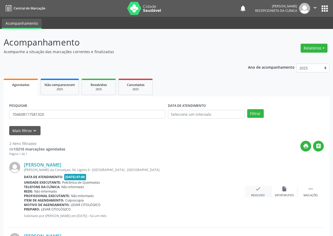
click at [259, 190] on icon "check" at bounding box center [258, 189] width 6 height 6
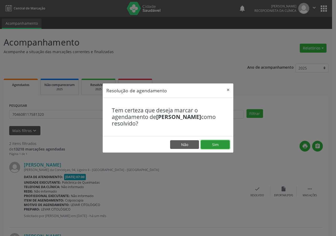
click at [220, 144] on button "Sim" at bounding box center [215, 144] width 29 height 9
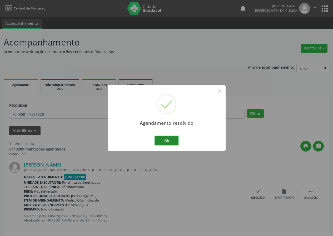
click at [171, 138] on button "Ok" at bounding box center [167, 140] width 24 height 9
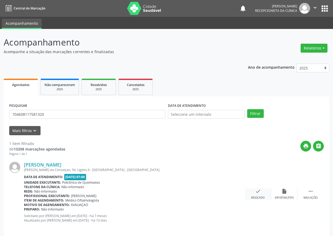
click at [255, 191] on icon "check" at bounding box center [258, 191] width 6 height 6
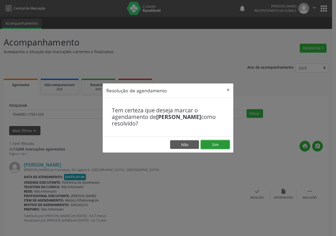
click at [213, 142] on button "Sim" at bounding box center [215, 144] width 29 height 9
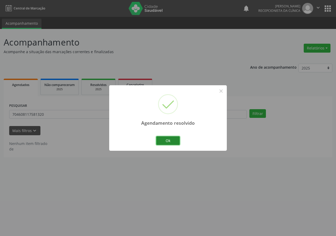
click at [172, 140] on button "Ok" at bounding box center [168, 140] width 24 height 9
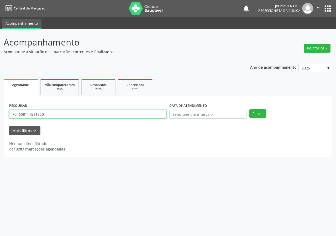
click at [99, 114] on input "704608117581320" at bounding box center [88, 114] width 158 height 9
type input "706006323495248"
click at [250, 109] on button "Filtrar" at bounding box center [258, 113] width 17 height 9
click at [56, 111] on input "706006323495248" at bounding box center [88, 114] width 158 height 9
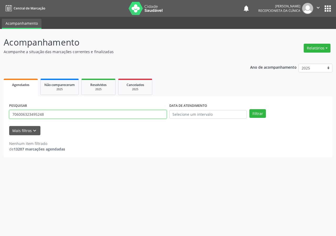
click at [56, 111] on input "706006323495248" at bounding box center [88, 114] width 158 height 9
type input "708202684309742"
click at [250, 109] on button "Filtrar" at bounding box center [258, 113] width 17 height 9
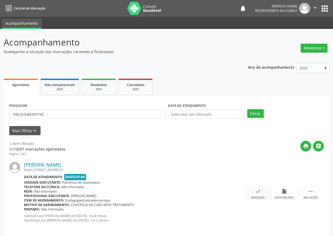
click at [256, 188] on icon "check" at bounding box center [258, 191] width 6 height 6
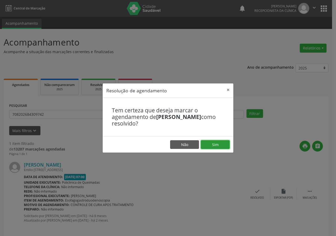
click at [215, 145] on button "Sim" at bounding box center [215, 144] width 29 height 9
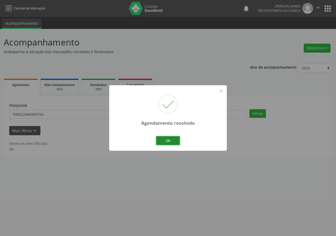
click at [174, 140] on button "Ok" at bounding box center [168, 140] width 24 height 9
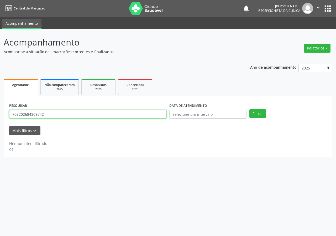
click at [134, 115] on input "708202684309742" at bounding box center [88, 114] width 158 height 9
type input "705200495817574"
click at [250, 109] on button "Filtrar" at bounding box center [258, 113] width 17 height 9
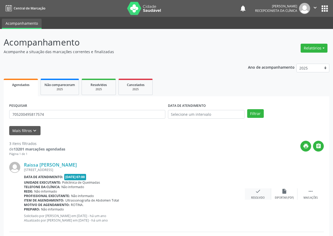
click at [258, 191] on icon "check" at bounding box center [258, 191] width 6 height 6
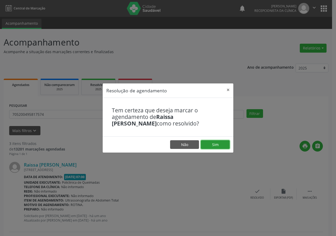
click at [224, 144] on button "Sim" at bounding box center [215, 144] width 29 height 9
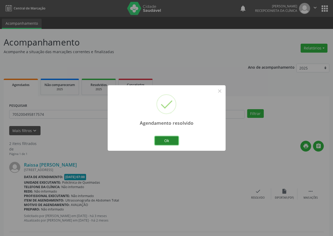
click at [177, 139] on button "Ok" at bounding box center [167, 140] width 24 height 9
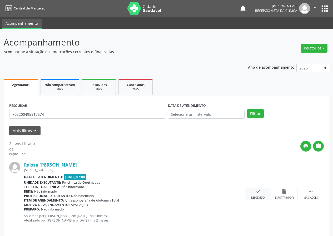
click at [258, 191] on icon "check" at bounding box center [258, 191] width 6 height 6
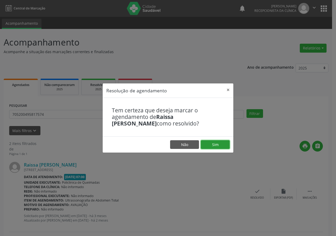
click at [223, 144] on button "Sim" at bounding box center [215, 144] width 29 height 9
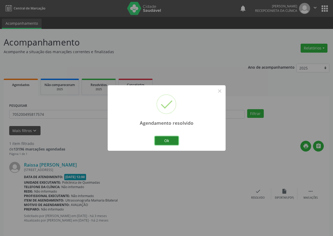
click at [166, 142] on button "Ok" at bounding box center [167, 140] width 24 height 9
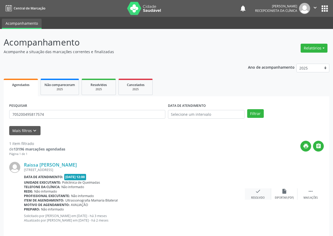
click at [255, 194] on div "check Resolvido" at bounding box center [257, 193] width 26 height 11
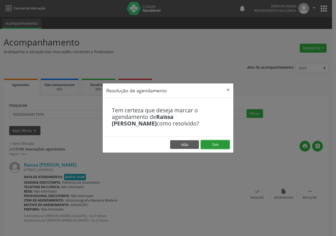
click at [218, 144] on button "Sim" at bounding box center [215, 144] width 29 height 9
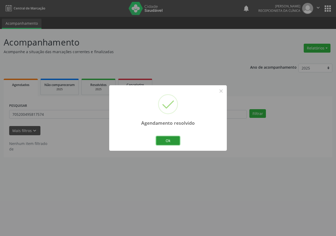
drag, startPoint x: 168, startPoint y: 139, endPoint x: 149, endPoint y: 128, distance: 22.1
click at [168, 139] on button "Ok" at bounding box center [168, 140] width 24 height 9
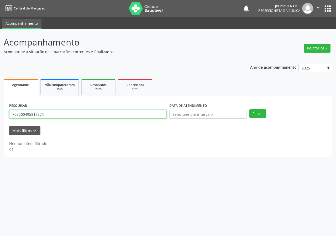
click at [110, 114] on input "705200495817574" at bounding box center [88, 114] width 158 height 9
type input "705408425733598"
click at [250, 109] on button "Filtrar" at bounding box center [258, 113] width 17 height 9
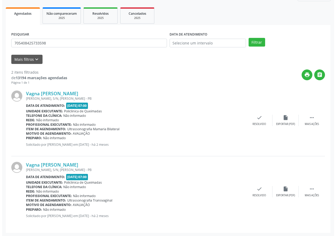
scroll to position [72, 0]
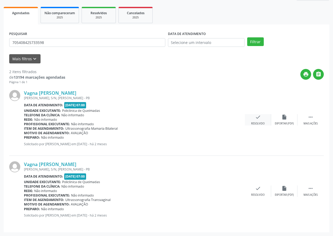
click at [254, 118] on div "check Resolvido" at bounding box center [257, 119] width 26 height 11
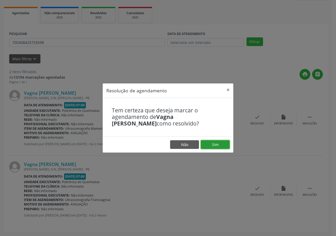
click at [222, 141] on button "Sim" at bounding box center [215, 144] width 29 height 9
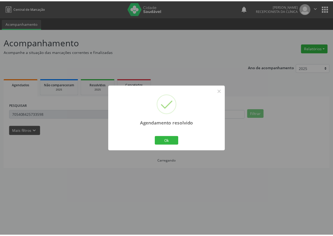
scroll to position [0, 0]
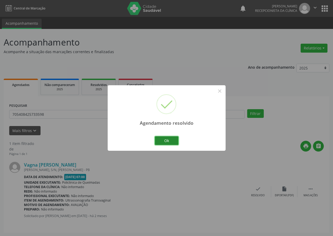
click at [171, 139] on button "Ok" at bounding box center [167, 140] width 24 height 9
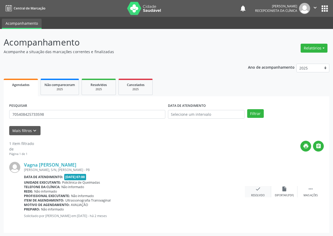
click at [255, 188] on icon "check" at bounding box center [258, 189] width 6 height 6
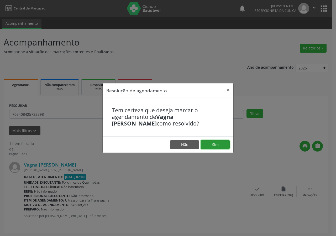
click at [224, 145] on button "Sim" at bounding box center [215, 144] width 29 height 9
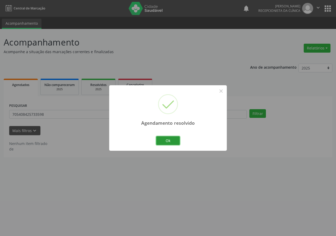
drag, startPoint x: 177, startPoint y: 138, endPoint x: 105, endPoint y: 110, distance: 77.5
click at [174, 138] on button "Ok" at bounding box center [168, 140] width 24 height 9
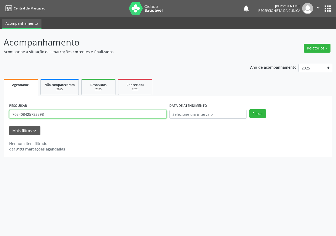
click at [105, 115] on input "705408425733598" at bounding box center [88, 114] width 158 height 9
type input "702307130631218"
click at [250, 109] on button "Filtrar" at bounding box center [258, 113] width 17 height 9
click at [50, 116] on input "702307130631218" at bounding box center [88, 114] width 158 height 9
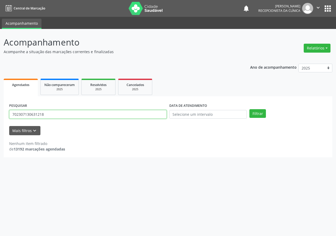
click at [50, 116] on input "702307130631218" at bounding box center [88, 114] width 158 height 9
type input "700008762204003"
click at [250, 109] on button "Filtrar" at bounding box center [258, 113] width 17 height 9
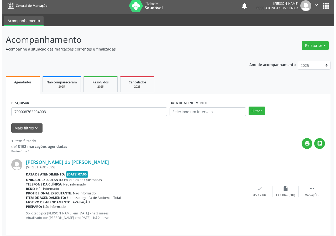
scroll to position [5, 0]
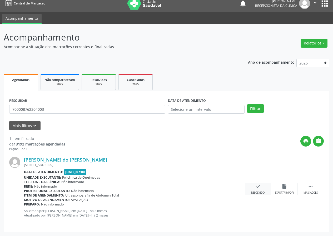
click at [259, 187] on icon "check" at bounding box center [258, 186] width 6 height 6
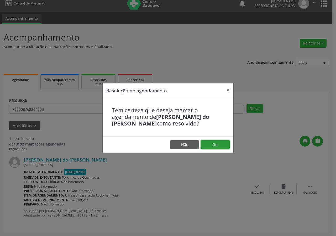
click at [225, 141] on button "Sim" at bounding box center [215, 144] width 29 height 9
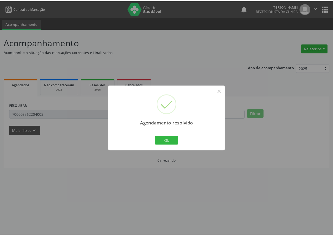
scroll to position [0, 0]
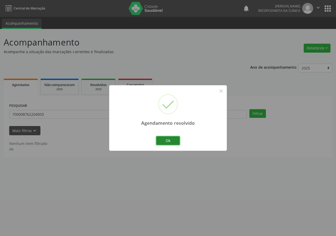
click at [167, 139] on button "Ok" at bounding box center [168, 140] width 24 height 9
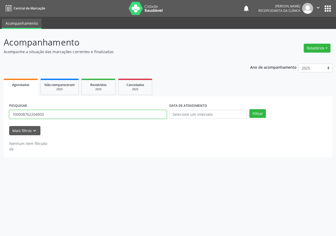
click at [76, 117] on input "700008762204003" at bounding box center [88, 114] width 158 height 9
type input "705807419266830"
click at [250, 109] on button "Filtrar" at bounding box center [258, 113] width 17 height 9
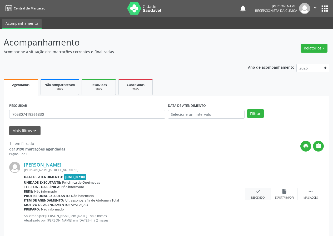
click at [255, 191] on icon "check" at bounding box center [258, 191] width 6 height 6
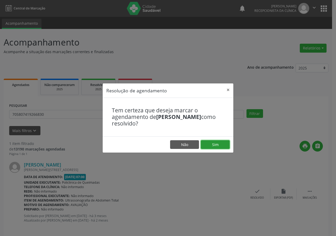
drag, startPoint x: 218, startPoint y: 142, endPoint x: 218, endPoint y: 139, distance: 3.4
click at [218, 142] on button "Sim" at bounding box center [215, 144] width 29 height 9
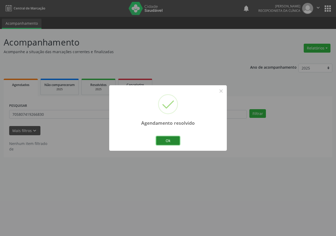
click at [169, 142] on button "Ok" at bounding box center [168, 140] width 24 height 9
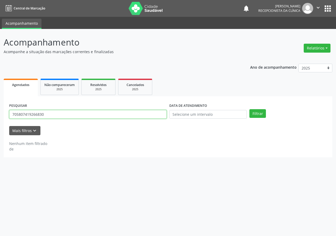
click at [122, 118] on input "705807419266830" at bounding box center [88, 114] width 158 height 9
type input "700504901630555"
click at [250, 109] on button "Filtrar" at bounding box center [258, 113] width 17 height 9
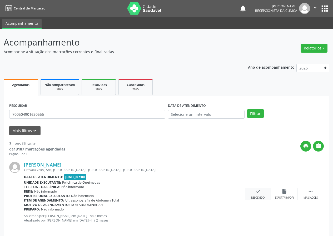
click at [257, 192] on icon "check" at bounding box center [258, 191] width 6 height 6
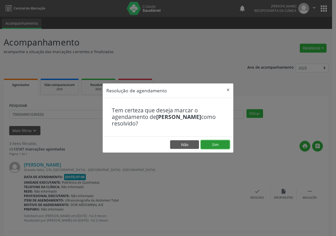
click at [221, 145] on button "Sim" at bounding box center [215, 144] width 29 height 9
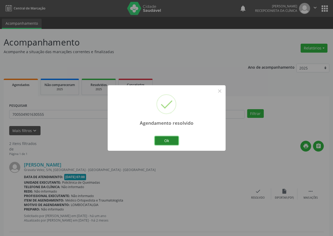
click at [170, 140] on button "Ok" at bounding box center [167, 140] width 24 height 9
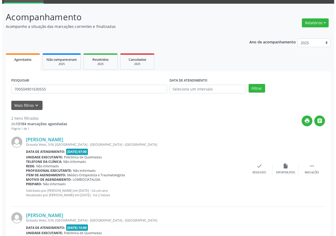
scroll to position [76, 0]
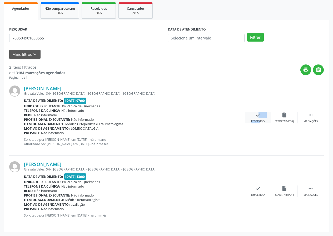
click at [255, 117] on div "check Resolvido" at bounding box center [257, 117] width 26 height 11
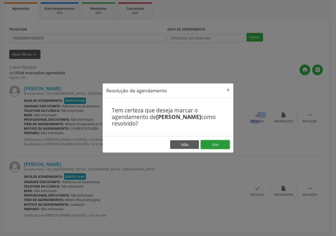
click at [222, 143] on button "Sim" at bounding box center [215, 144] width 29 height 9
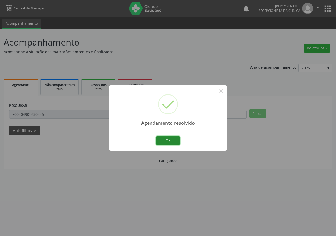
click at [176, 137] on button "Ok" at bounding box center [168, 140] width 24 height 9
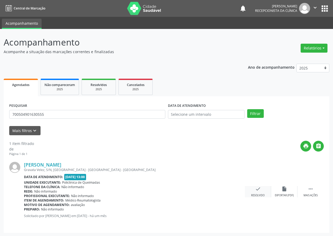
click at [261, 188] on div "check Resolvido" at bounding box center [257, 191] width 26 height 11
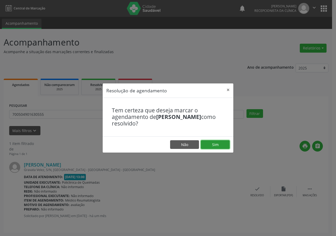
click at [224, 140] on button "Sim" at bounding box center [215, 144] width 29 height 9
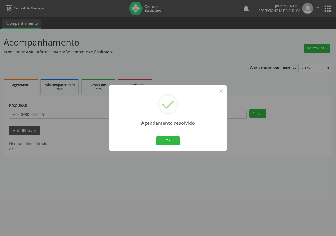
click at [181, 136] on div "Agendamento resolvido × Ok Cancel" at bounding box center [168, 117] width 118 height 65
drag, startPoint x: 162, startPoint y: 138, endPoint x: 156, endPoint y: 137, distance: 6.5
click at [161, 138] on button "Ok" at bounding box center [168, 140] width 24 height 9
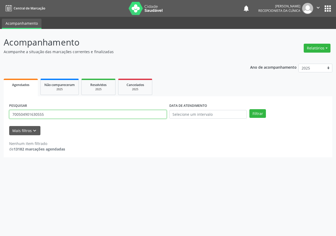
click at [149, 114] on input "700504901630555" at bounding box center [88, 114] width 158 height 9
click at [149, 115] on input "700504901630555" at bounding box center [88, 114] width 158 height 9
click at [150, 116] on input "700504901630555" at bounding box center [88, 114] width 158 height 9
click at [151, 116] on input "700504901630555" at bounding box center [88, 114] width 158 height 9
click at [53, 112] on input "700504901630555" at bounding box center [88, 114] width 158 height 9
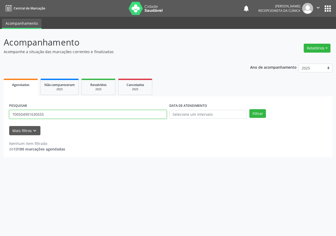
click at [53, 112] on input "700504901630555" at bounding box center [88, 114] width 158 height 9
type input "705200495817574"
click at [250, 109] on button "Filtrar" at bounding box center [258, 113] width 17 height 9
click at [59, 118] on input "705200495817574" at bounding box center [88, 114] width 158 height 9
drag, startPoint x: 59, startPoint y: 118, endPoint x: 57, endPoint y: 103, distance: 14.7
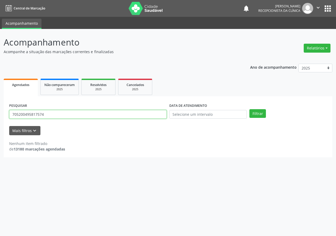
click at [59, 117] on input "705200495817574" at bounding box center [88, 114] width 158 height 9
type input "704009816327667"
click at [250, 109] on button "Filtrar" at bounding box center [258, 113] width 17 height 9
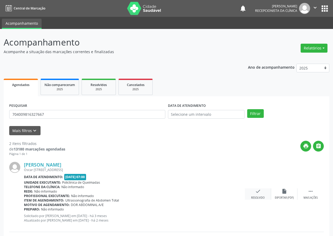
click at [257, 192] on icon "check" at bounding box center [258, 191] width 6 height 6
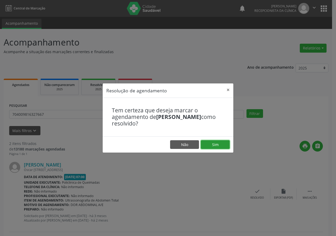
click at [228, 144] on button "Sim" at bounding box center [215, 144] width 29 height 9
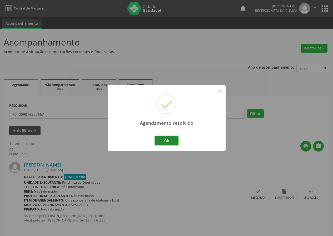
click at [168, 137] on button "Ok" at bounding box center [167, 140] width 24 height 9
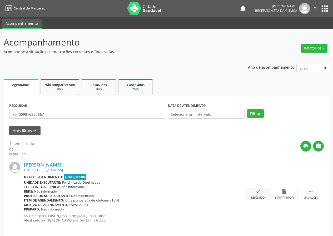
click at [258, 193] on icon "check" at bounding box center [258, 191] width 6 height 6
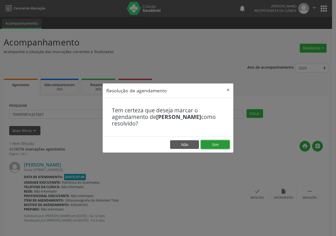
click at [214, 141] on button "Sim" at bounding box center [215, 144] width 29 height 9
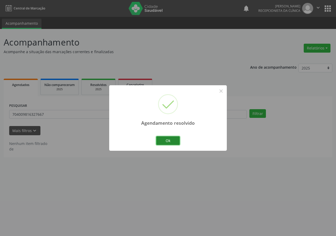
click at [176, 139] on button "Ok" at bounding box center [168, 140] width 24 height 9
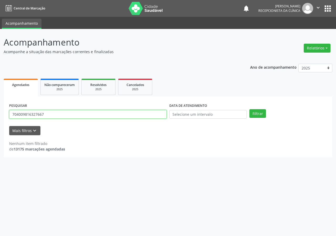
click at [144, 114] on input "704009816327667" at bounding box center [88, 114] width 158 height 9
click at [143, 114] on input "704009816327667" at bounding box center [88, 114] width 158 height 9
type input "708006890136527"
click at [250, 109] on button "Filtrar" at bounding box center [258, 113] width 17 height 9
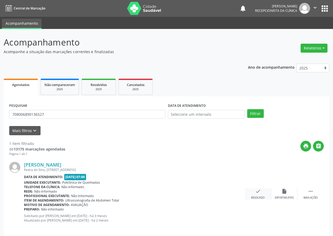
click at [257, 193] on icon "check" at bounding box center [258, 191] width 6 height 6
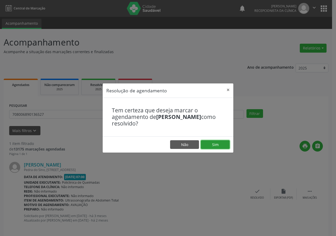
click at [217, 142] on button "Sim" at bounding box center [215, 144] width 29 height 9
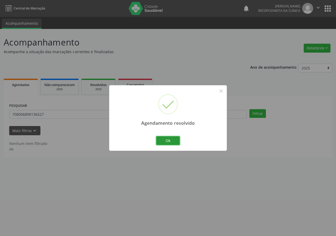
drag, startPoint x: 172, startPoint y: 141, endPoint x: 154, endPoint y: 127, distance: 23.2
click at [171, 140] on button "Ok" at bounding box center [168, 140] width 24 height 9
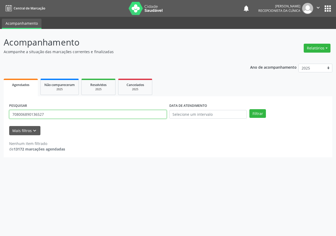
click at [110, 116] on input "708006890136527" at bounding box center [88, 114] width 158 height 9
click at [54, 115] on input "708006890136527" at bounding box center [88, 114] width 158 height 9
type input "898004176435536"
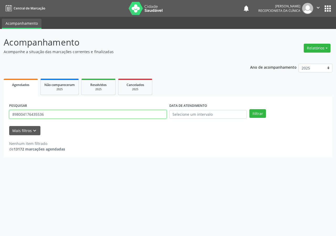
click at [250, 109] on button "Filtrar" at bounding box center [258, 113] width 17 height 9
click at [47, 115] on input "898004176435536" at bounding box center [88, 114] width 158 height 9
drag, startPoint x: 47, startPoint y: 115, endPoint x: 35, endPoint y: 107, distance: 14.6
click at [42, 111] on input "898004176435536" at bounding box center [88, 114] width 158 height 9
type input "700506979452959"
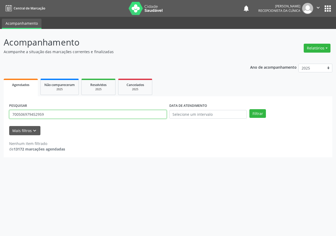
click at [250, 109] on button "Filtrar" at bounding box center [258, 113] width 17 height 9
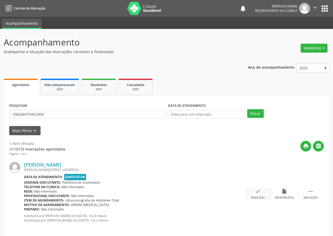
click at [252, 189] on div "check Resolvido" at bounding box center [257, 193] width 26 height 11
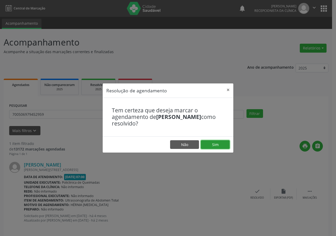
click at [225, 143] on button "Sim" at bounding box center [215, 144] width 29 height 9
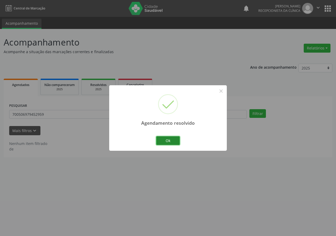
click at [164, 138] on button "Ok" at bounding box center [168, 140] width 24 height 9
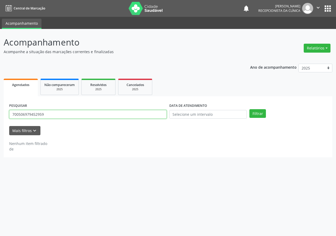
click at [142, 115] on input "700506979452959" at bounding box center [88, 114] width 158 height 9
type input "703608098545338"
click at [250, 109] on button "Filtrar" at bounding box center [258, 113] width 17 height 9
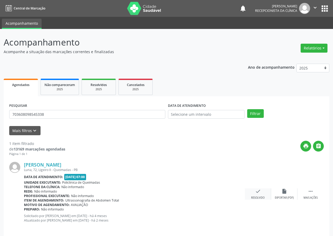
click at [260, 194] on div "check Resolvido" at bounding box center [257, 193] width 26 height 11
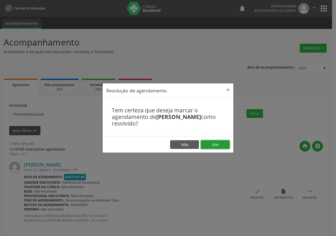
click at [224, 143] on button "Sim" at bounding box center [215, 144] width 29 height 9
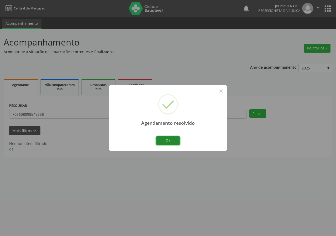
drag, startPoint x: 171, startPoint y: 139, endPoint x: 163, endPoint y: 136, distance: 8.7
click at [171, 139] on button "Ok" at bounding box center [168, 140] width 24 height 9
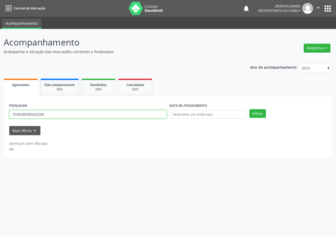
click at [122, 113] on input "703608098545338" at bounding box center [88, 114] width 158 height 9
type input "700009955923908"
click at [250, 109] on button "Filtrar" at bounding box center [258, 113] width 17 height 9
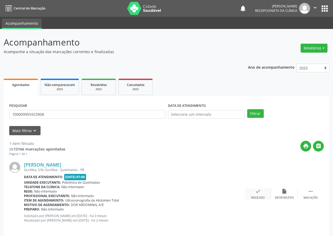
click at [259, 192] on icon "check" at bounding box center [258, 191] width 6 height 6
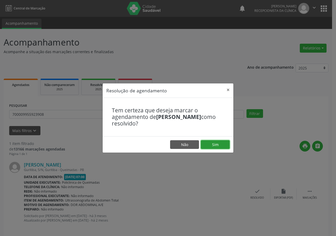
click at [224, 142] on button "Sim" at bounding box center [215, 144] width 29 height 9
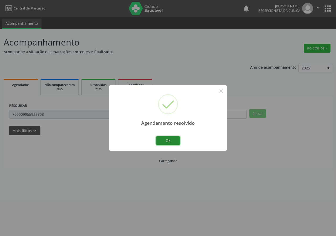
click at [176, 140] on button "Ok" at bounding box center [168, 140] width 24 height 9
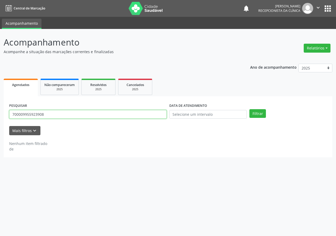
click at [152, 117] on input "700009955923908" at bounding box center [88, 114] width 158 height 9
type input "708402247469961"
click at [250, 109] on button "Filtrar" at bounding box center [258, 113] width 17 height 9
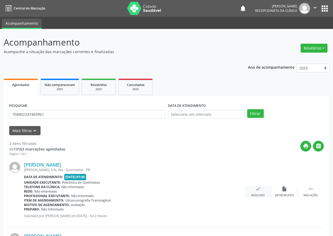
click at [260, 190] on icon "check" at bounding box center [258, 189] width 6 height 6
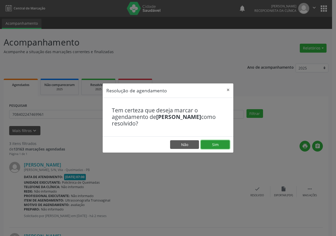
click at [229, 146] on button "Sim" at bounding box center [215, 144] width 29 height 9
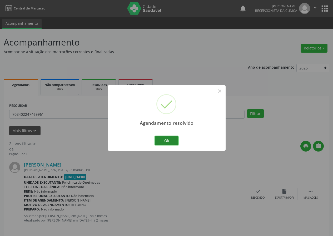
click at [175, 138] on button "Ok" at bounding box center [167, 140] width 24 height 9
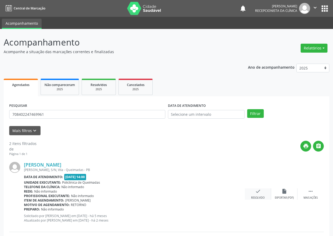
click at [260, 191] on icon "check" at bounding box center [258, 191] width 6 height 6
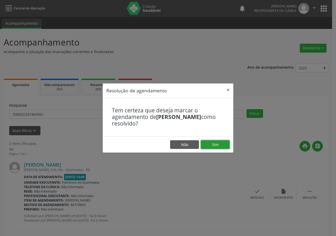
click at [226, 145] on button "Sim" at bounding box center [215, 144] width 29 height 9
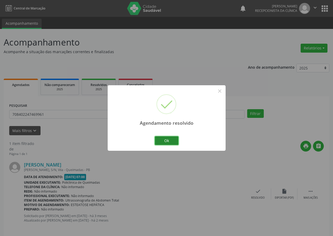
click at [174, 139] on button "Ok" at bounding box center [167, 140] width 24 height 9
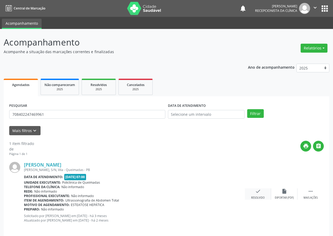
click at [257, 194] on div "check Resolvido" at bounding box center [257, 193] width 26 height 11
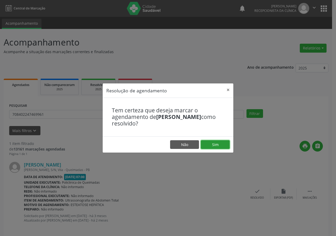
click at [218, 144] on button "Sim" at bounding box center [215, 144] width 29 height 9
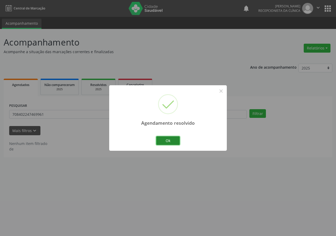
click at [175, 139] on button "Ok" at bounding box center [168, 140] width 24 height 9
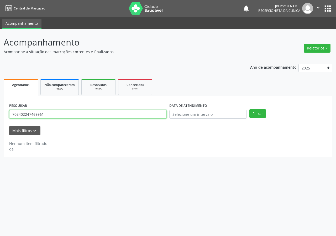
click at [126, 114] on input "708402247469961" at bounding box center [88, 114] width 158 height 9
type input "700003341711206"
click at [250, 109] on button "Filtrar" at bounding box center [258, 113] width 17 height 9
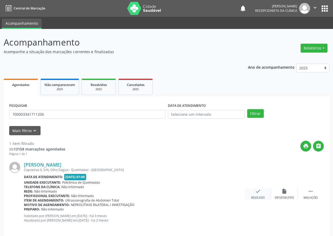
click at [256, 192] on icon "check" at bounding box center [258, 191] width 6 height 6
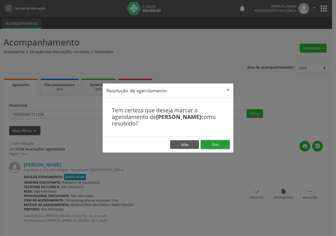
click at [222, 145] on button "Sim" at bounding box center [215, 144] width 29 height 9
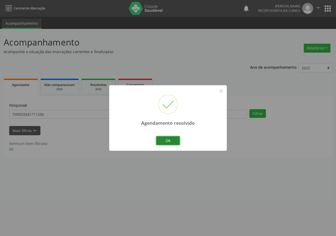
click at [169, 140] on button "Ok" at bounding box center [168, 140] width 24 height 9
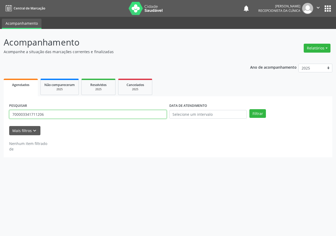
click at [145, 116] on input "700003341711206" at bounding box center [88, 114] width 158 height 9
type input "701808277992578"
click at [250, 109] on button "Filtrar" at bounding box center [258, 113] width 17 height 9
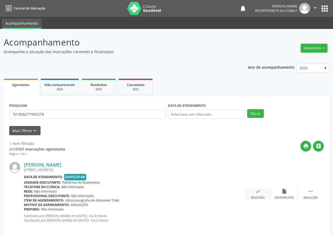
click at [260, 190] on div "check Resolvido" at bounding box center [257, 193] width 26 height 11
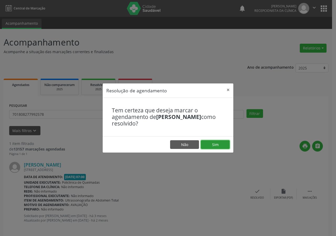
click at [216, 145] on button "Sim" at bounding box center [215, 144] width 29 height 9
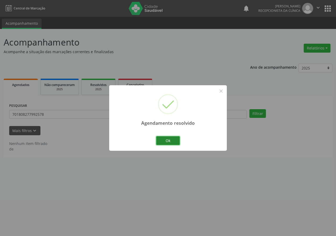
click at [173, 139] on button "Ok" at bounding box center [168, 140] width 24 height 9
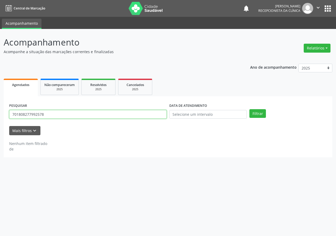
click at [127, 115] on input "701808277992578" at bounding box center [88, 114] width 158 height 9
type input "700408407505944"
click at [250, 109] on button "Filtrar" at bounding box center [258, 113] width 17 height 9
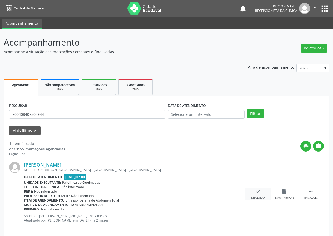
click at [258, 190] on icon "check" at bounding box center [258, 191] width 6 height 6
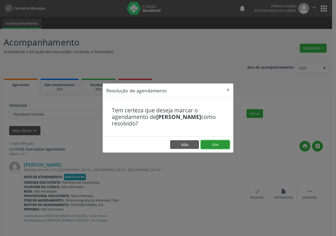
click at [217, 144] on button "Sim" at bounding box center [215, 144] width 29 height 9
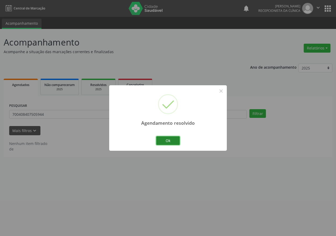
click at [176, 140] on button "Ok" at bounding box center [168, 140] width 24 height 9
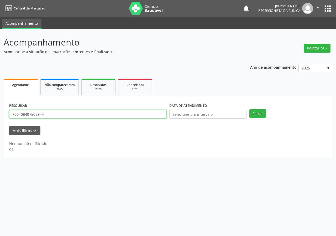
click at [145, 115] on input "700408407505944" at bounding box center [88, 114] width 158 height 9
type input "702609741729648"
click at [250, 109] on button "Filtrar" at bounding box center [258, 113] width 17 height 9
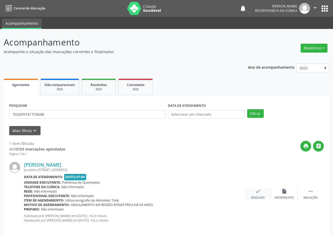
click at [258, 191] on icon "check" at bounding box center [258, 191] width 6 height 6
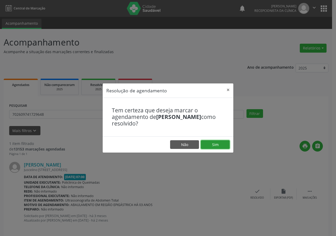
drag, startPoint x: 217, startPoint y: 145, endPoint x: 197, endPoint y: 94, distance: 55.0
click at [216, 143] on button "Sim" at bounding box center [215, 144] width 29 height 9
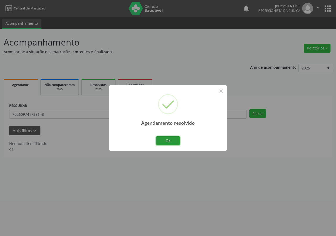
drag, startPoint x: 164, startPoint y: 136, endPoint x: 154, endPoint y: 119, distance: 20.2
click at [164, 136] on button "Ok" at bounding box center [168, 140] width 24 height 9
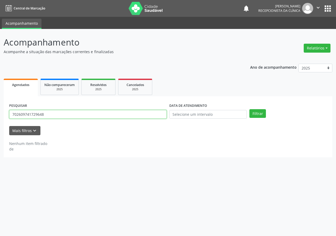
click at [147, 115] on input "702609741729648" at bounding box center [88, 114] width 158 height 9
click at [146, 115] on input "702609741729648" at bounding box center [88, 114] width 158 height 9
type input "707400022304779"
click at [250, 109] on button "Filtrar" at bounding box center [258, 113] width 17 height 9
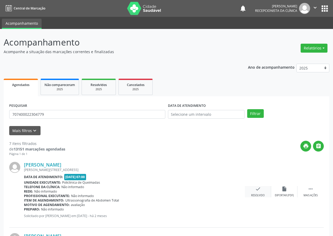
click at [257, 191] on icon "check" at bounding box center [258, 189] width 6 height 6
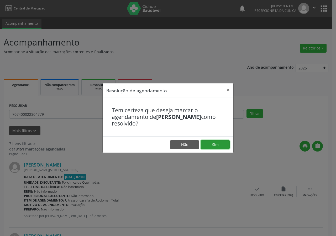
click at [223, 144] on button "Sim" at bounding box center [215, 144] width 29 height 9
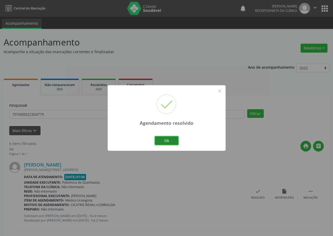
click at [176, 139] on button "Ok" at bounding box center [167, 140] width 24 height 9
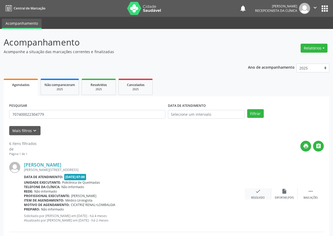
click at [257, 189] on icon "check" at bounding box center [258, 191] width 6 height 6
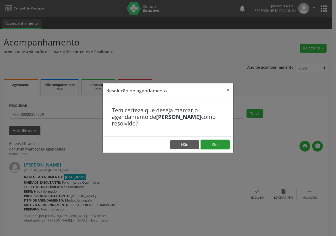
click at [226, 143] on button "Sim" at bounding box center [215, 144] width 29 height 9
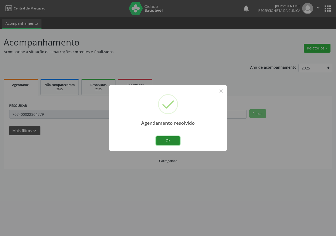
click at [173, 138] on button "Ok" at bounding box center [168, 140] width 24 height 9
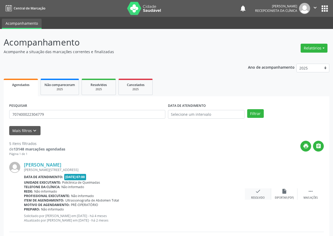
click at [261, 193] on div "check Resolvido" at bounding box center [257, 193] width 26 height 11
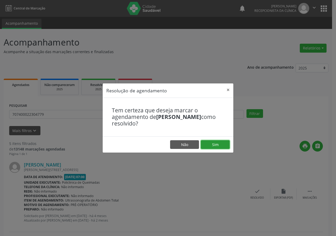
click at [225, 147] on button "Sim" at bounding box center [215, 144] width 29 height 9
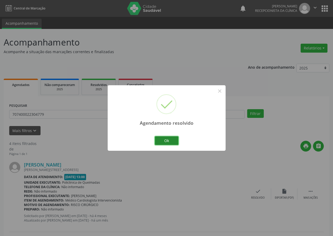
click at [170, 139] on button "Ok" at bounding box center [167, 140] width 24 height 9
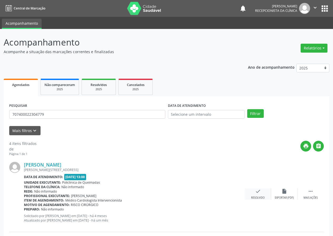
click at [257, 196] on div "Resolvido" at bounding box center [257, 198] width 13 height 4
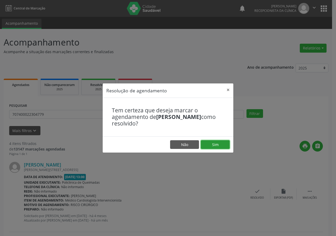
click at [226, 145] on button "Sim" at bounding box center [215, 144] width 29 height 9
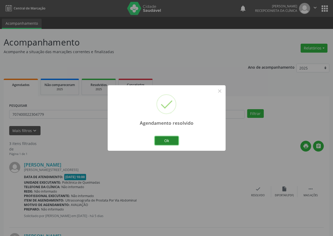
click at [172, 137] on button "Ok" at bounding box center [167, 140] width 24 height 9
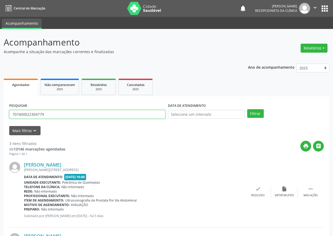
click at [131, 113] on input "707400022304779" at bounding box center [87, 114] width 156 height 9
type input "709606610111971"
click at [247, 109] on button "Filtrar" at bounding box center [255, 113] width 17 height 9
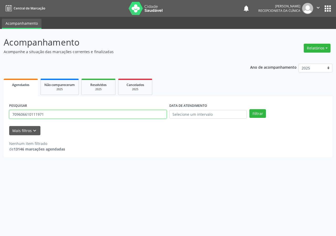
click at [89, 118] on input "709606610111971" at bounding box center [88, 114] width 158 height 9
type input "707006851065535"
click at [250, 109] on button "Filtrar" at bounding box center [258, 113] width 17 height 9
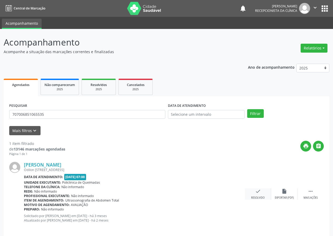
drag, startPoint x: 258, startPoint y: 194, endPoint x: 255, endPoint y: 190, distance: 4.7
click at [255, 190] on icon "check" at bounding box center [258, 191] width 6 height 6
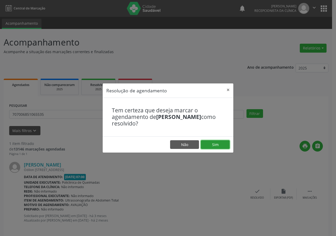
click at [224, 141] on button "Sim" at bounding box center [215, 144] width 29 height 9
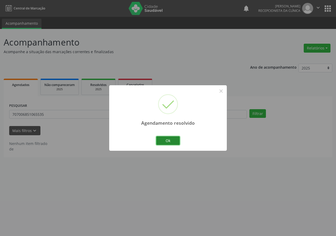
click at [174, 136] on button "Ok" at bounding box center [168, 140] width 24 height 9
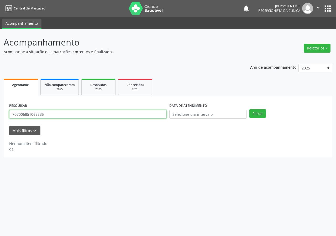
click at [143, 113] on input "707006851065535" at bounding box center [88, 114] width 158 height 9
type input "700002102457405"
click at [250, 109] on button "Filtrar" at bounding box center [258, 113] width 17 height 9
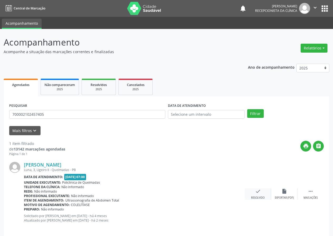
click at [258, 190] on icon "check" at bounding box center [258, 191] width 6 height 6
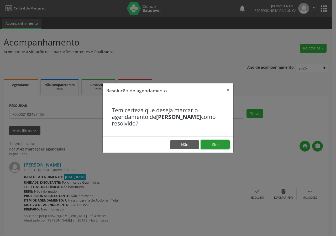
click at [212, 143] on button "Sim" at bounding box center [215, 144] width 29 height 9
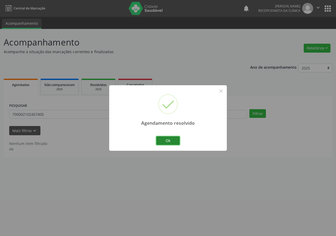
click at [170, 141] on button "Ok" at bounding box center [168, 140] width 24 height 9
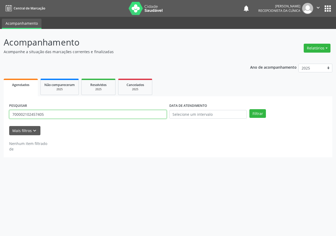
click at [158, 115] on input "700002102457405" at bounding box center [88, 114] width 158 height 9
type input "700603479952460"
click at [250, 109] on button "Filtrar" at bounding box center [258, 113] width 17 height 9
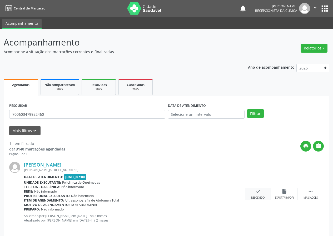
click at [257, 188] on icon "check" at bounding box center [258, 191] width 6 height 6
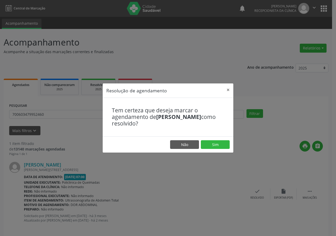
click at [216, 137] on footer "Não Sim" at bounding box center [168, 144] width 131 height 17
click at [217, 140] on button "Sim" at bounding box center [215, 144] width 29 height 9
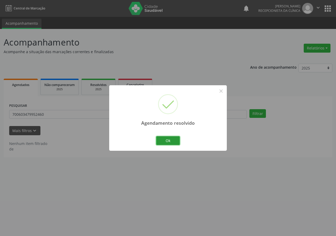
drag, startPoint x: 173, startPoint y: 142, endPoint x: 150, endPoint y: 128, distance: 26.9
click at [173, 142] on button "Ok" at bounding box center [168, 140] width 24 height 9
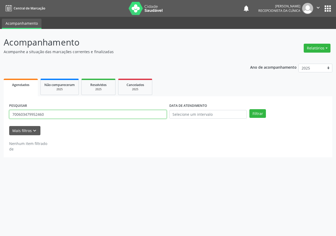
click at [148, 113] on input "700603479952460" at bounding box center [88, 114] width 158 height 9
type input "7050068742456"
click at [250, 109] on button "Filtrar" at bounding box center [258, 113] width 17 height 9
click at [28, 114] on input "7050068742456" at bounding box center [88, 114] width 158 height 9
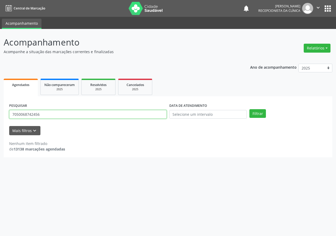
click at [42, 116] on input "7050068742456" at bounding box center [88, 114] width 158 height 9
type input "705006874852456"
click at [250, 109] on button "Filtrar" at bounding box center [258, 113] width 17 height 9
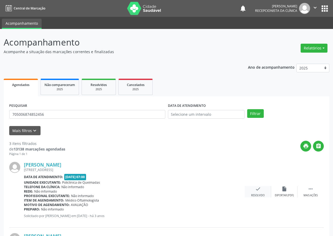
click at [258, 187] on icon "check" at bounding box center [258, 189] width 6 height 6
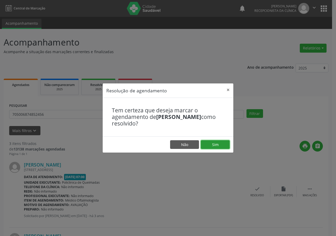
click at [222, 143] on button "Sim" at bounding box center [215, 144] width 29 height 9
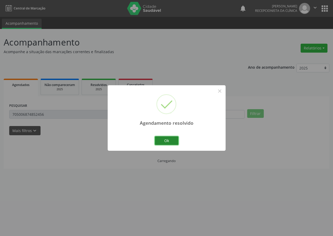
drag, startPoint x: 173, startPoint y: 139, endPoint x: 159, endPoint y: 132, distance: 16.0
click at [173, 139] on button "Ok" at bounding box center [167, 140] width 24 height 9
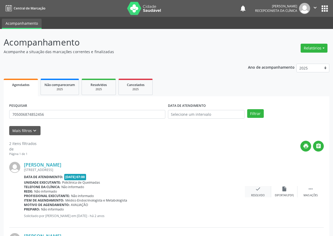
click at [255, 187] on icon "check" at bounding box center [258, 189] width 6 height 6
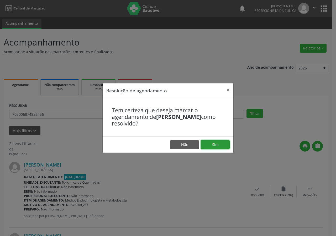
click at [216, 144] on button "Sim" at bounding box center [215, 144] width 29 height 9
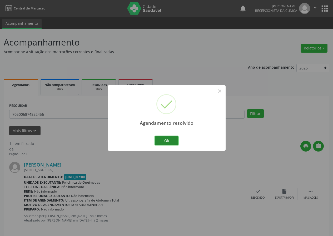
click at [174, 138] on button "Ok" at bounding box center [167, 140] width 24 height 9
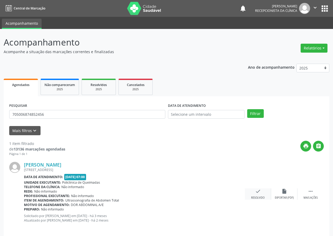
click at [255, 192] on icon "check" at bounding box center [258, 191] width 6 height 6
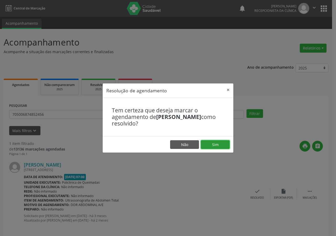
click at [228, 142] on button "Sim" at bounding box center [215, 144] width 29 height 9
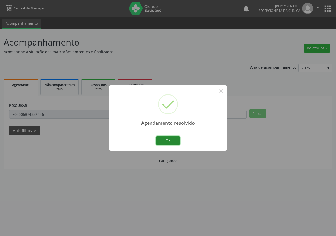
click at [173, 140] on button "Ok" at bounding box center [168, 140] width 24 height 9
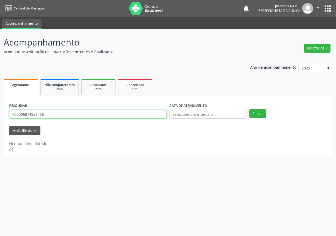
click at [125, 113] on input "705006874852456" at bounding box center [88, 114] width 158 height 9
type input "705207209822433"
click at [250, 109] on button "Filtrar" at bounding box center [258, 113] width 17 height 9
click at [112, 114] on input "705207209822433" at bounding box center [88, 114] width 158 height 9
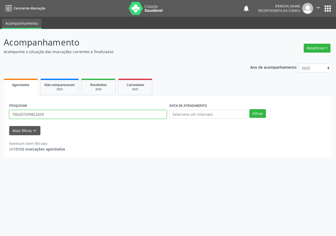
drag, startPoint x: 112, startPoint y: 114, endPoint x: 109, endPoint y: 104, distance: 11.1
click at [112, 114] on input "705207209822433" at bounding box center [88, 114] width 158 height 9
type input "705207209822433"
click at [250, 109] on button "Filtrar" at bounding box center [258, 113] width 17 height 9
click at [104, 114] on input "705207209822433" at bounding box center [88, 114] width 158 height 9
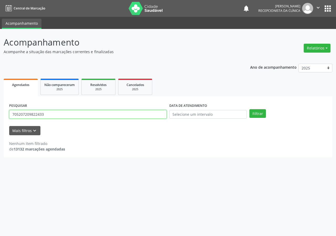
drag, startPoint x: 104, startPoint y: 114, endPoint x: 98, endPoint y: 100, distance: 15.7
click at [104, 112] on input "705207209822433" at bounding box center [88, 114] width 158 height 9
type input "700808456425688"
click at [250, 109] on button "Filtrar" at bounding box center [258, 113] width 17 height 9
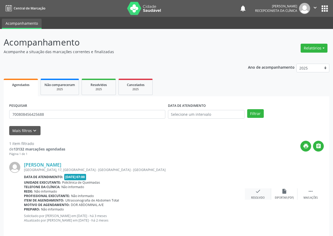
click at [255, 190] on icon "check" at bounding box center [258, 191] width 6 height 6
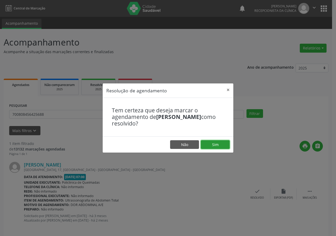
click at [224, 145] on button "Sim" at bounding box center [215, 144] width 29 height 9
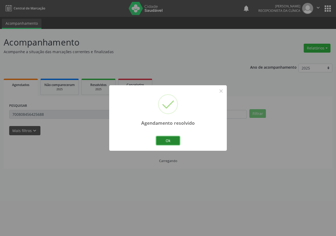
click at [169, 139] on button "Ok" at bounding box center [168, 140] width 24 height 9
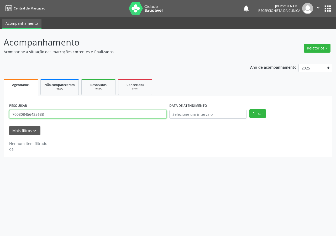
click at [141, 115] on input "700808456425688" at bounding box center [88, 114] width 158 height 9
click at [250, 109] on button "Filtrar" at bounding box center [258, 113] width 17 height 9
click at [38, 115] on input "706901170256230" at bounding box center [88, 114] width 158 height 9
type input "706901170259230"
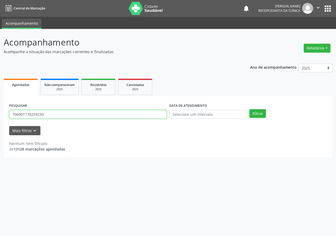
click at [250, 109] on button "Filtrar" at bounding box center [258, 113] width 17 height 9
click at [63, 113] on input "706901170259230" at bounding box center [88, 114] width 158 height 9
type input "700509196718056"
click at [250, 109] on button "Filtrar" at bounding box center [258, 113] width 17 height 9
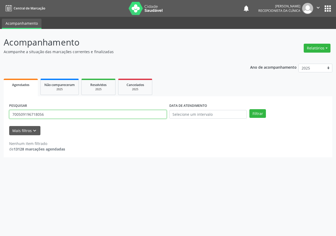
click at [59, 117] on input "700509196718056" at bounding box center [88, 114] width 158 height 9
type input "700509196718056"
click at [250, 109] on button "Filtrar" at bounding box center [258, 113] width 17 height 9
click at [48, 116] on input "700509196718056" at bounding box center [88, 114] width 158 height 9
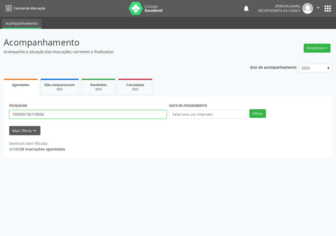
drag, startPoint x: 48, startPoint y: 116, endPoint x: 46, endPoint y: 115, distance: 2.7
click at [48, 116] on input "700509196718056" at bounding box center [88, 114] width 158 height 9
click at [250, 109] on button "Filtrar" at bounding box center [258, 113] width 17 height 9
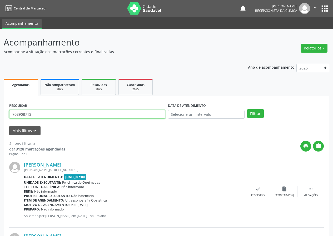
click at [42, 115] on input "708908713" at bounding box center [87, 114] width 156 height 9
type input "708908713596812"
click at [247, 109] on button "Filtrar" at bounding box center [255, 113] width 17 height 9
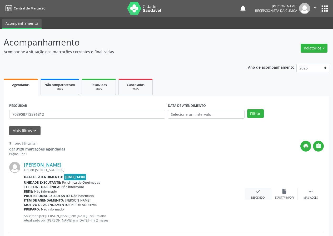
click at [255, 192] on icon "check" at bounding box center [258, 191] width 6 height 6
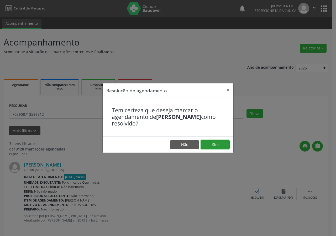
click at [228, 142] on button "Sim" at bounding box center [215, 144] width 29 height 9
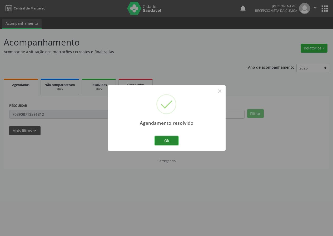
click at [166, 139] on button "Ok" at bounding box center [167, 140] width 24 height 9
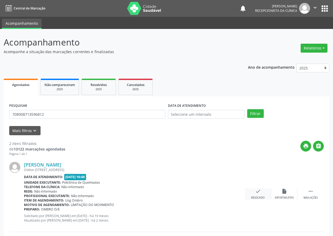
click at [257, 191] on icon "check" at bounding box center [258, 191] width 6 height 6
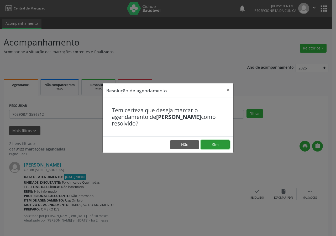
click at [218, 142] on button "Sim" at bounding box center [215, 144] width 29 height 9
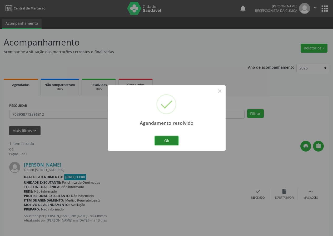
click at [169, 137] on button "Ok" at bounding box center [167, 140] width 24 height 9
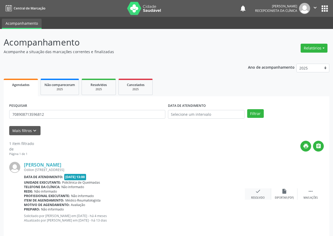
click at [256, 193] on icon "check" at bounding box center [258, 191] width 6 height 6
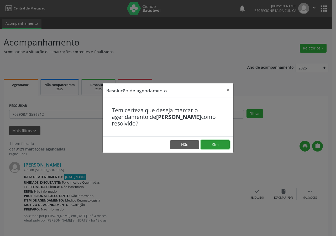
click at [222, 146] on button "Sim" at bounding box center [215, 144] width 29 height 9
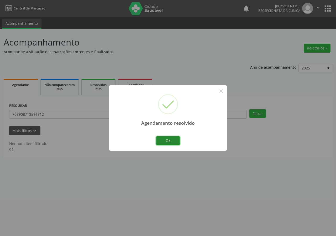
click at [171, 140] on button "Ok" at bounding box center [168, 140] width 24 height 9
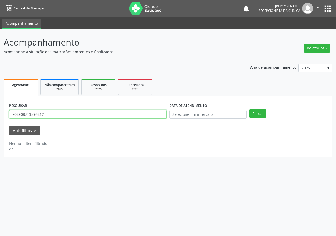
click at [153, 114] on input "708908713596812" at bounding box center [88, 114] width 158 height 9
type input "702101715301595"
click at [250, 109] on button "Filtrar" at bounding box center [258, 113] width 17 height 9
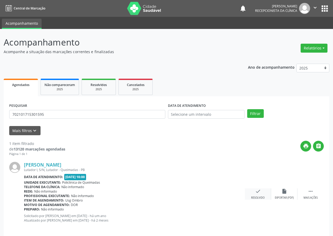
click at [260, 192] on icon "check" at bounding box center [258, 191] width 6 height 6
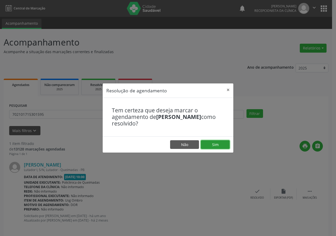
click at [224, 141] on button "Sim" at bounding box center [215, 144] width 29 height 9
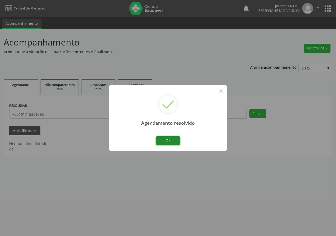
click at [172, 136] on button "Ok" at bounding box center [168, 140] width 24 height 9
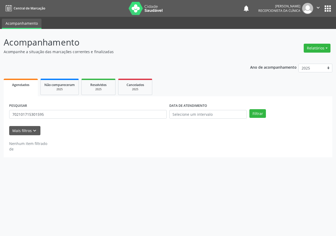
click at [135, 120] on div "PESQUISAR 702101715301595" at bounding box center [88, 112] width 160 height 21
click at [136, 117] on input "702101715301595" at bounding box center [88, 114] width 158 height 9
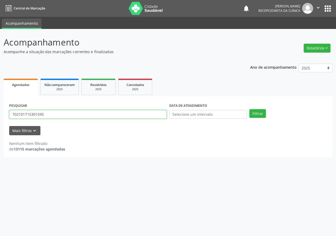
click at [136, 117] on input "702101715301595" at bounding box center [88, 114] width 158 height 9
type input "709001817460216"
click at [250, 109] on button "Filtrar" at bounding box center [258, 113] width 17 height 9
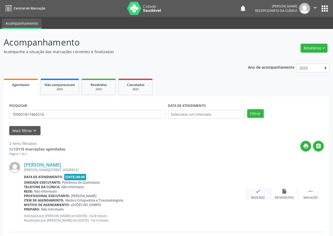
click at [262, 189] on div "check Resolvido" at bounding box center [257, 193] width 26 height 11
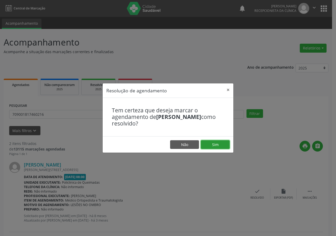
click at [219, 144] on button "Sim" at bounding box center [215, 144] width 29 height 9
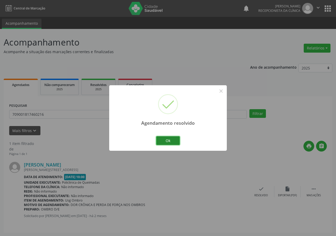
click at [172, 138] on button "Ok" at bounding box center [168, 140] width 24 height 9
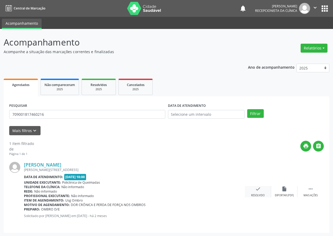
click at [258, 190] on icon "check" at bounding box center [258, 189] width 6 height 6
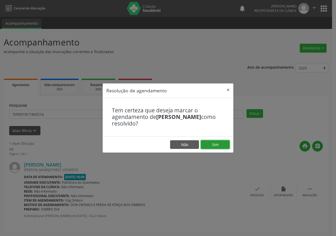
click at [212, 145] on button "Sim" at bounding box center [215, 144] width 29 height 9
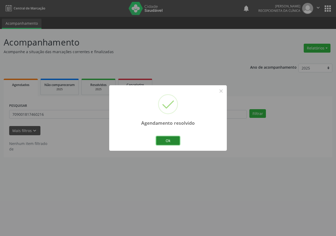
click at [178, 139] on button "Ok" at bounding box center [168, 140] width 24 height 9
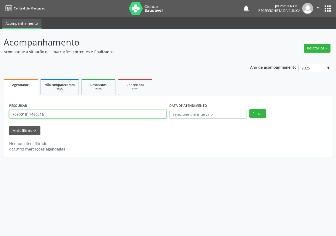
click at [141, 113] on input "709001817460216" at bounding box center [88, 114] width 158 height 9
type input "707006804172835"
click at [250, 109] on button "Filtrar" at bounding box center [258, 113] width 17 height 9
click at [58, 113] on input "707006804172835" at bounding box center [88, 114] width 158 height 9
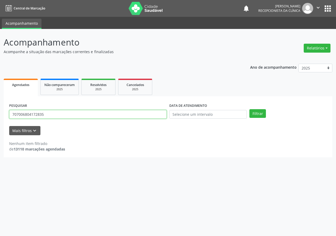
click at [58, 113] on input "707006804172835" at bounding box center [88, 114] width 158 height 9
type input "701408623746936"
click at [250, 109] on button "Filtrar" at bounding box center [258, 113] width 17 height 9
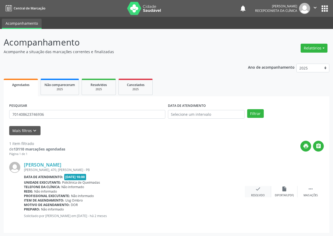
click at [257, 191] on icon "check" at bounding box center [258, 189] width 6 height 6
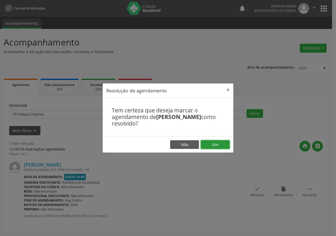
click at [222, 142] on button "Sim" at bounding box center [215, 144] width 29 height 9
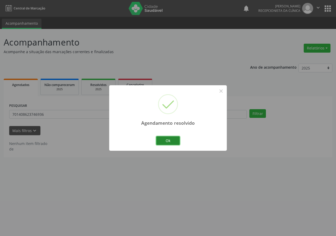
click at [176, 139] on button "Ok" at bounding box center [168, 140] width 24 height 9
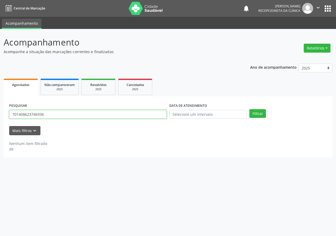
click at [137, 114] on input "701408623746936" at bounding box center [88, 114] width 158 height 9
type input "700509786235959"
click at [250, 109] on button "Filtrar" at bounding box center [258, 113] width 17 height 9
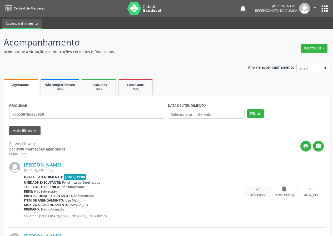
click at [259, 189] on icon "check" at bounding box center [258, 189] width 6 height 6
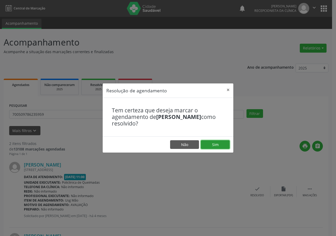
click at [226, 144] on button "Sim" at bounding box center [215, 144] width 29 height 9
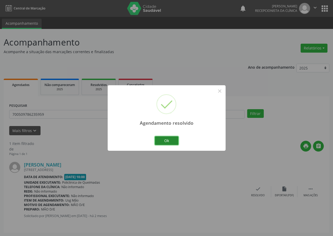
click at [171, 137] on button "Ok" at bounding box center [167, 140] width 24 height 9
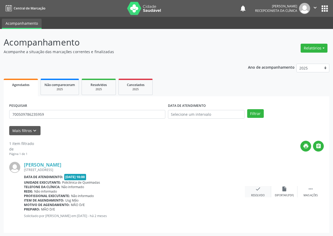
click at [256, 188] on icon "check" at bounding box center [258, 189] width 6 height 6
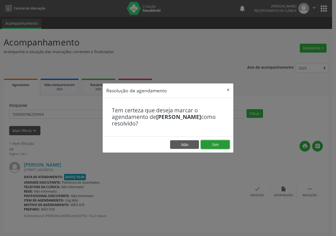
click at [225, 144] on button "Sim" at bounding box center [215, 144] width 29 height 9
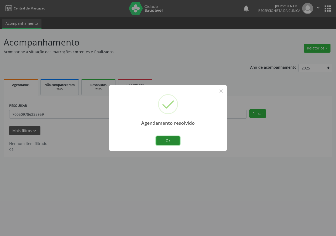
click at [166, 140] on button "Ok" at bounding box center [168, 140] width 24 height 9
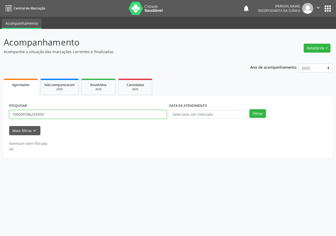
click at [128, 115] on input "700509786235959" at bounding box center [88, 114] width 158 height 9
type input "700503340364052"
click at [250, 109] on button "Filtrar" at bounding box center [258, 113] width 17 height 9
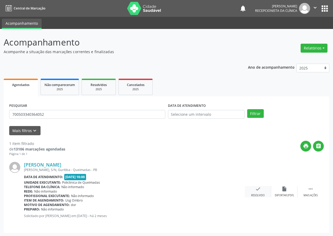
click at [257, 188] on icon "check" at bounding box center [258, 189] width 6 height 6
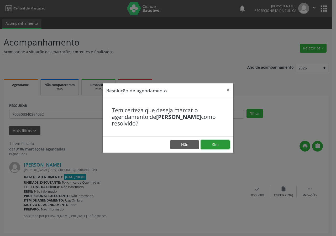
click at [213, 145] on button "Sim" at bounding box center [215, 144] width 29 height 9
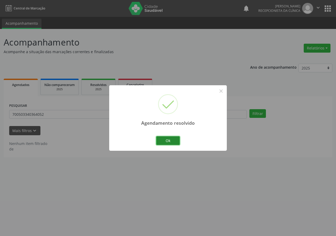
click at [167, 137] on button "Ok" at bounding box center [168, 140] width 24 height 9
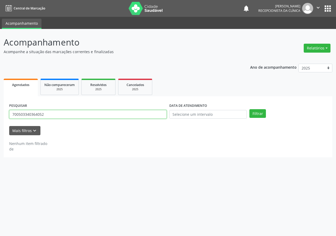
click at [135, 115] on input "700503340364052" at bounding box center [88, 114] width 158 height 9
type input "700406912163549"
click at [250, 109] on button "Filtrar" at bounding box center [258, 113] width 17 height 9
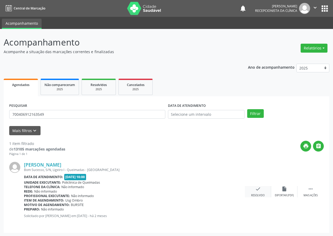
click at [256, 190] on icon "check" at bounding box center [258, 189] width 6 height 6
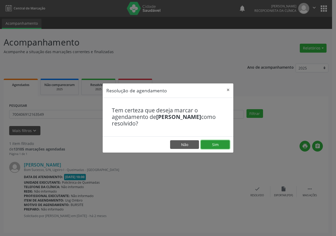
click at [217, 144] on button "Sim" at bounding box center [215, 144] width 29 height 9
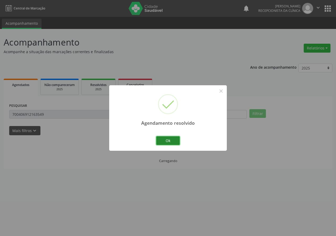
click at [167, 139] on button "Ok" at bounding box center [168, 140] width 24 height 9
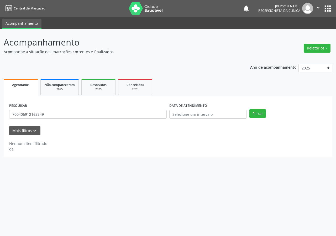
click at [146, 109] on div "PESQUISAR 700406912163549" at bounding box center [88, 112] width 160 height 21
click at [145, 116] on input "700406912163549" at bounding box center [88, 114] width 158 height 9
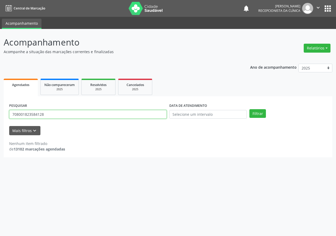
type input "708001823584128"
click at [250, 109] on button "Filtrar" at bounding box center [258, 113] width 17 height 9
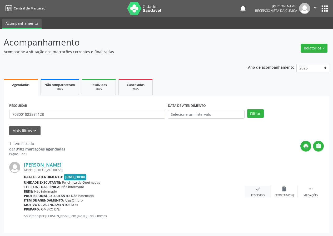
click at [256, 192] on div "check Resolvido" at bounding box center [257, 191] width 26 height 11
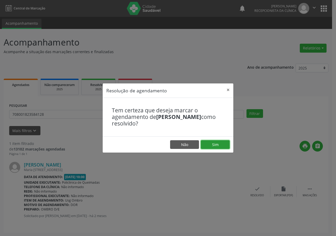
click at [223, 144] on button "Sim" at bounding box center [215, 144] width 29 height 9
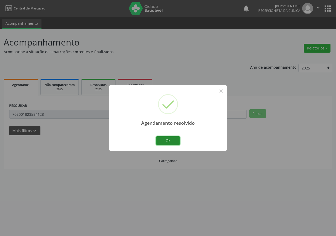
click at [165, 141] on button "Ok" at bounding box center [168, 140] width 24 height 9
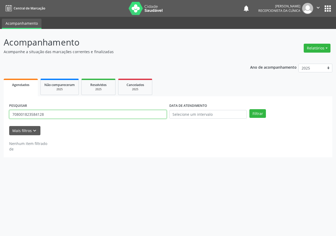
click at [141, 113] on input "708001823584128" at bounding box center [88, 114] width 158 height 9
type input "700800911913782"
click at [250, 109] on button "Filtrar" at bounding box center [258, 113] width 17 height 9
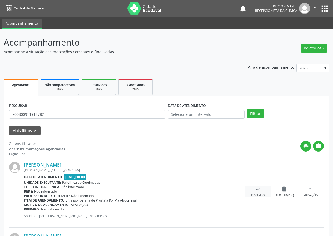
click at [256, 190] on icon "check" at bounding box center [258, 189] width 6 height 6
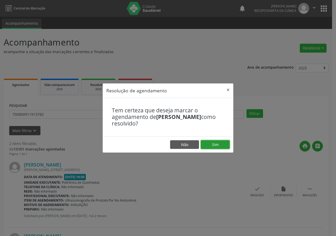
drag, startPoint x: 222, startPoint y: 143, endPoint x: 219, endPoint y: 142, distance: 2.9
click at [222, 143] on button "Sim" at bounding box center [215, 144] width 29 height 9
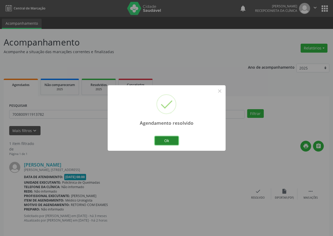
click at [176, 139] on button "Ok" at bounding box center [167, 140] width 24 height 9
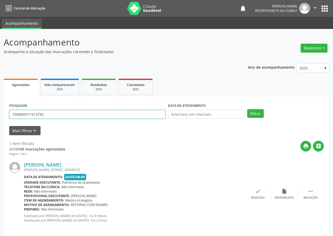
click at [93, 115] on input "700800911913782" at bounding box center [87, 114] width 156 height 9
type input "700407761014850"
click at [247, 109] on button "Filtrar" at bounding box center [255, 113] width 17 height 9
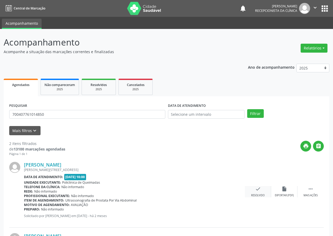
click at [259, 188] on icon "check" at bounding box center [258, 189] width 6 height 6
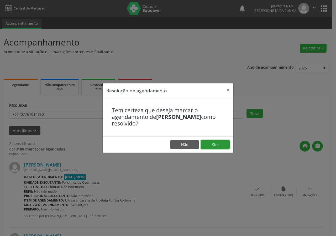
click at [220, 143] on button "Sim" at bounding box center [215, 144] width 29 height 9
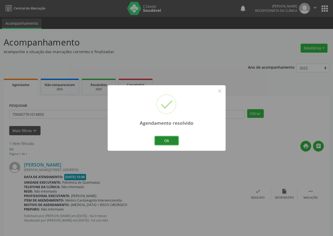
click at [170, 140] on button "Ok" at bounding box center [167, 140] width 24 height 9
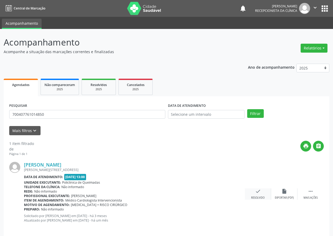
click at [257, 190] on icon "check" at bounding box center [258, 191] width 6 height 6
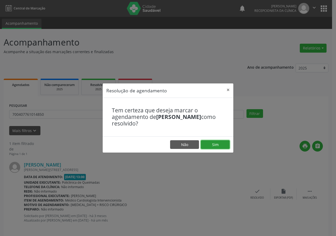
click at [216, 142] on button "Sim" at bounding box center [215, 144] width 29 height 9
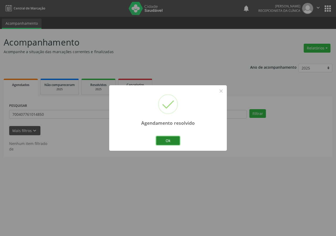
click at [171, 139] on button "Ok" at bounding box center [168, 140] width 24 height 9
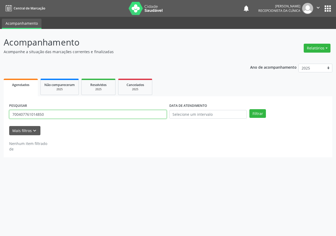
click at [133, 113] on input "700407761014850" at bounding box center [88, 114] width 158 height 9
type input "705600417522819"
click at [250, 109] on button "Filtrar" at bounding box center [258, 113] width 17 height 9
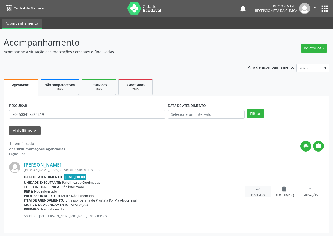
click at [259, 189] on icon "check" at bounding box center [258, 189] width 6 height 6
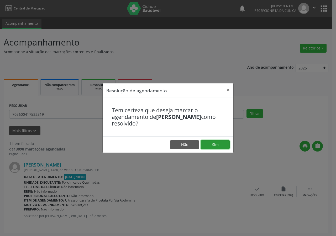
click at [219, 146] on button "Sim" at bounding box center [215, 144] width 29 height 9
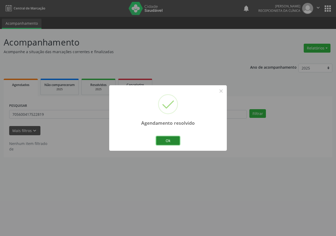
click at [170, 137] on button "Ok" at bounding box center [168, 140] width 24 height 9
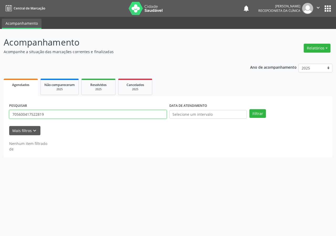
click at [141, 117] on input "705600417522819" at bounding box center [88, 114] width 158 height 9
click at [250, 109] on button "Filtrar" at bounding box center [258, 113] width 17 height 9
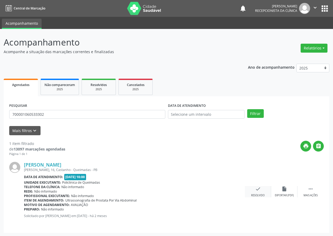
click at [262, 190] on div "check Resolvido" at bounding box center [257, 191] width 26 height 11
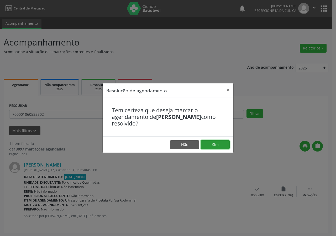
click at [225, 142] on button "Sim" at bounding box center [215, 144] width 29 height 9
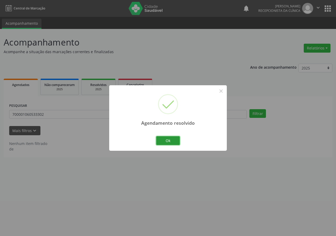
drag, startPoint x: 174, startPoint y: 137, endPoint x: 146, endPoint y: 128, distance: 29.5
click at [173, 137] on button "Ok" at bounding box center [168, 140] width 24 height 9
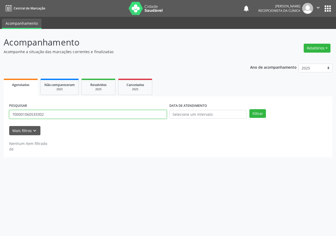
click at [144, 111] on input "700001060533302" at bounding box center [88, 114] width 158 height 9
click at [144, 112] on input "700001060533302" at bounding box center [88, 114] width 158 height 9
type input "70000106053330"
click at [139, 117] on input "70000106053330" at bounding box center [88, 114] width 158 height 9
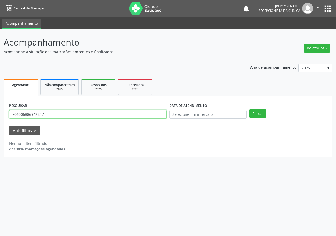
click at [250, 109] on button "Filtrar" at bounding box center [258, 113] width 17 height 9
click at [25, 115] on input "706006886942847" at bounding box center [88, 114] width 158 height 9
type input "706004886942847"
click at [250, 109] on button "Filtrar" at bounding box center [258, 113] width 17 height 9
click at [80, 114] on input "706004886942847" at bounding box center [88, 114] width 158 height 9
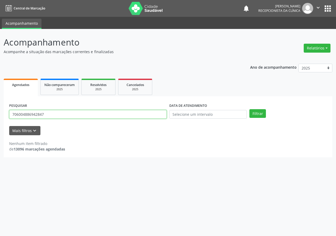
click at [80, 114] on input "706004886942847" at bounding box center [88, 114] width 158 height 9
type input "706009886942847"
click at [250, 109] on button "Filtrar" at bounding box center [258, 113] width 17 height 9
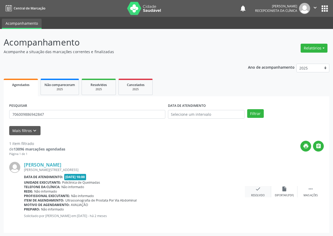
click at [262, 188] on div "check Resolvido" at bounding box center [257, 191] width 26 height 11
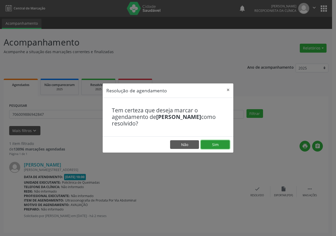
click at [218, 148] on button "Sim" at bounding box center [215, 144] width 29 height 9
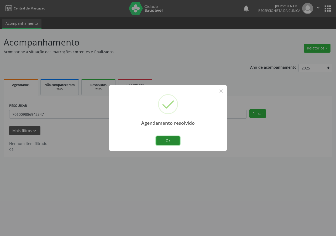
click at [167, 139] on button "Ok" at bounding box center [168, 140] width 24 height 9
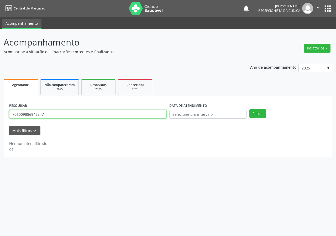
click at [123, 114] on input "706009886942847" at bounding box center [88, 114] width 158 height 9
type input "700603481218868"
click at [250, 109] on button "Filtrar" at bounding box center [258, 113] width 17 height 9
